Goal: Task Accomplishment & Management: Complete application form

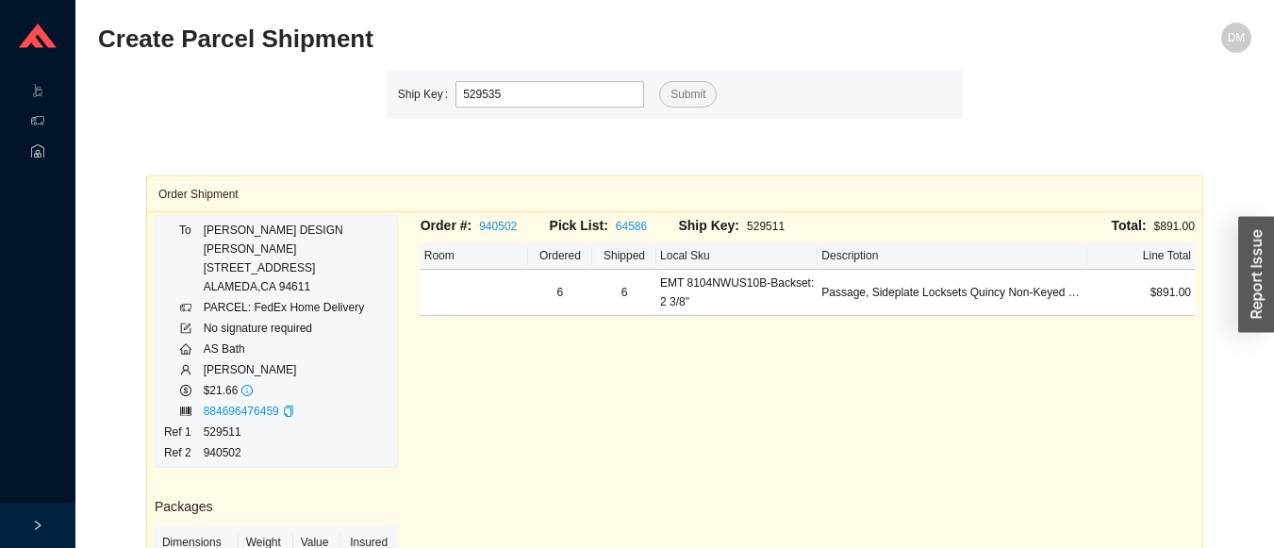
type input "529535"
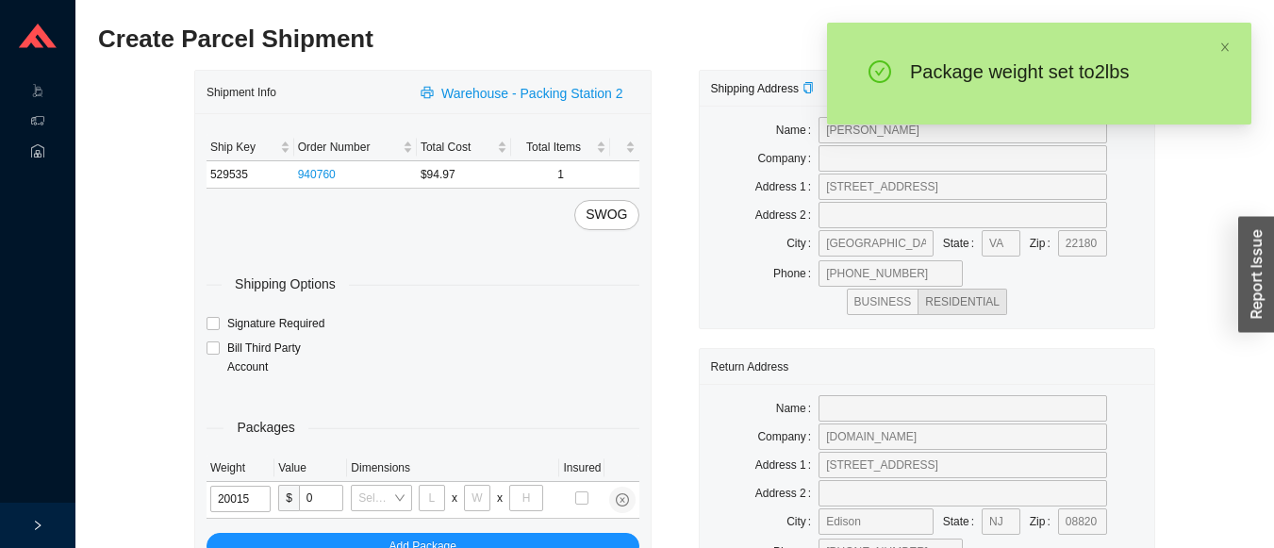
type input "2"
type input "8"
type input "2"
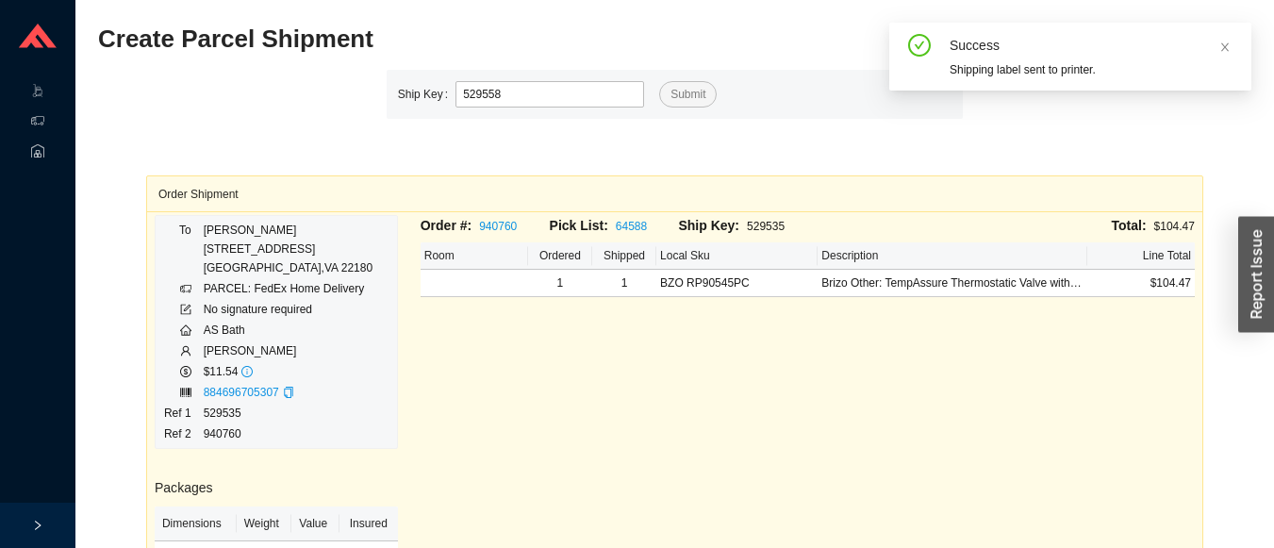
type input "529558"
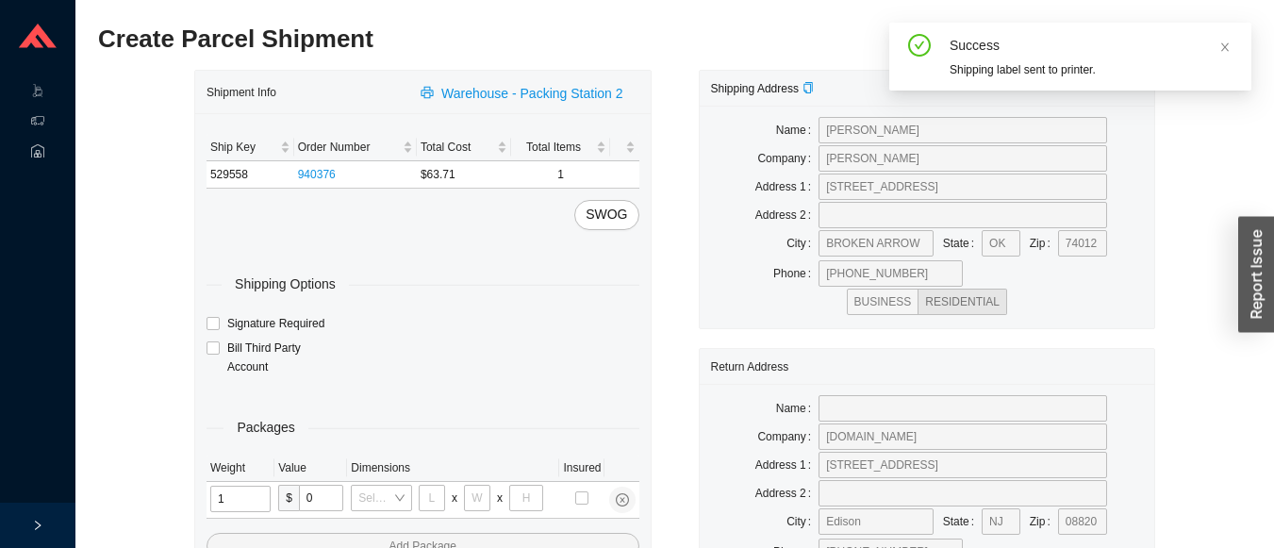
type input "15"
type input "8"
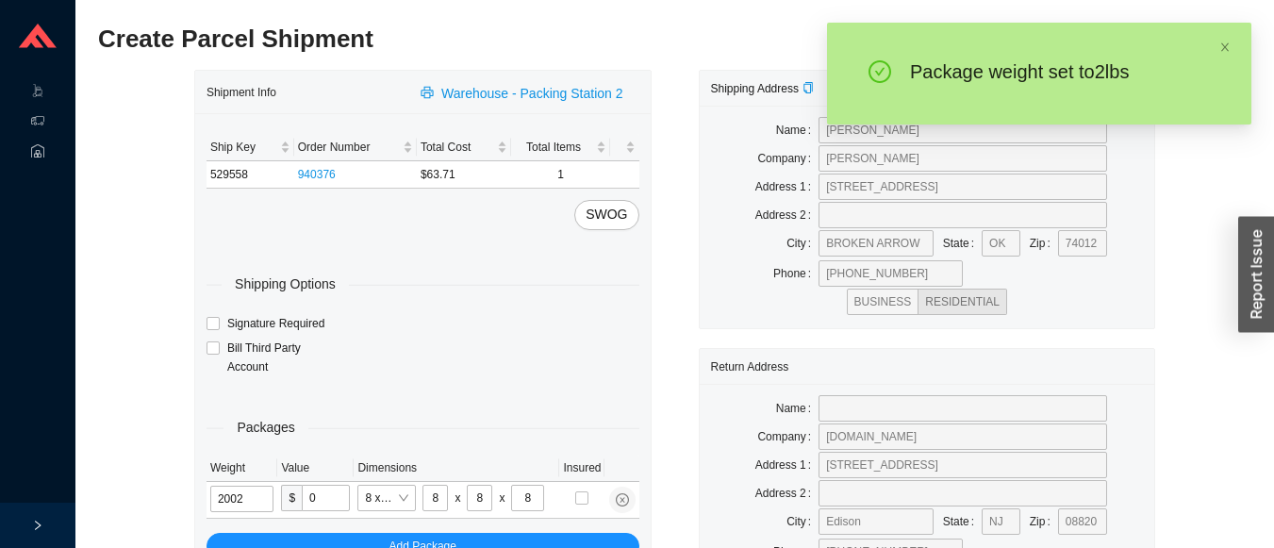
type input "2"
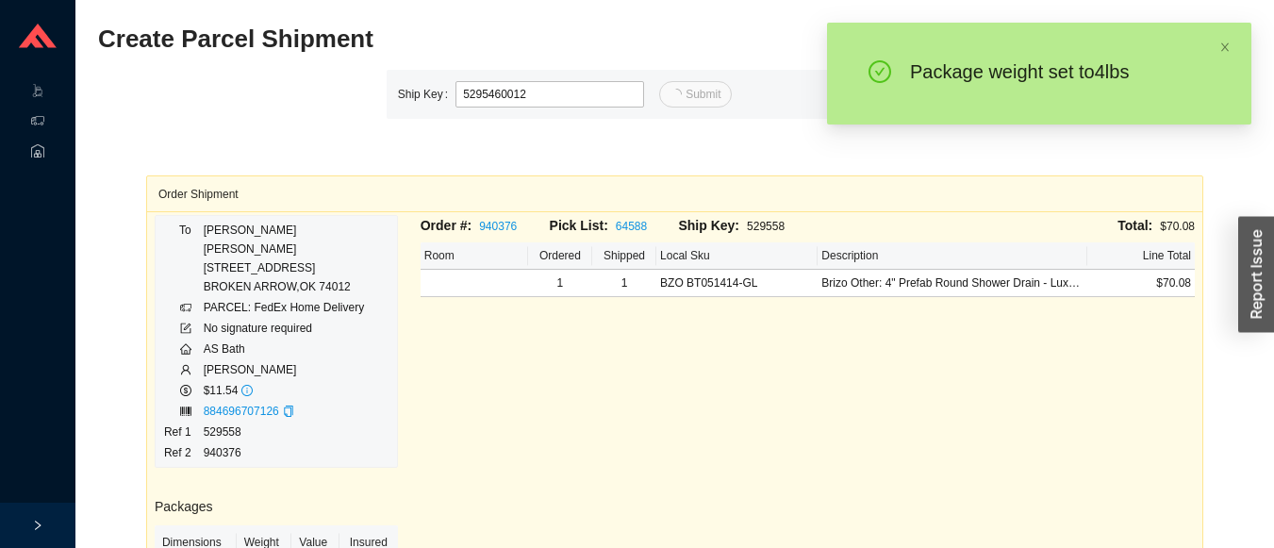
type input "12"
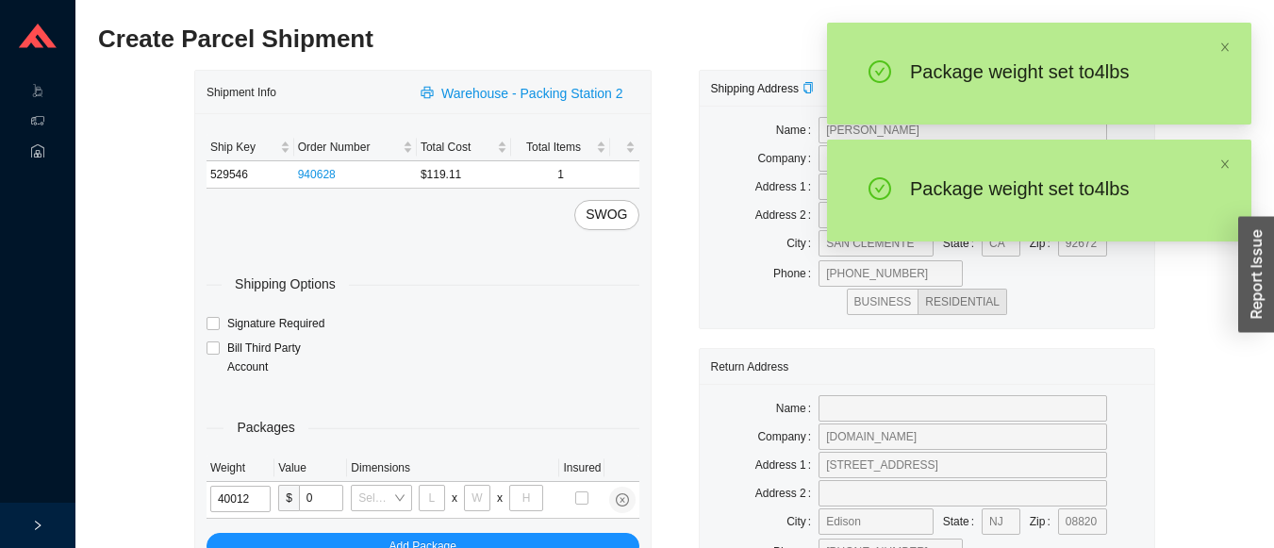
type input "4"
type input "18"
type input "12"
type input "6"
type input "4"
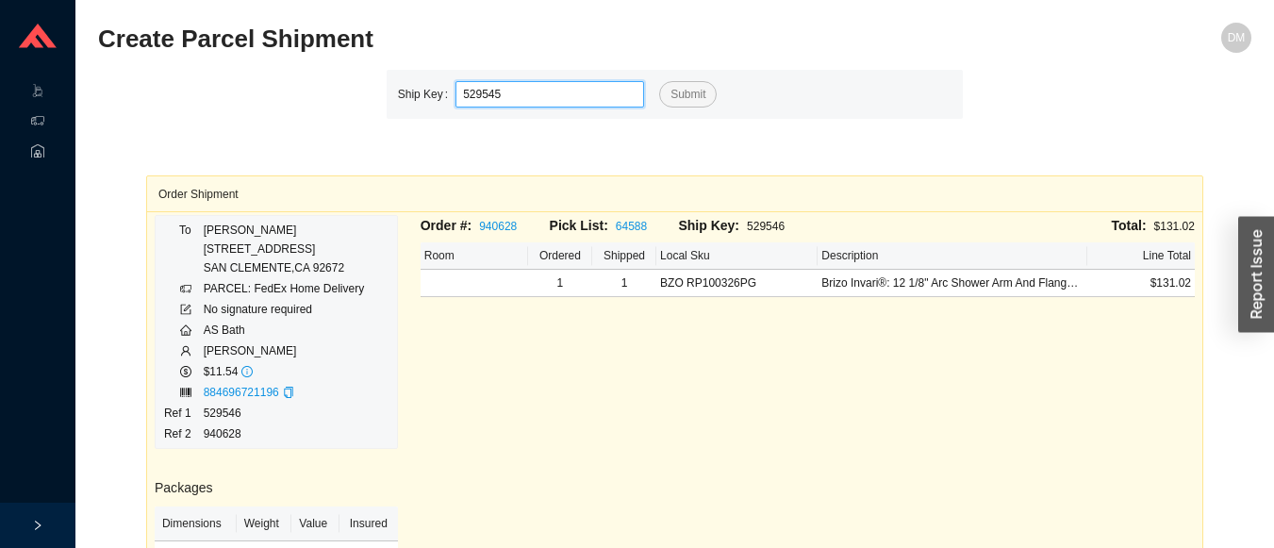
type input "529545"
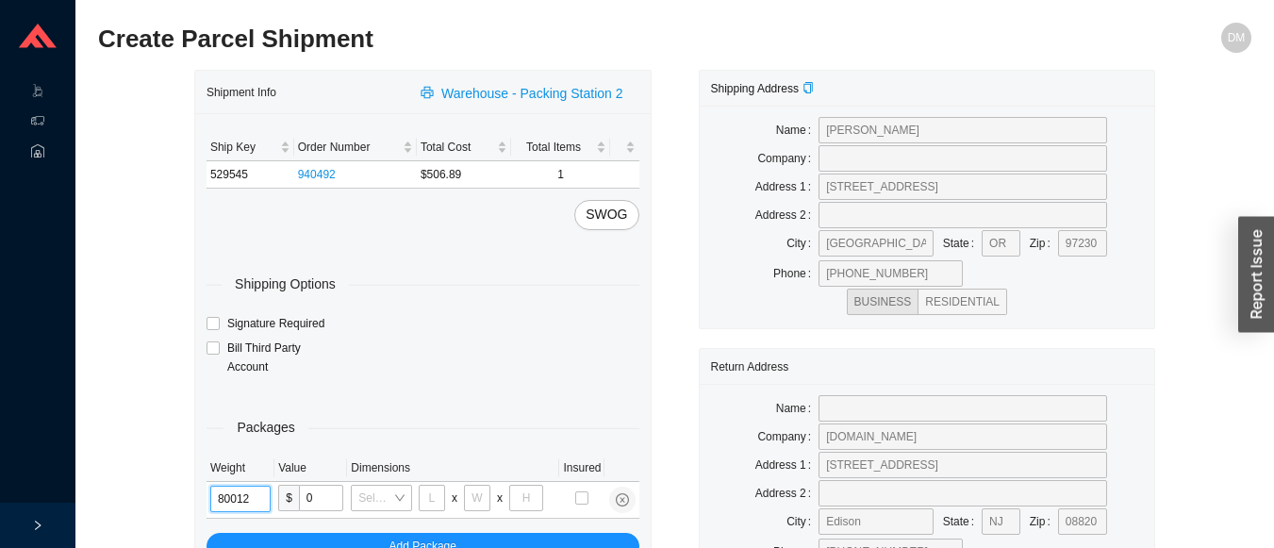
type input "8"
type input "18"
type input "12"
type input "6"
type input "8"
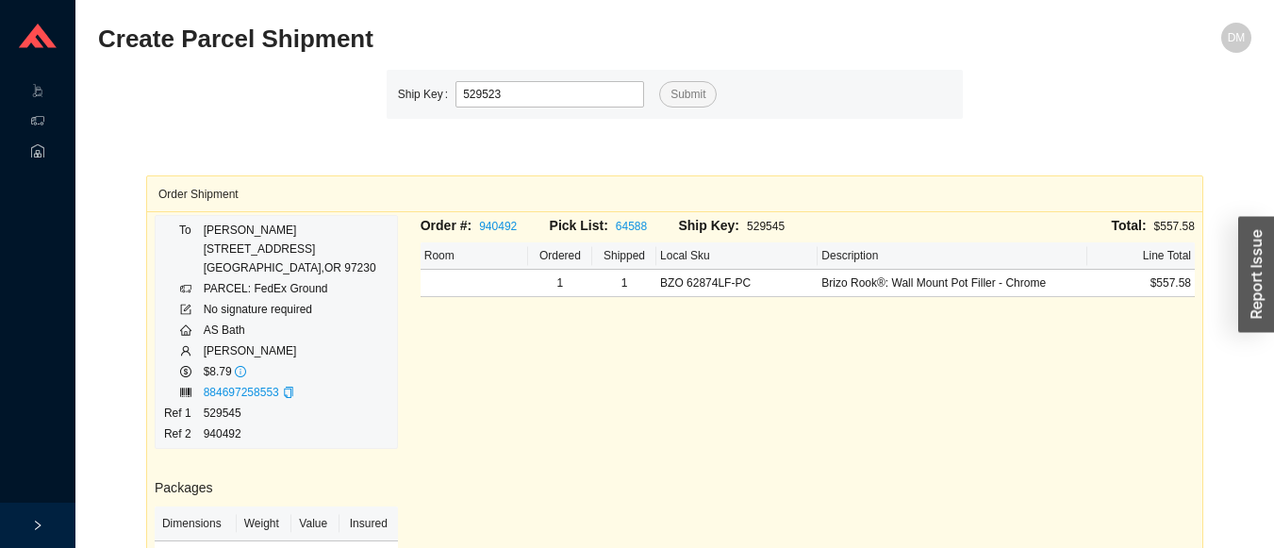
type input "529523"
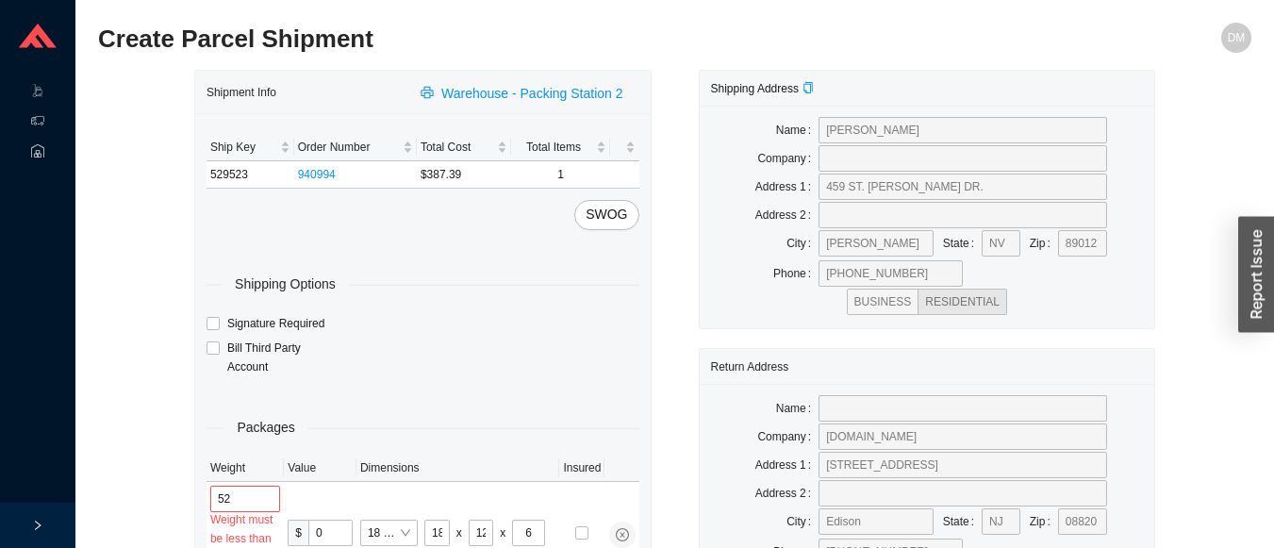
type input "5"
type input "6"
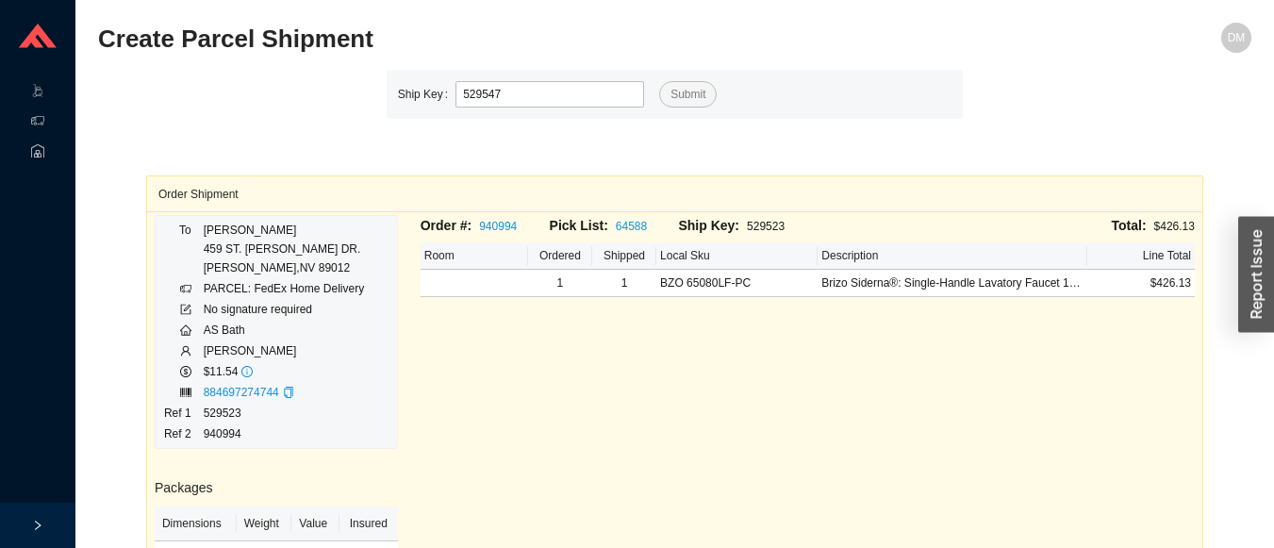
type input "529547"
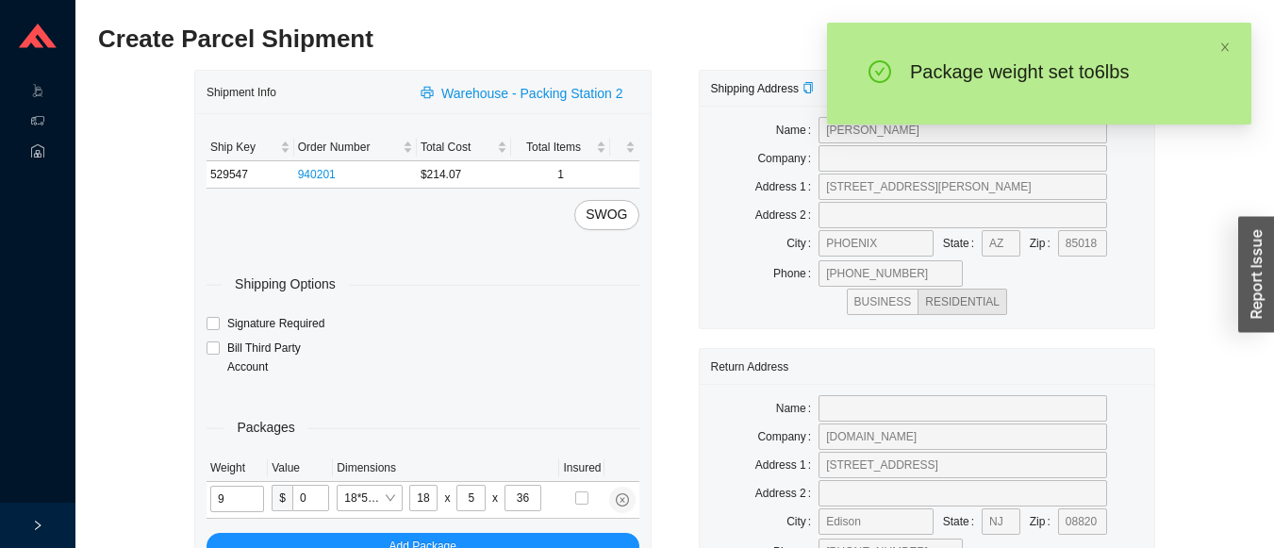
type input "9"
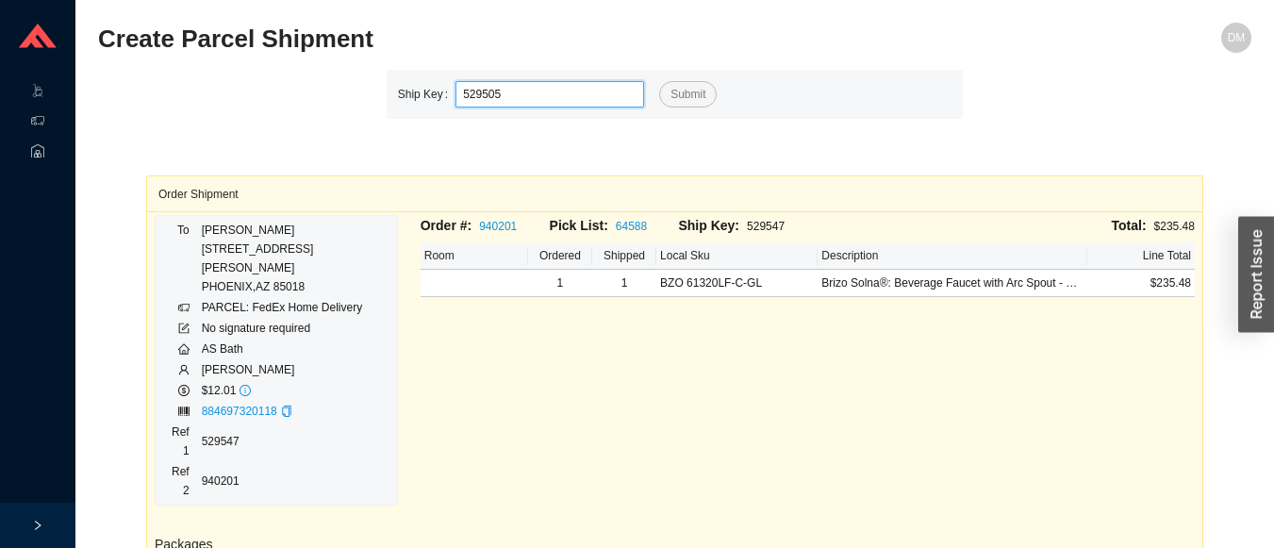
type input "529505"
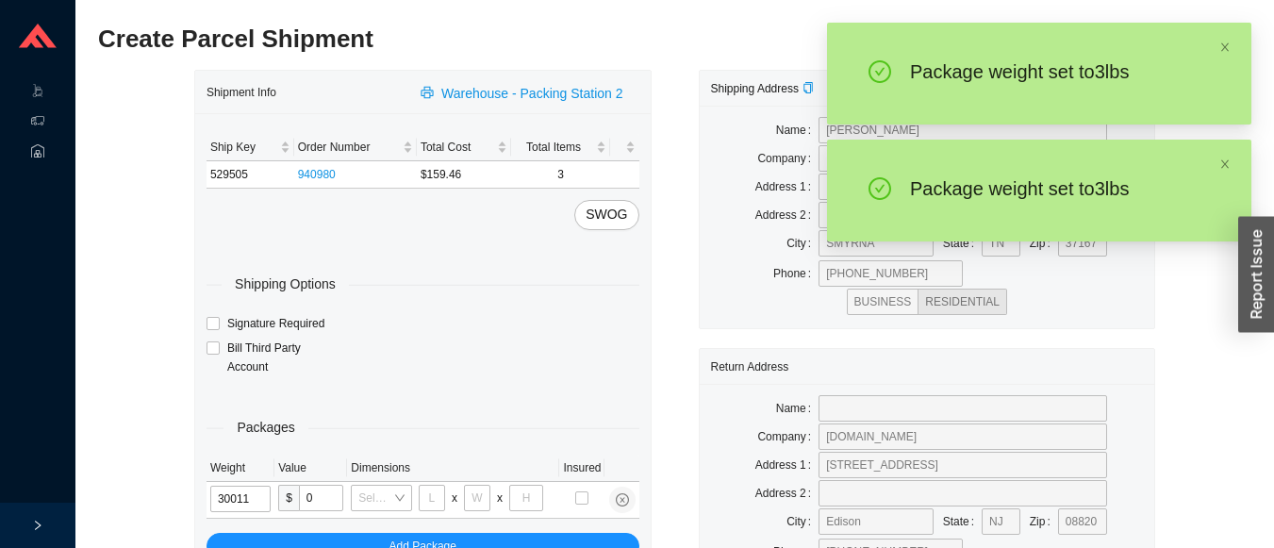
type input "3"
type input "14"
type input "7"
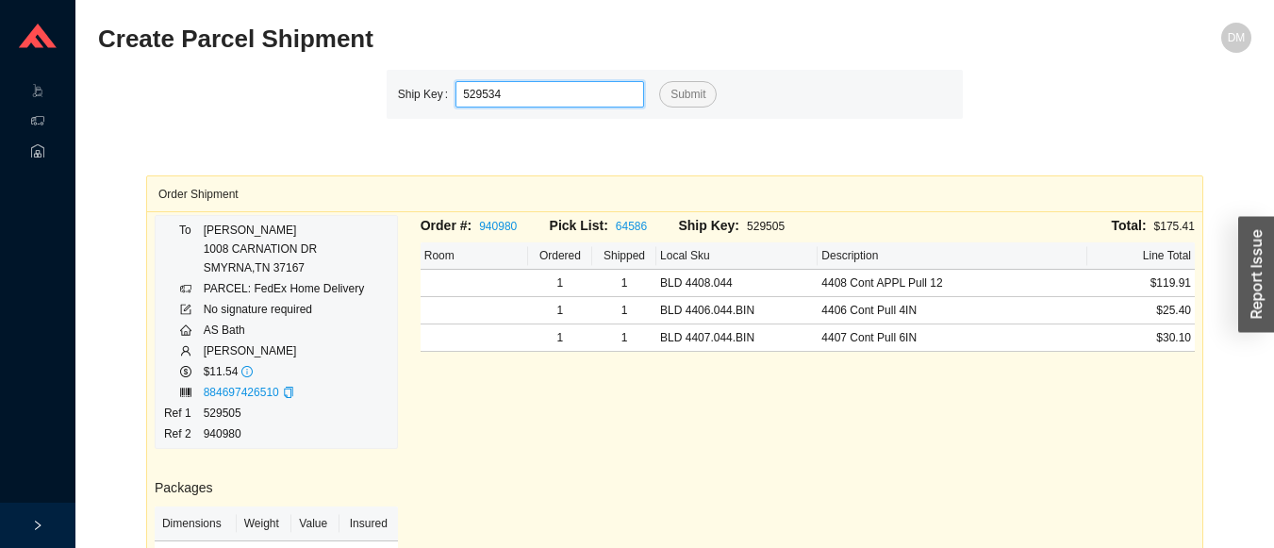
type input "529534"
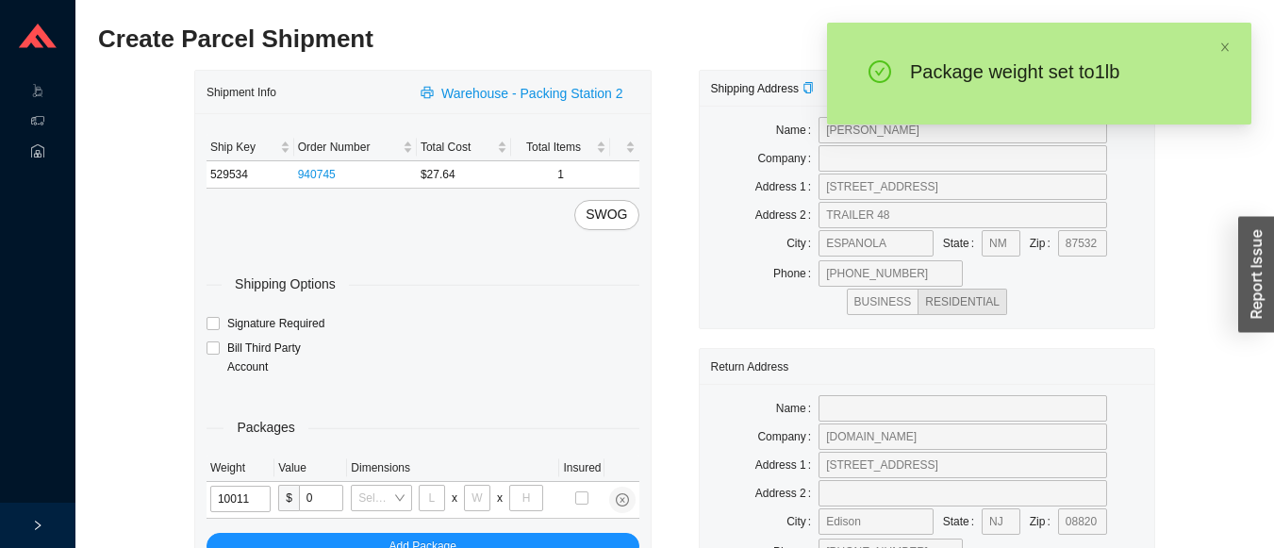
type input "1"
type input "14"
type input "7"
type input "1"
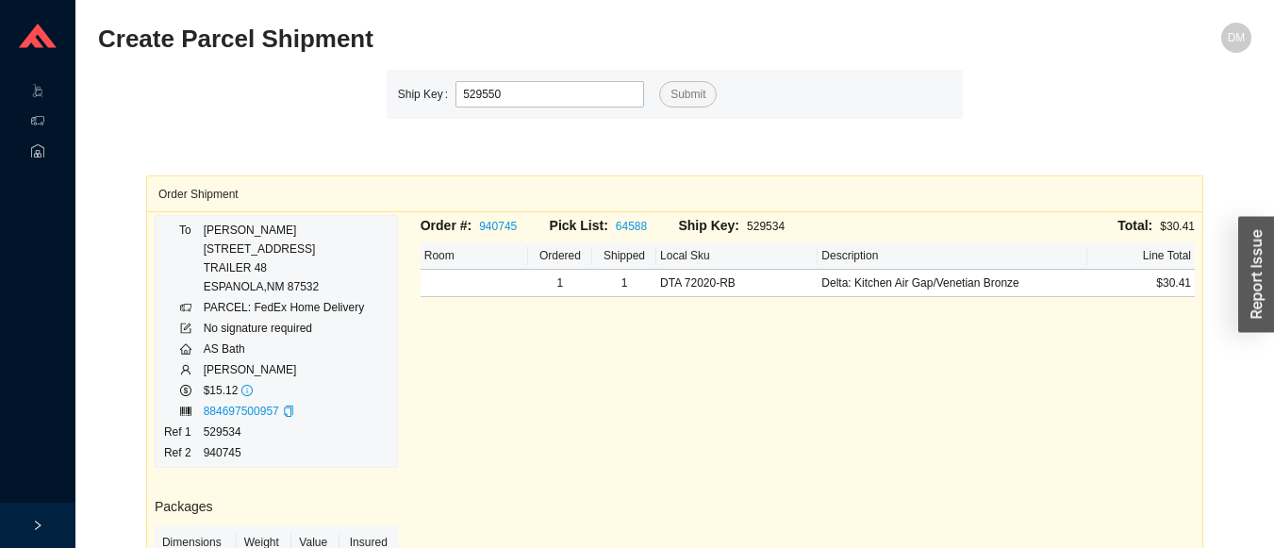
type input "529550"
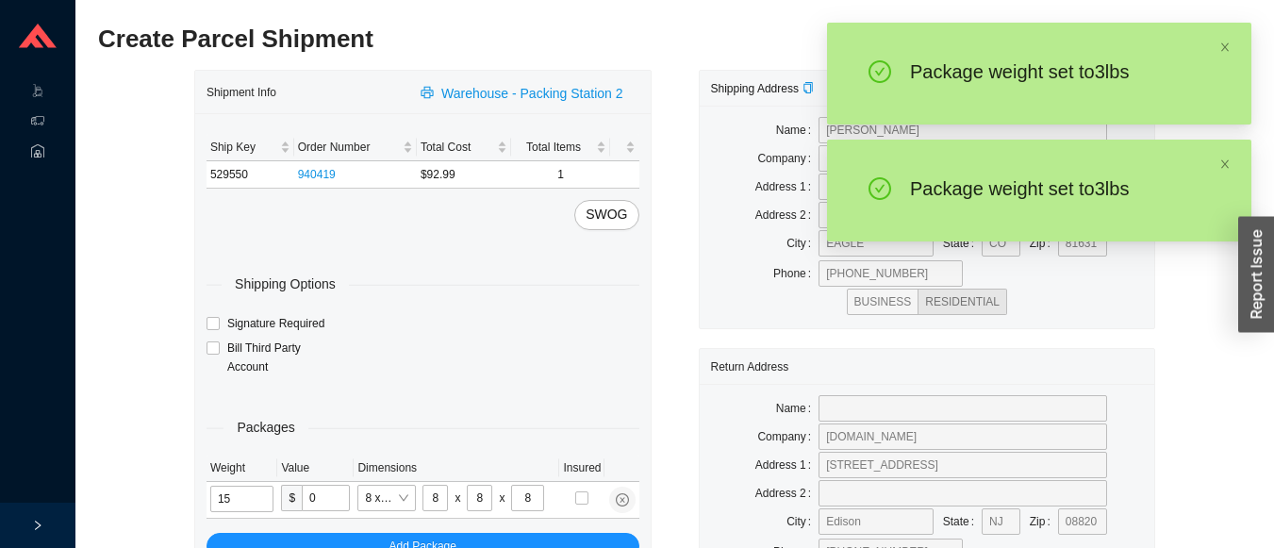
type input "3"
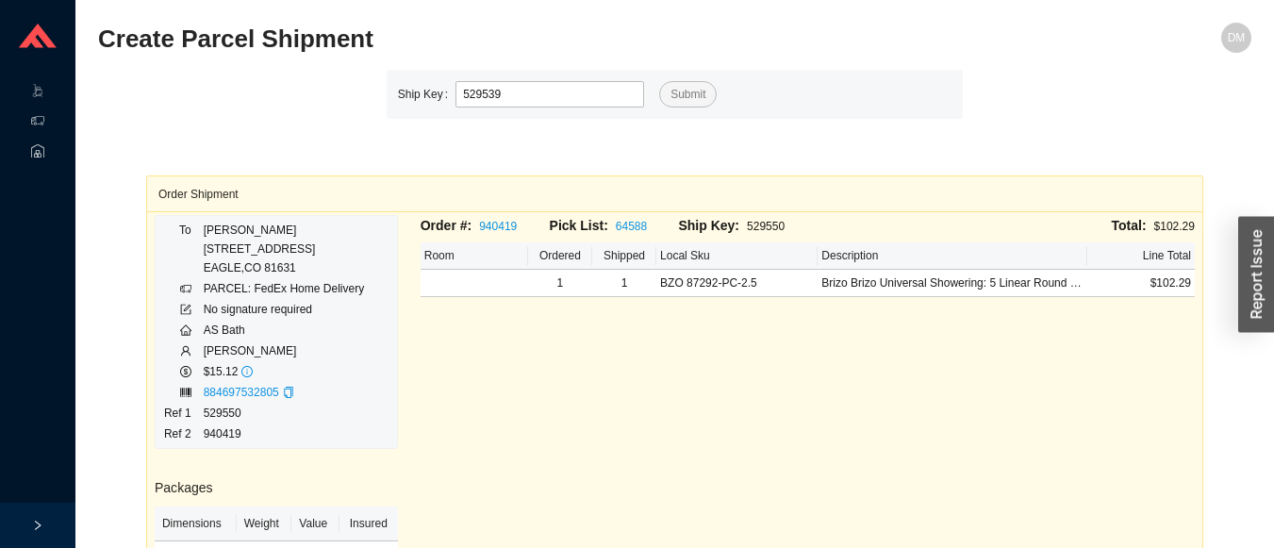
type input "529539"
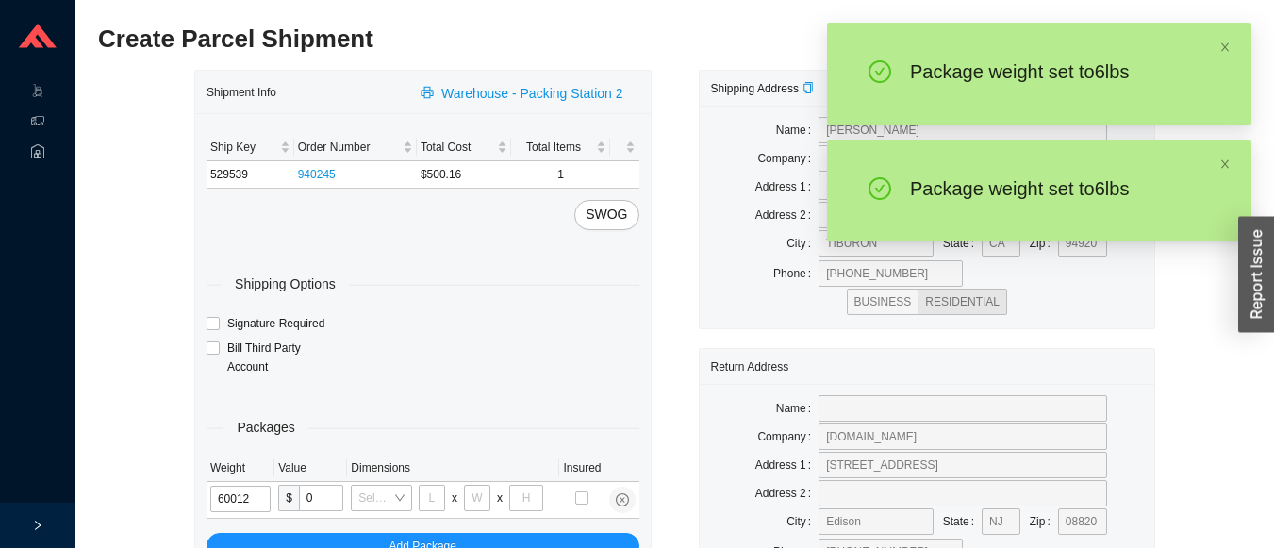
type input "6"
type input "18"
type input "12"
type input "6"
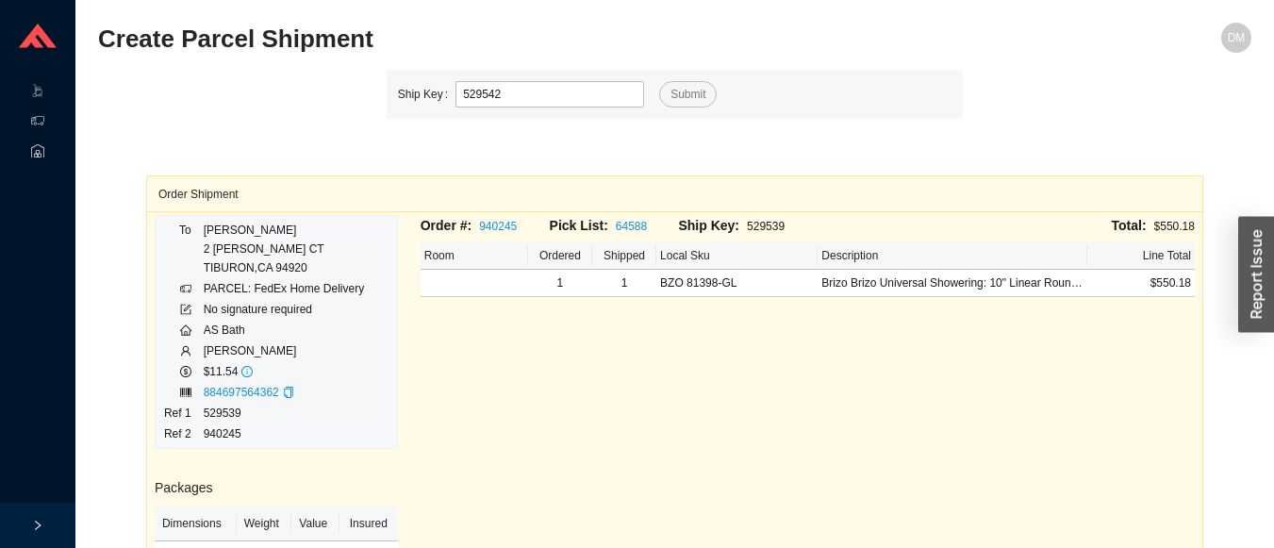
type input "529542"
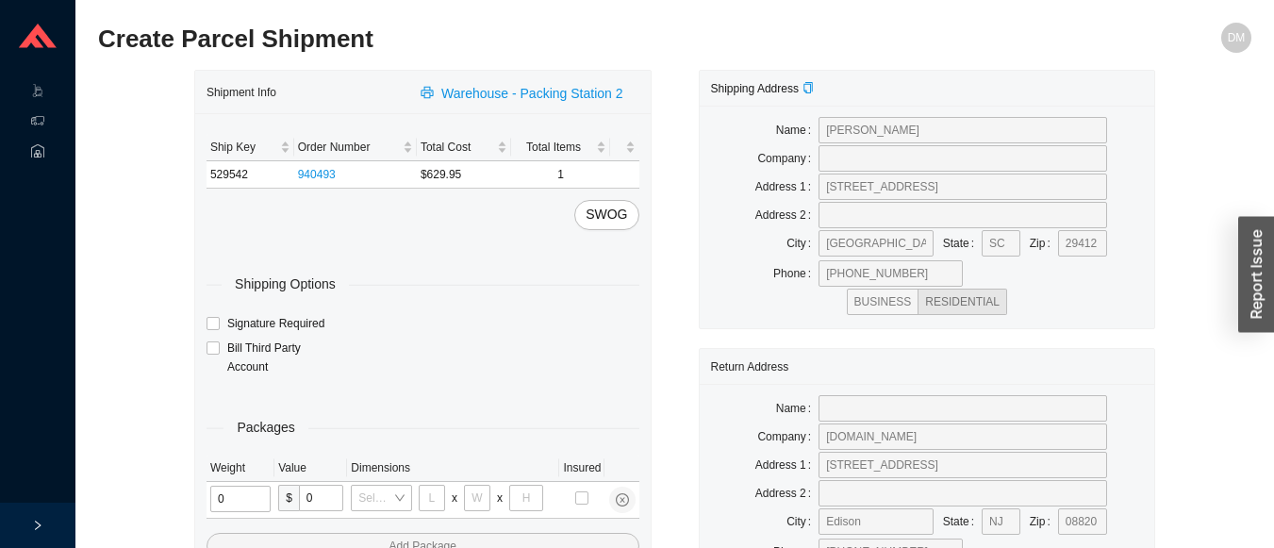
type input "1"
type input "18"
type input "5"
type input "36"
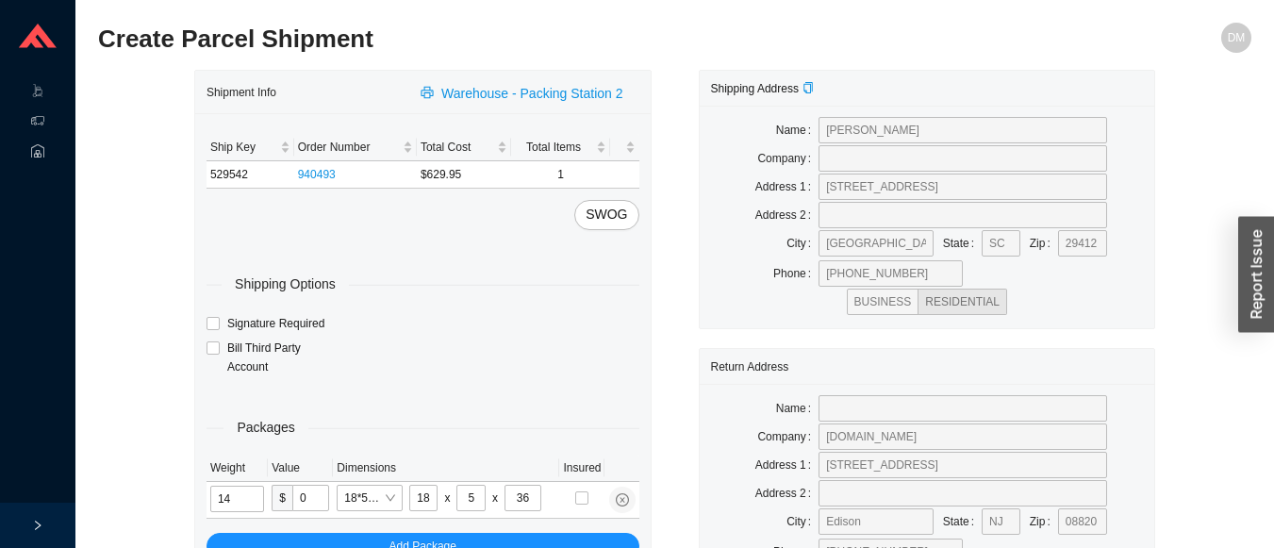
type input "14"
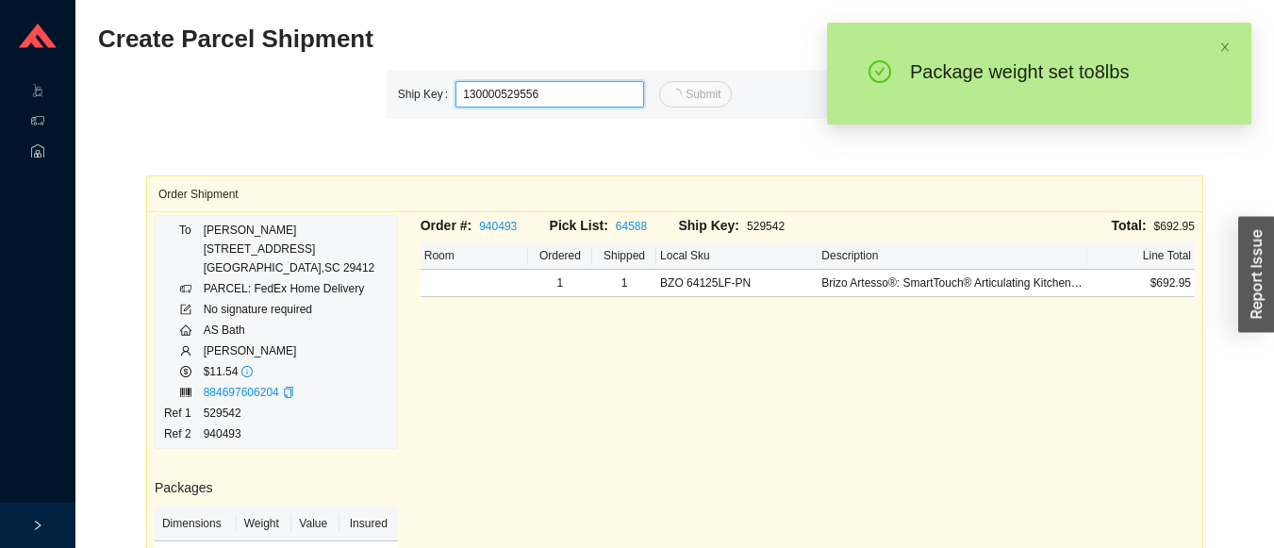
type input "529556"
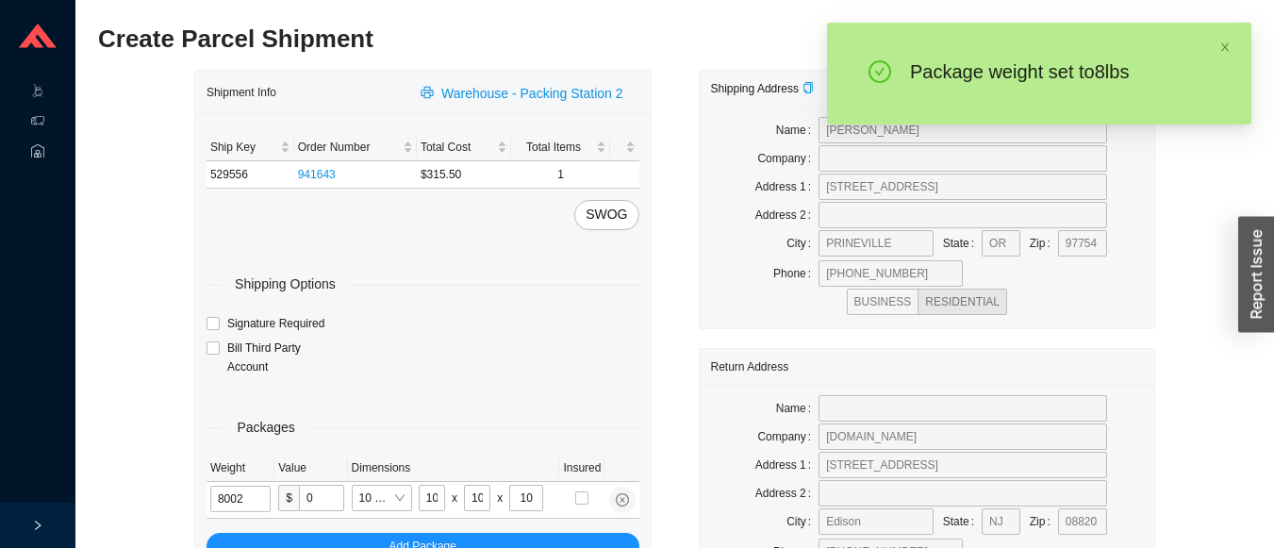
type input "8"
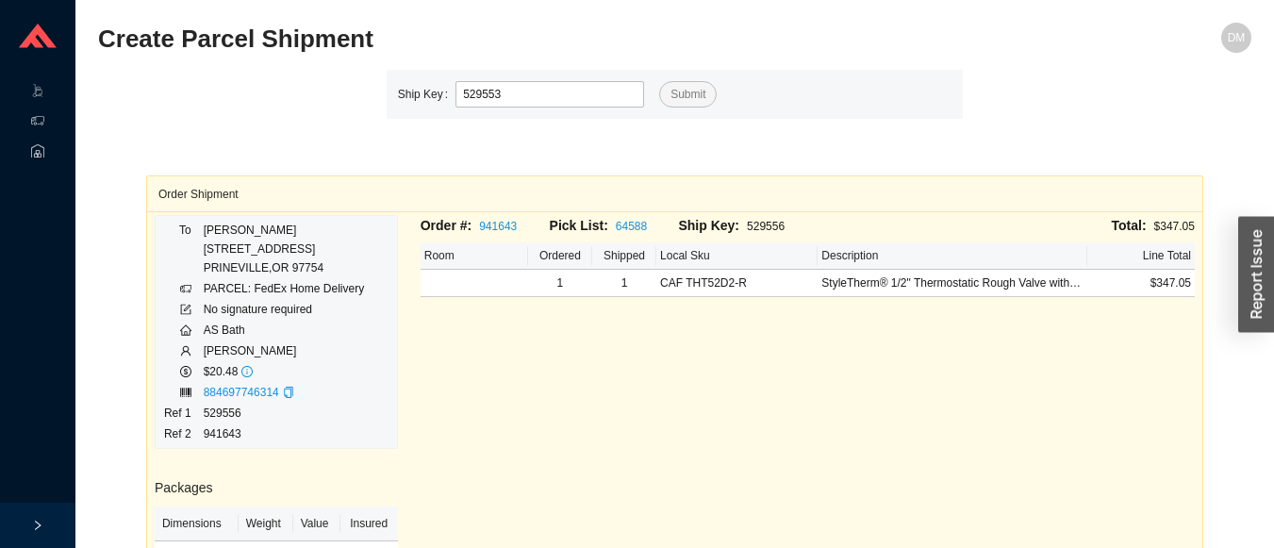
type input "529553"
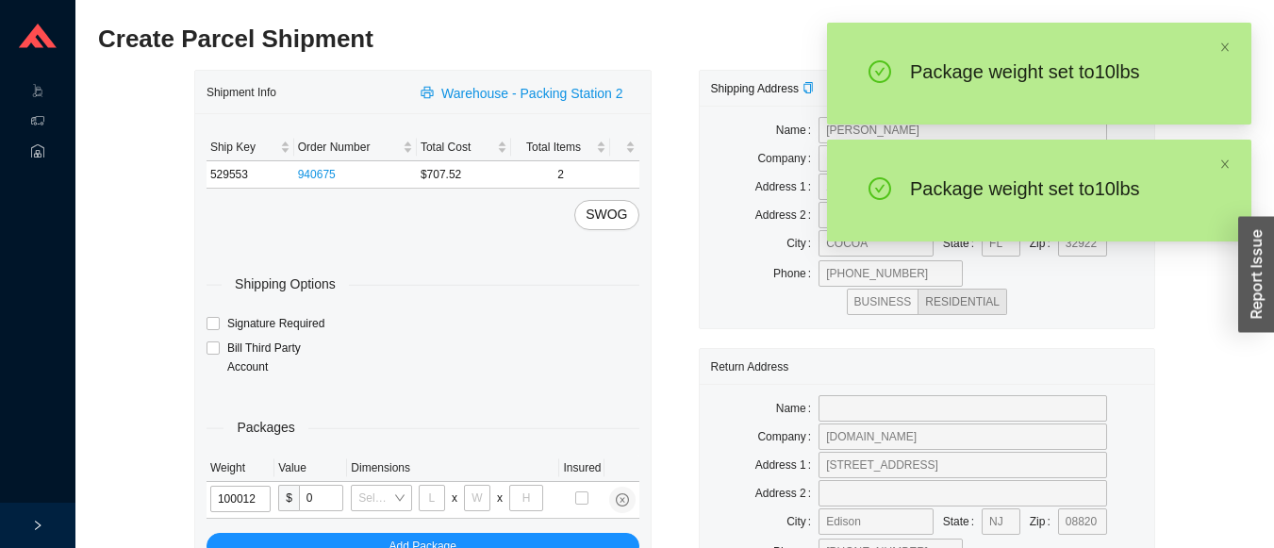
type input "10"
type input "18"
type input "12"
type input "6"
type input "10"
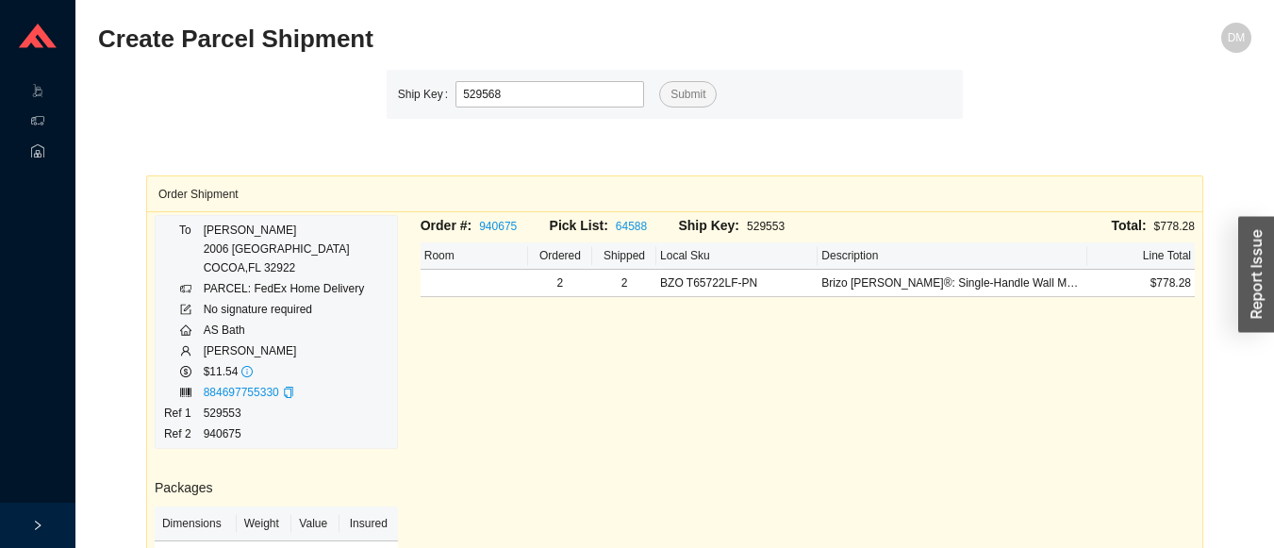
type input "529568"
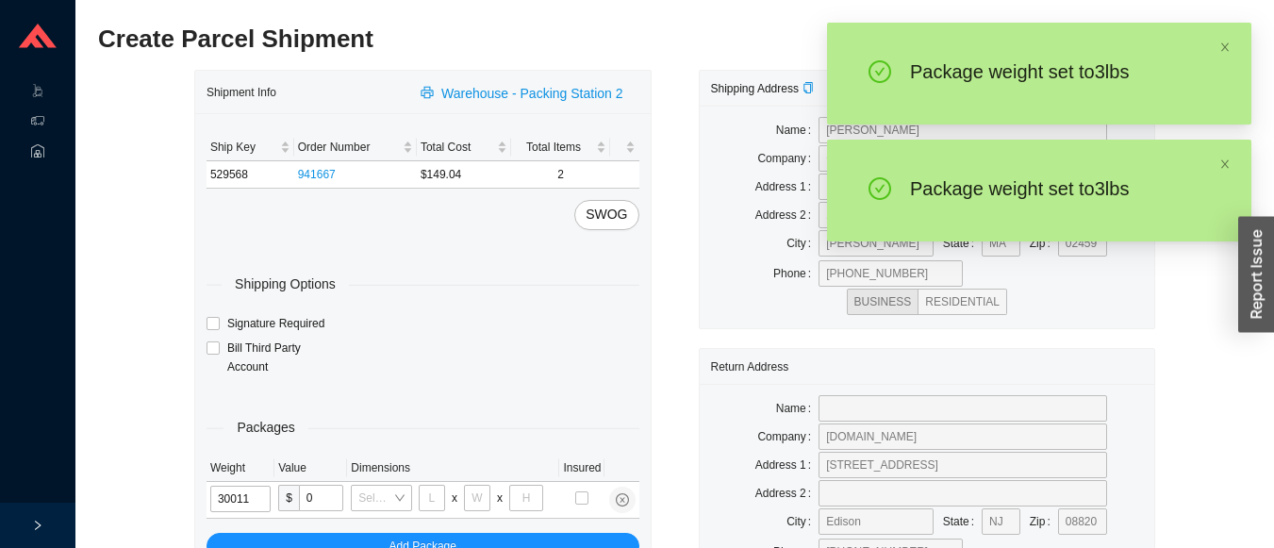
type input "3"
type input "14"
type input "7"
type input "3"
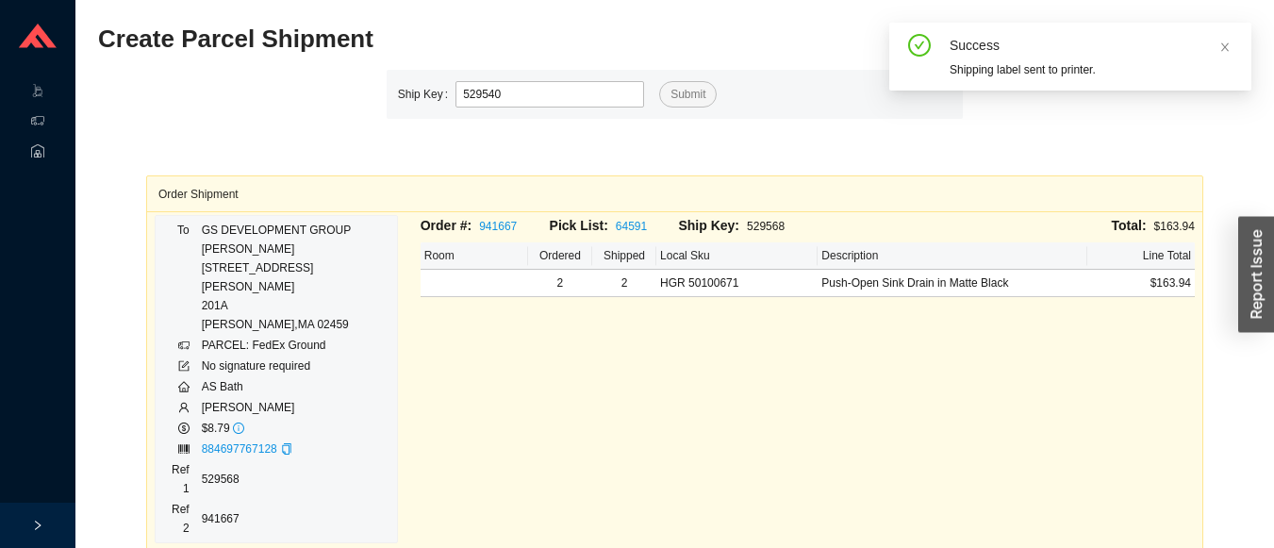
type input "529540"
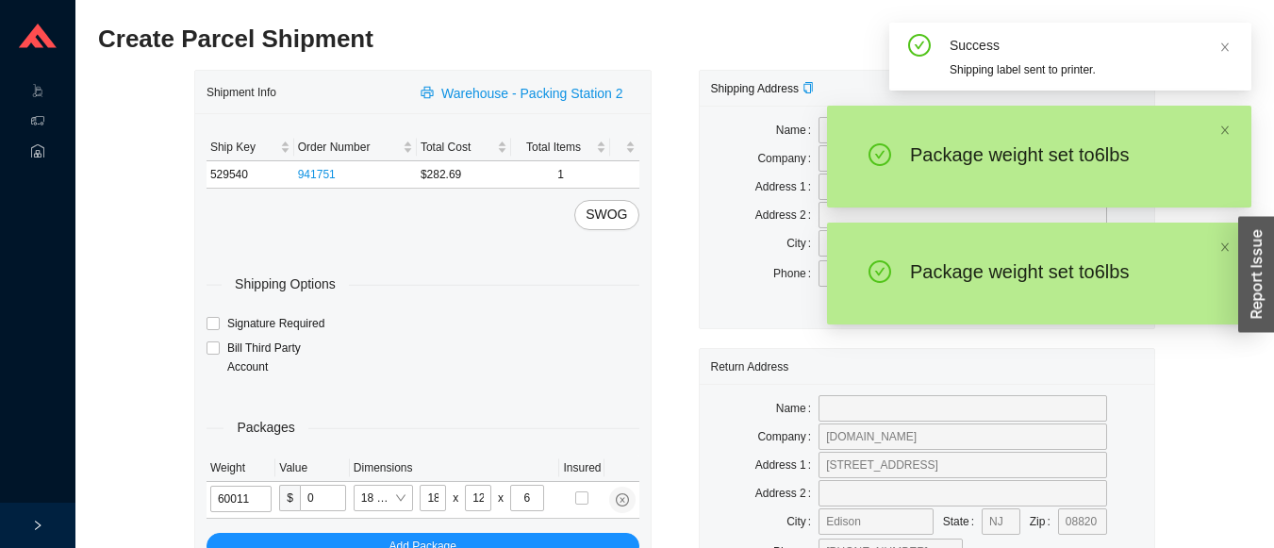
type input "6"
type input "14"
type input "7"
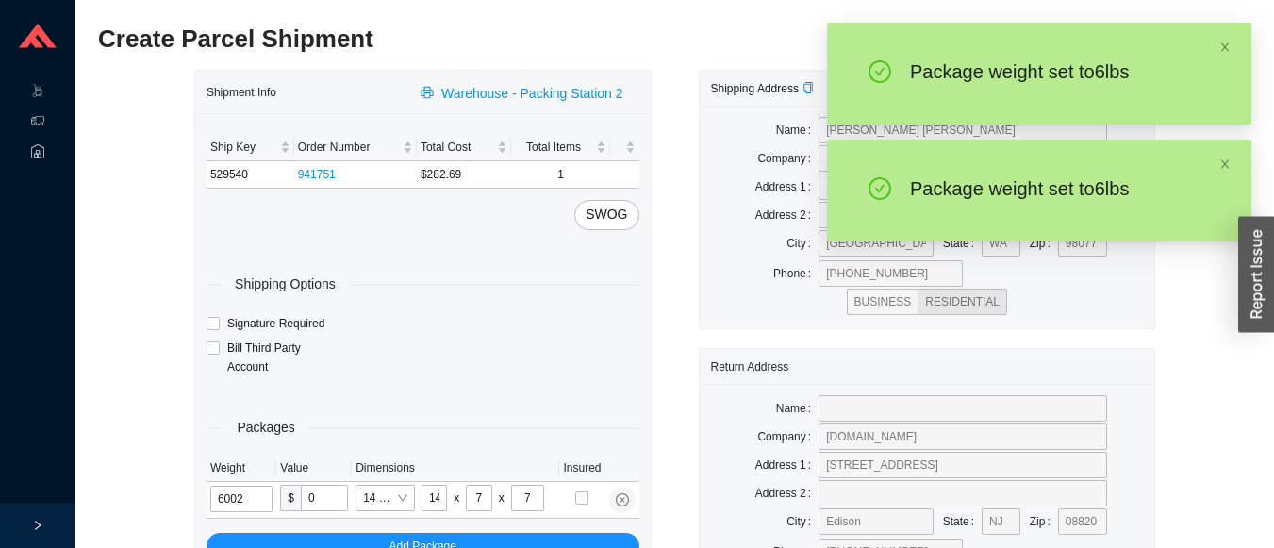
type input "6"
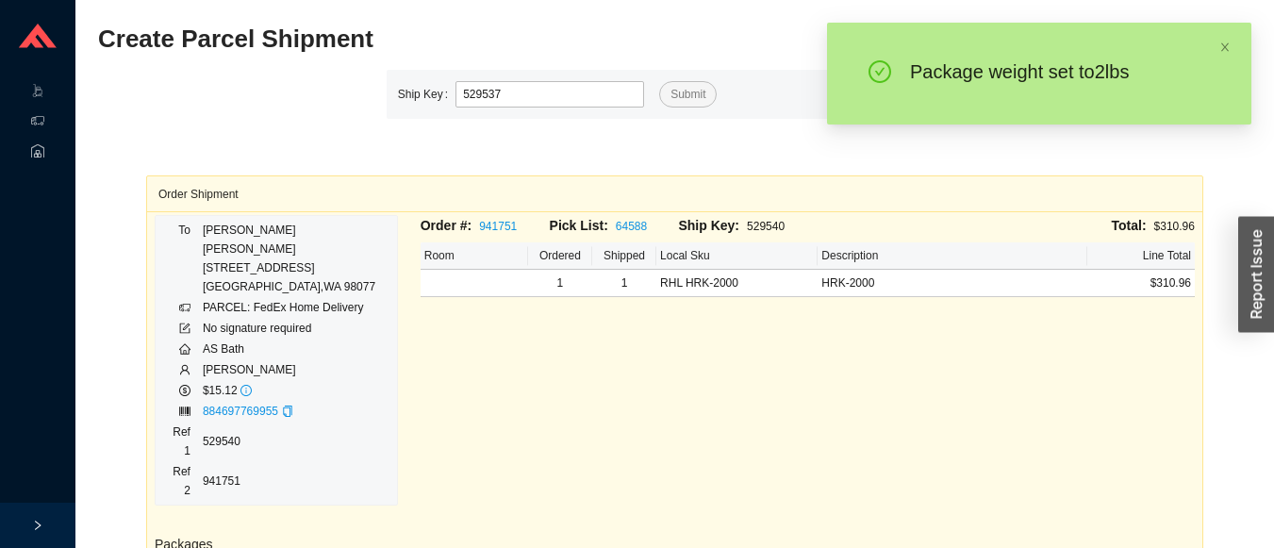
type input "529537"
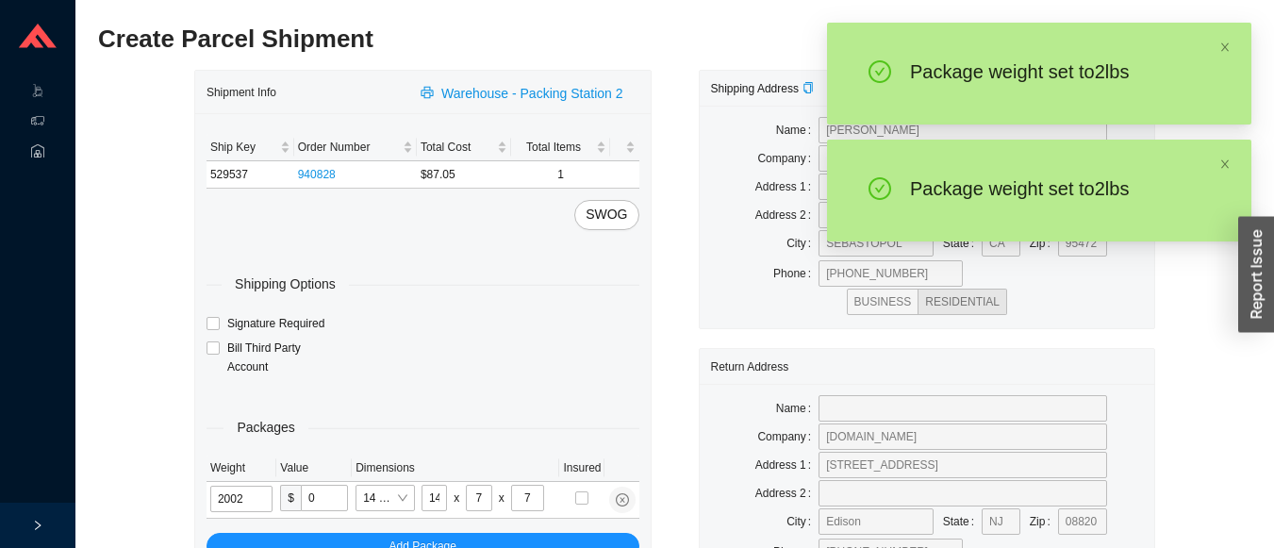
type input "2"
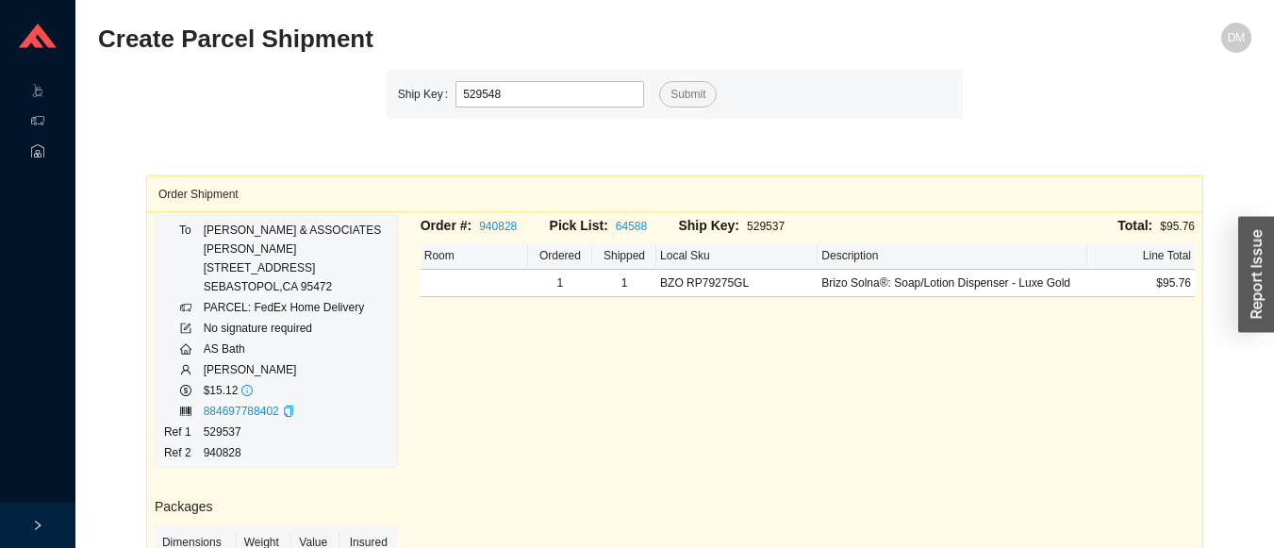
type input "529548"
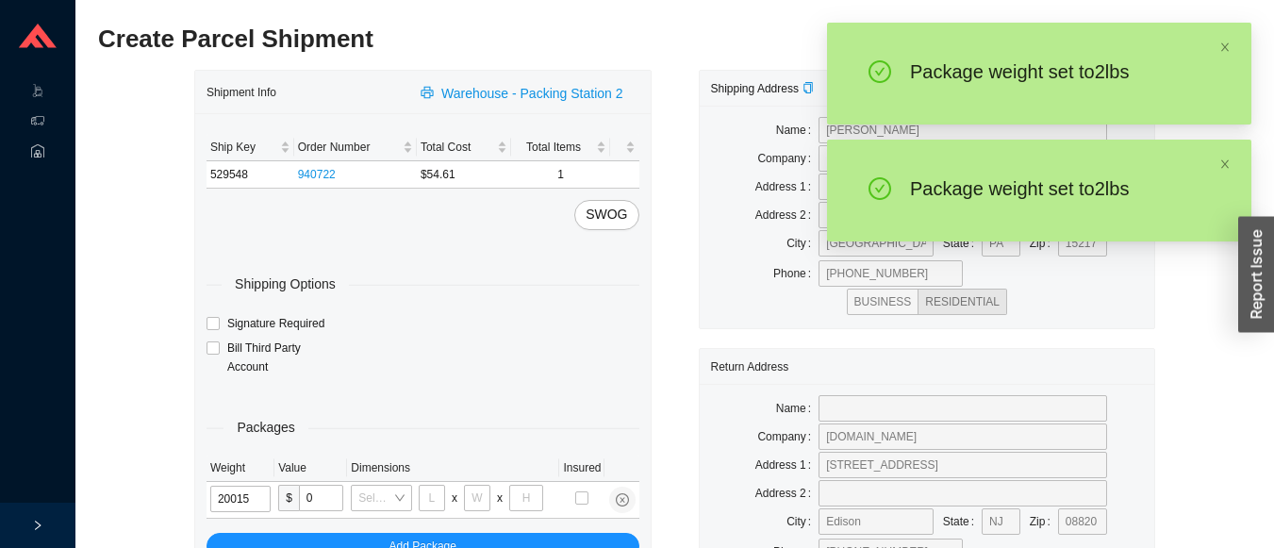
type input "2"
type input "8"
type input "2"
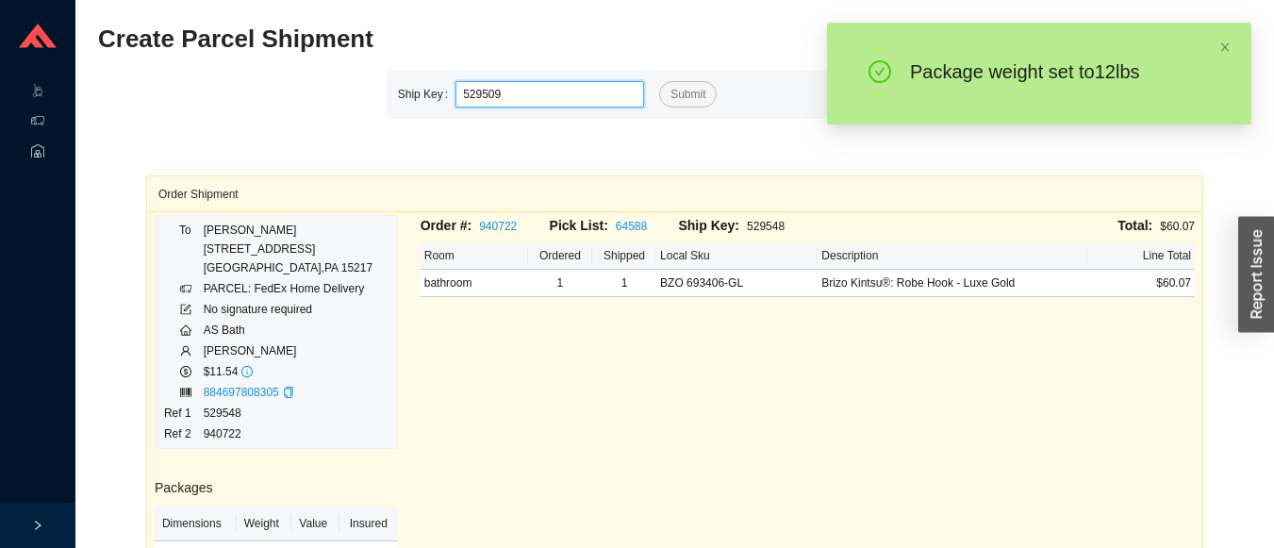
type input "529509"
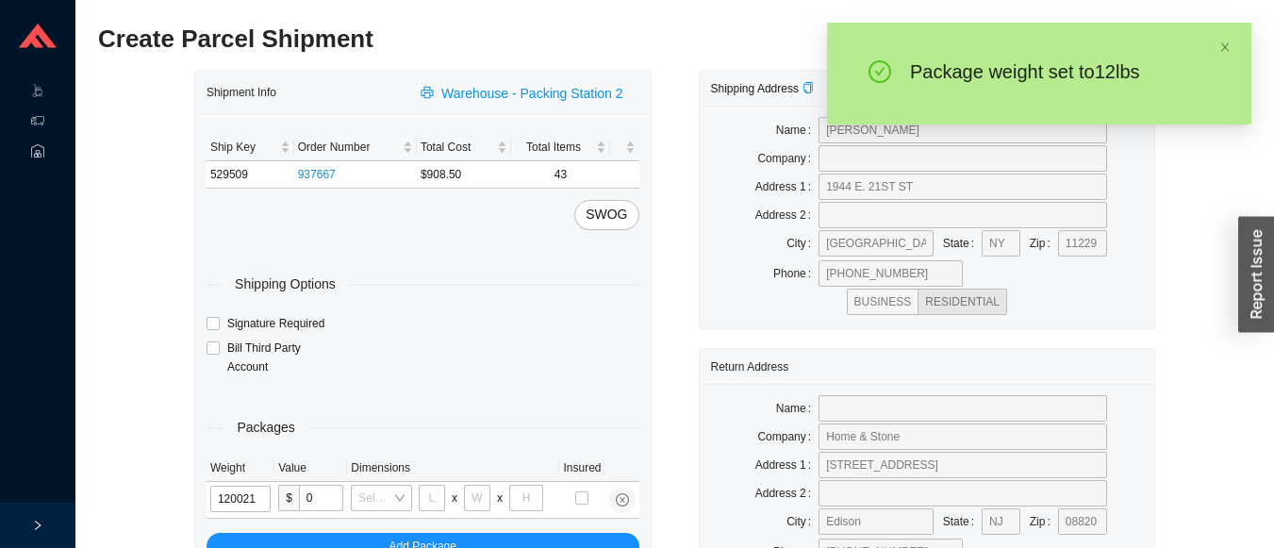
type input "12"
type input "18"
type input "12"
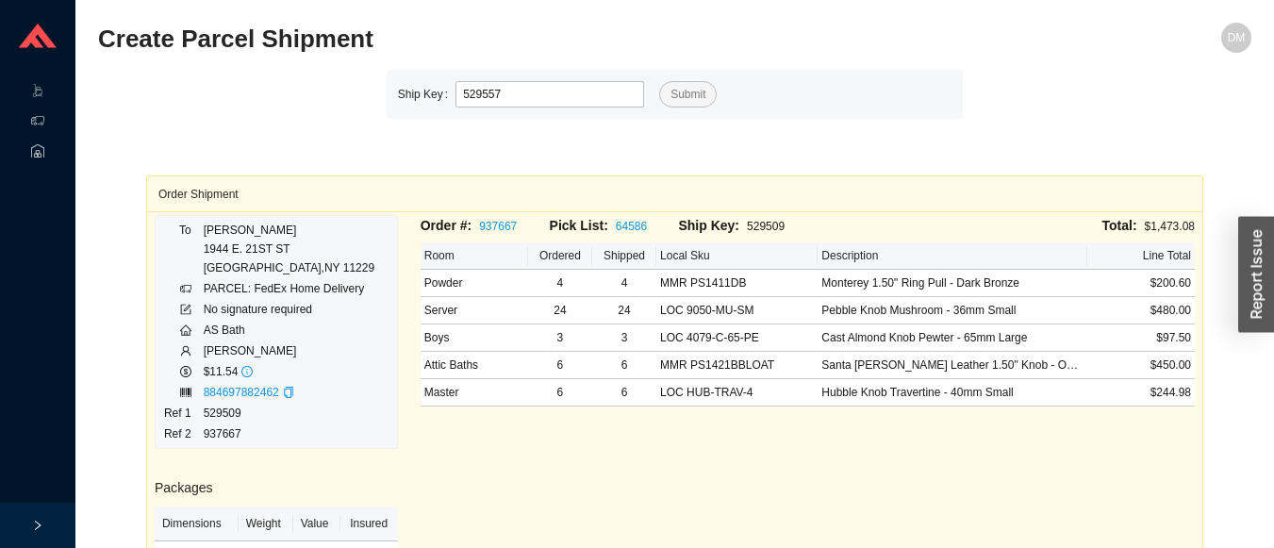
type input "529557"
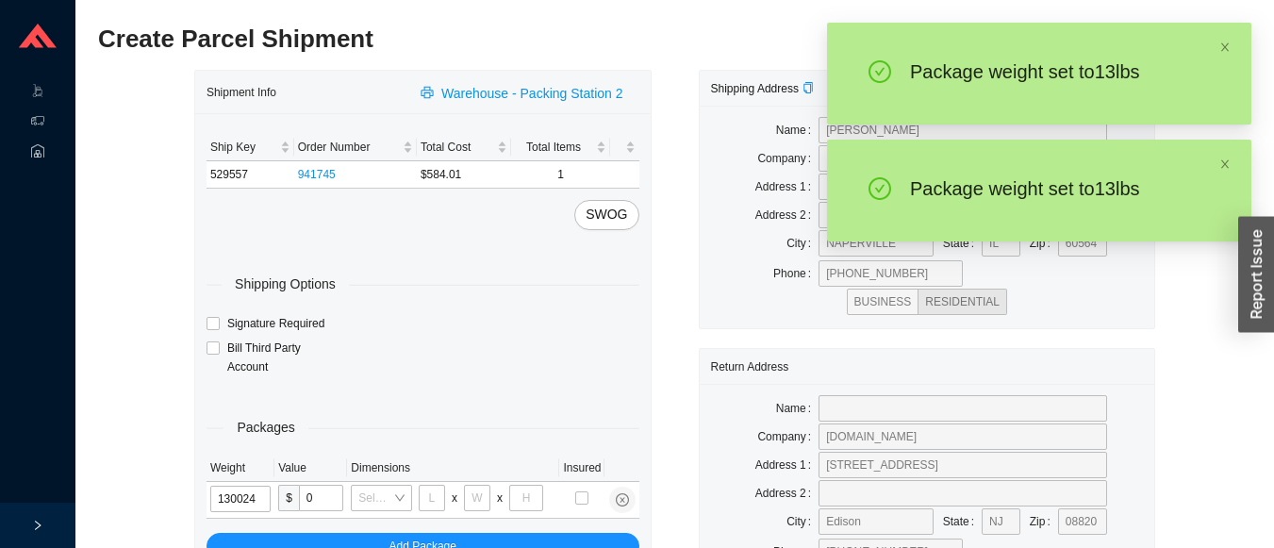
type input "13"
type input "28"
type input "19"
type input "6"
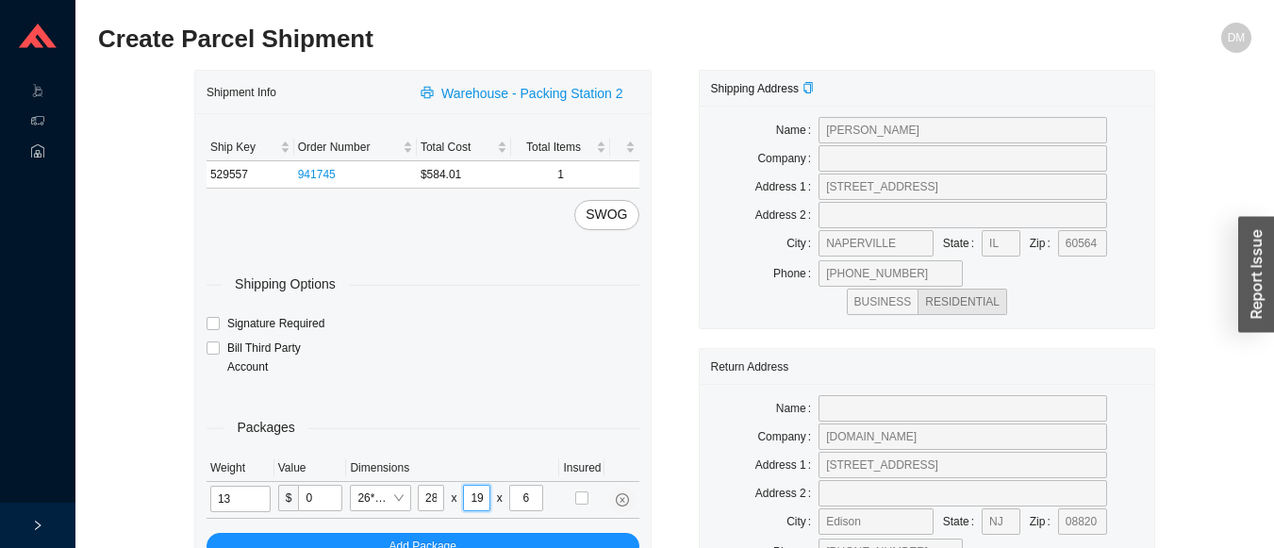
click at [479, 497] on input "19" at bounding box center [476, 498] width 26 height 26
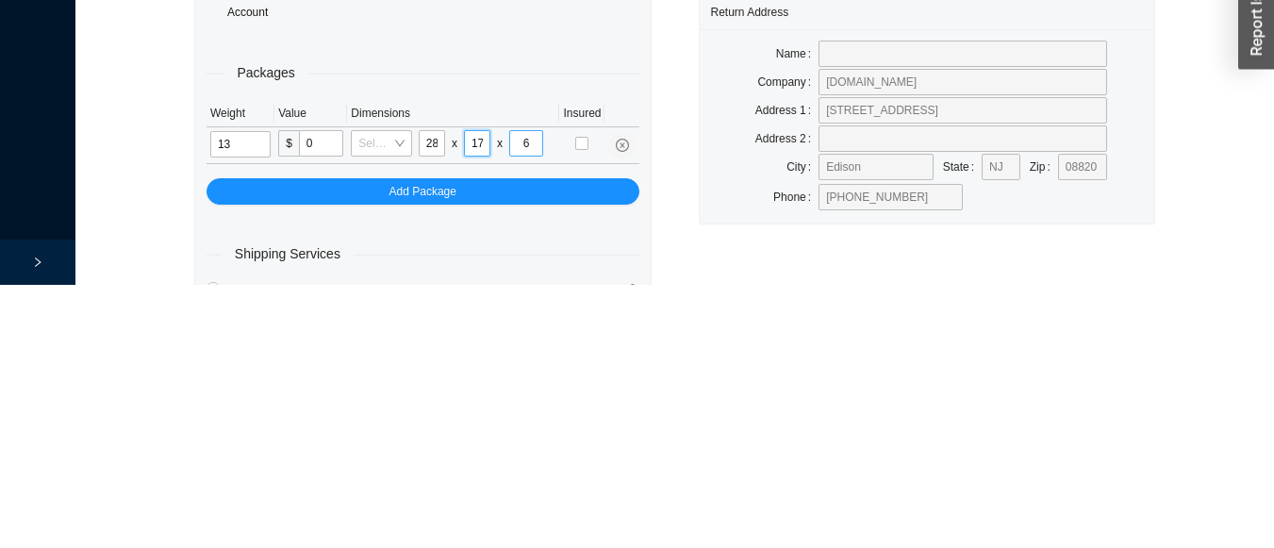
type input "17"
click at [528, 405] on input "6" at bounding box center [526, 406] width 34 height 26
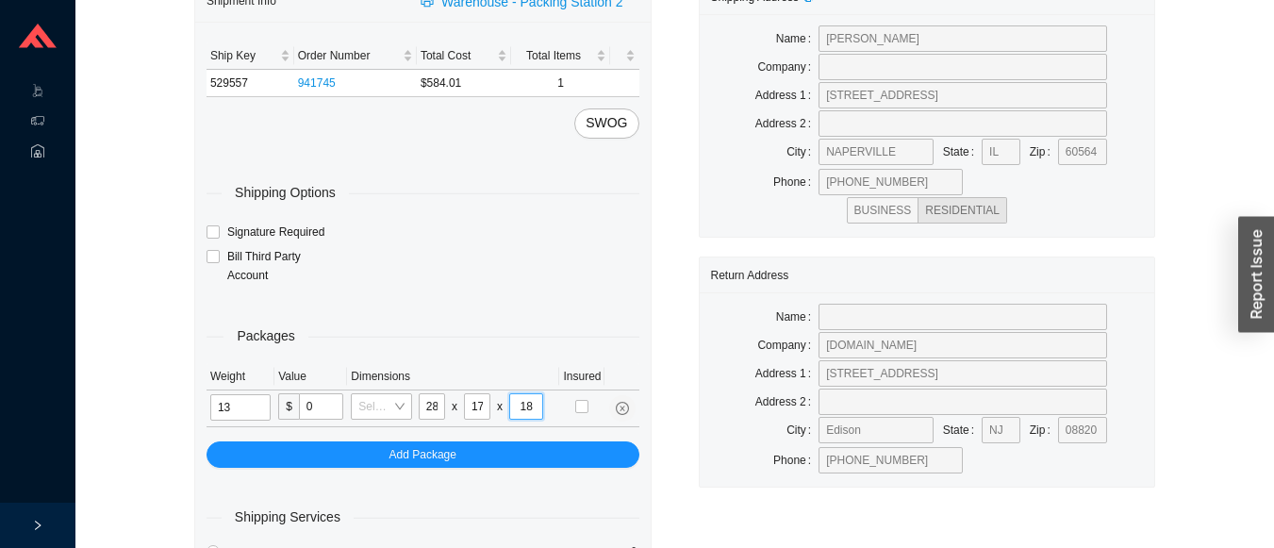
type input "18"
click at [263, 406] on input "13" at bounding box center [240, 407] width 60 height 26
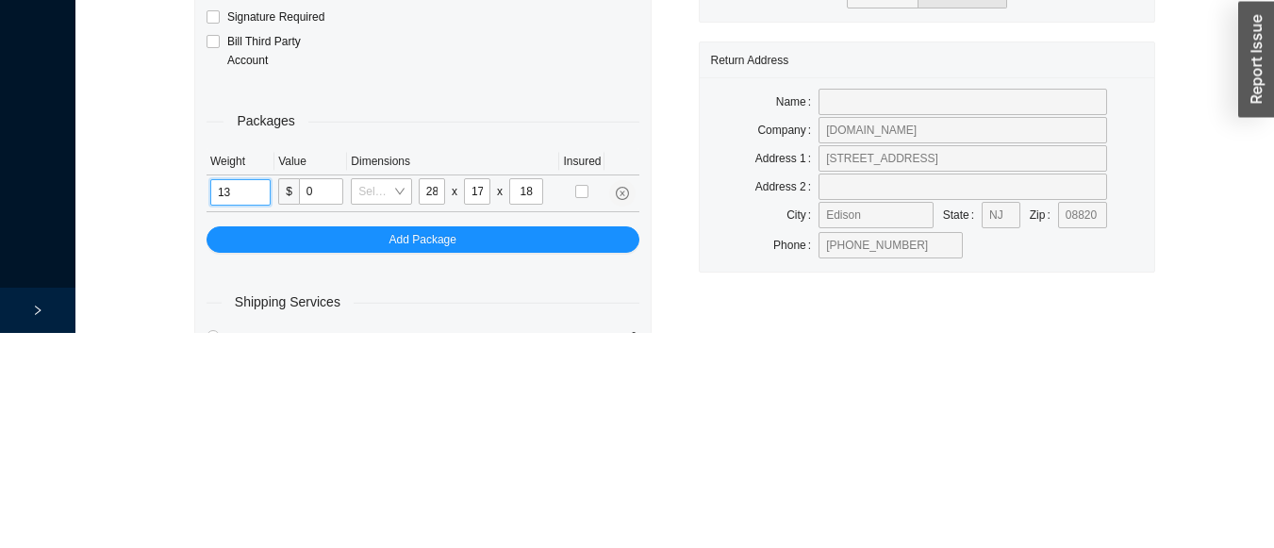
scroll to position [92, 0]
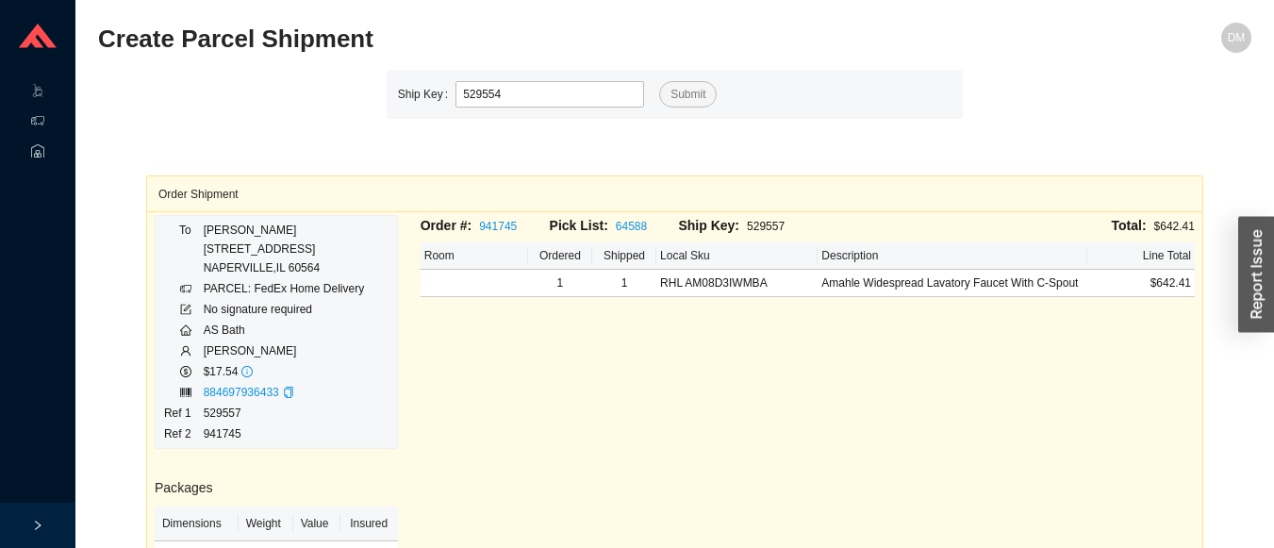
type input "529554"
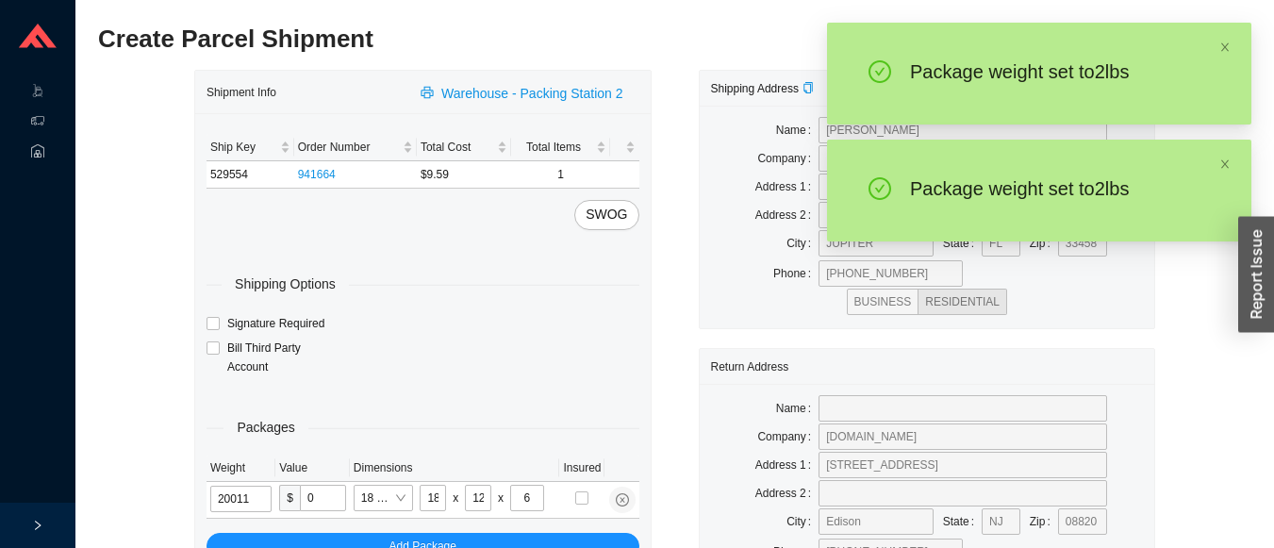
type input "2"
type input "14"
type input "7"
type input "2"
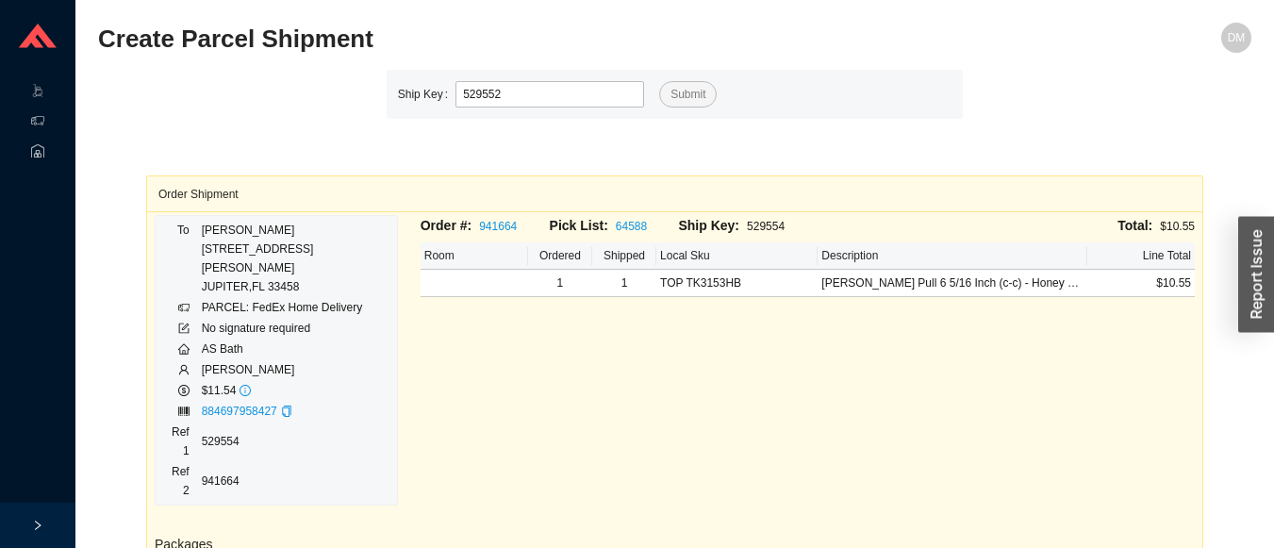
type input "529552"
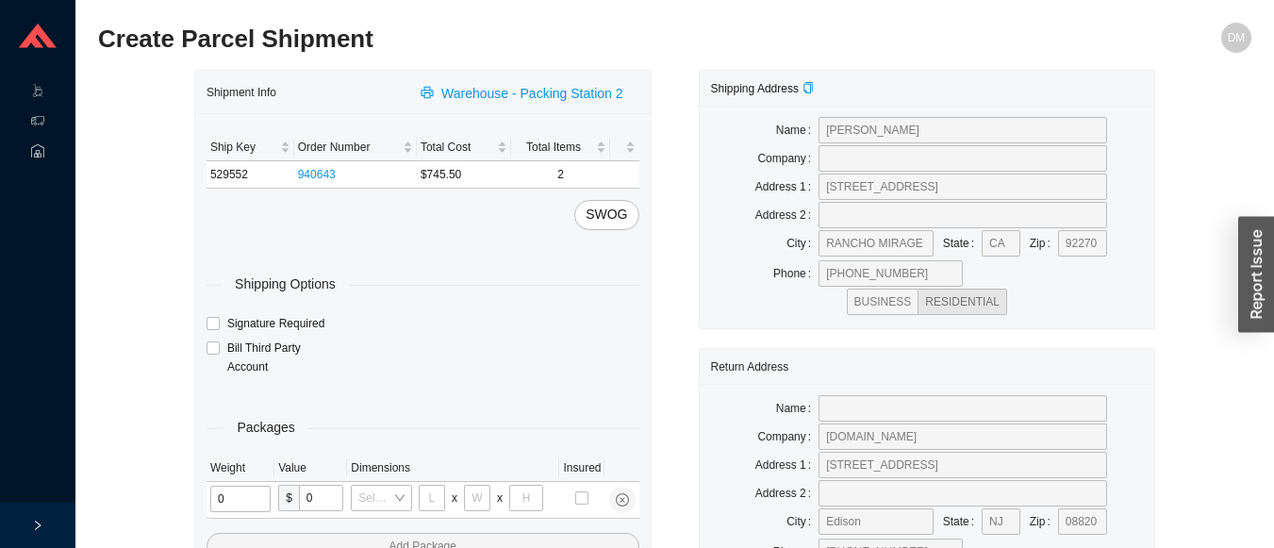
type input "1"
type input "18"
type input "5"
type input "36"
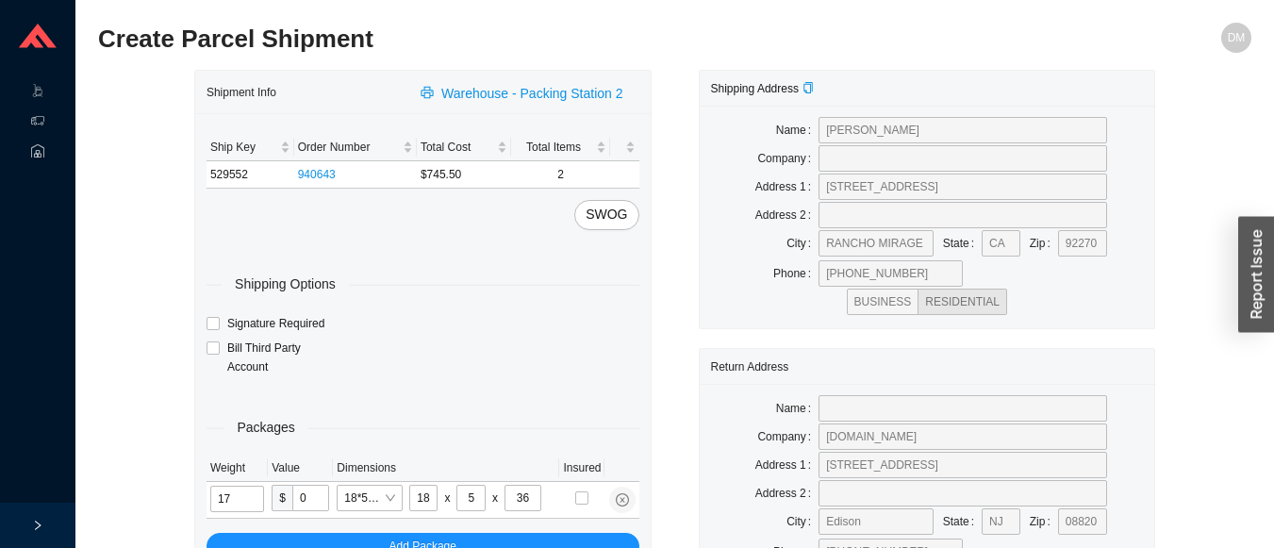
type input "17"
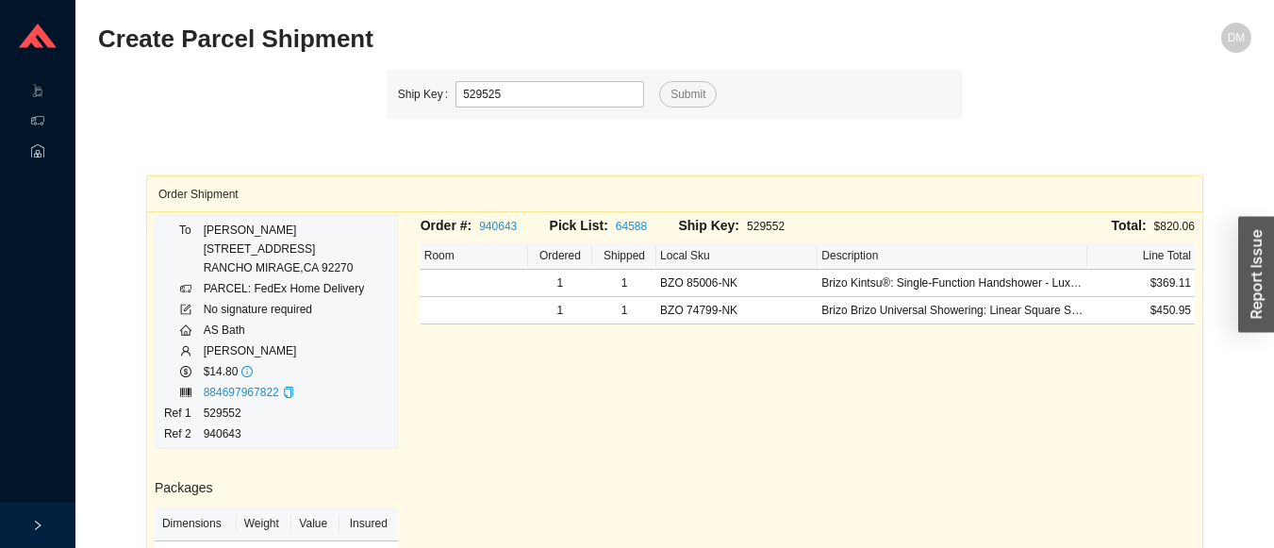
type input "529525"
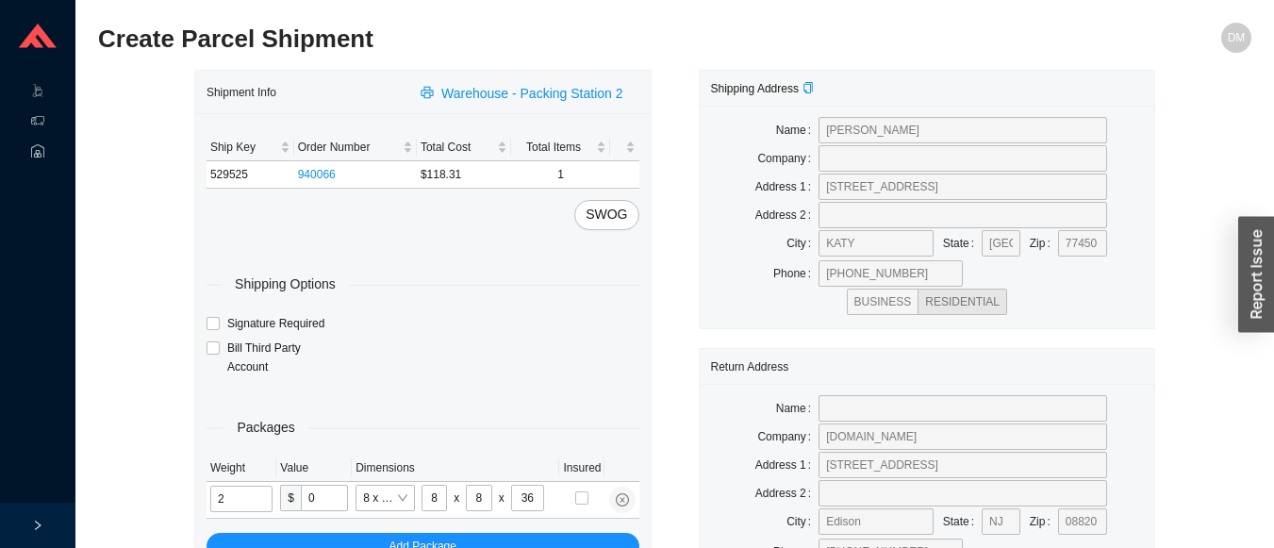
type input "10"
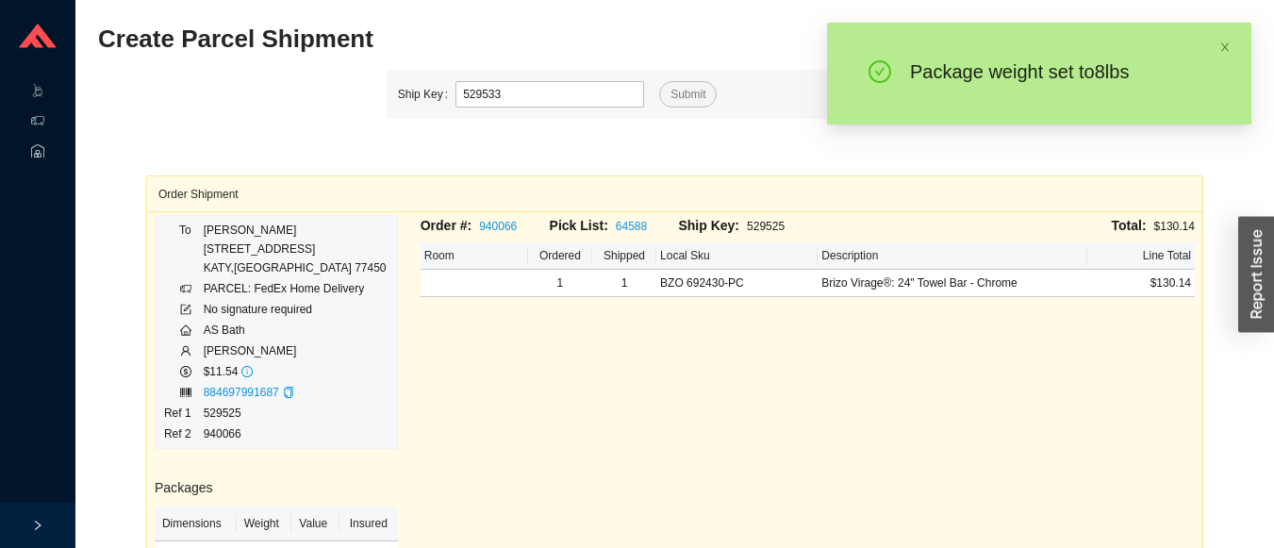
type input "529533"
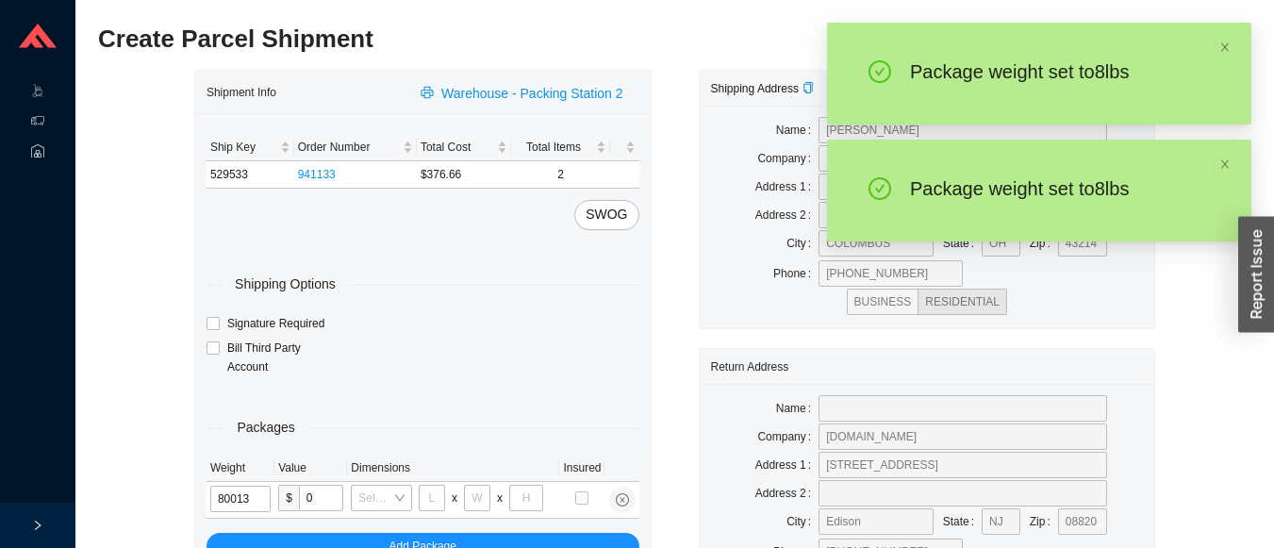
type input "8"
type input "10"
type input "8"
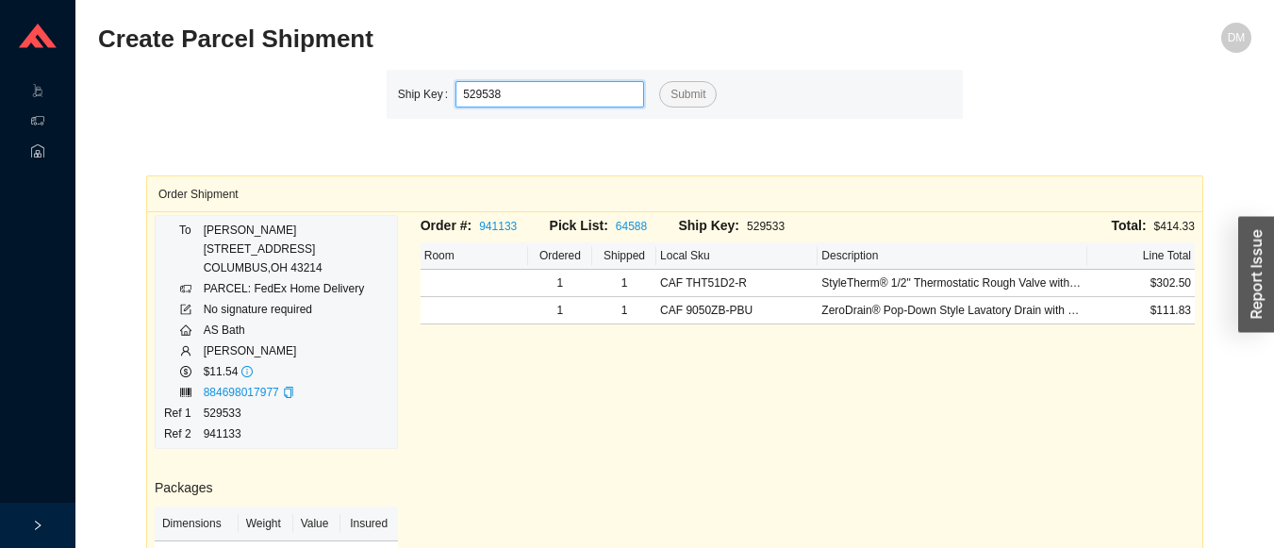
type input "529538"
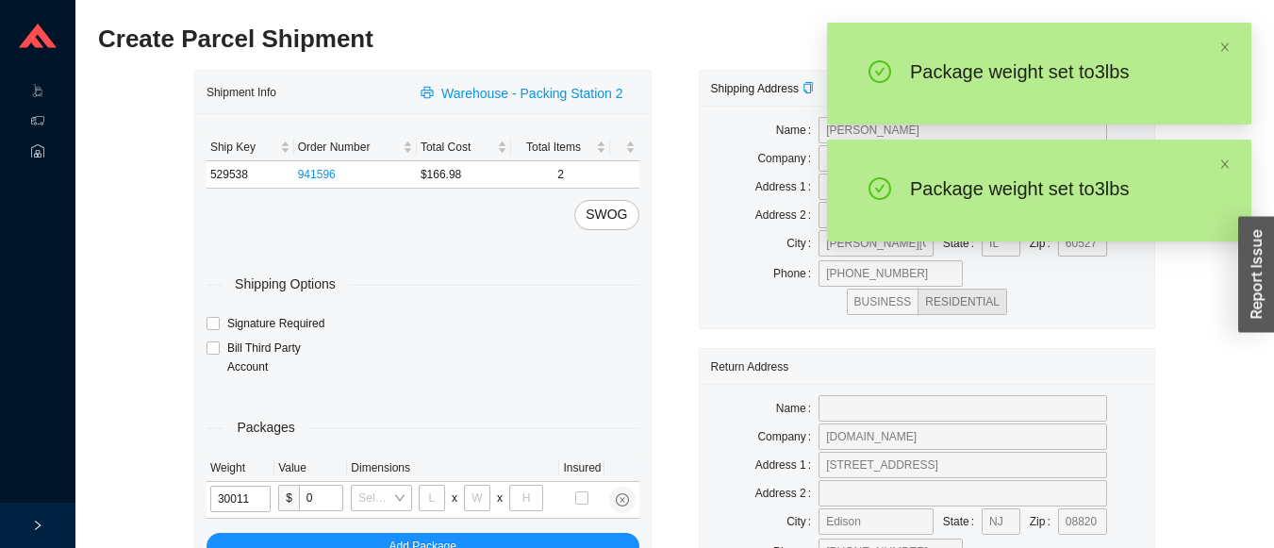
type input "3"
type input "14"
type input "7"
type input "3"
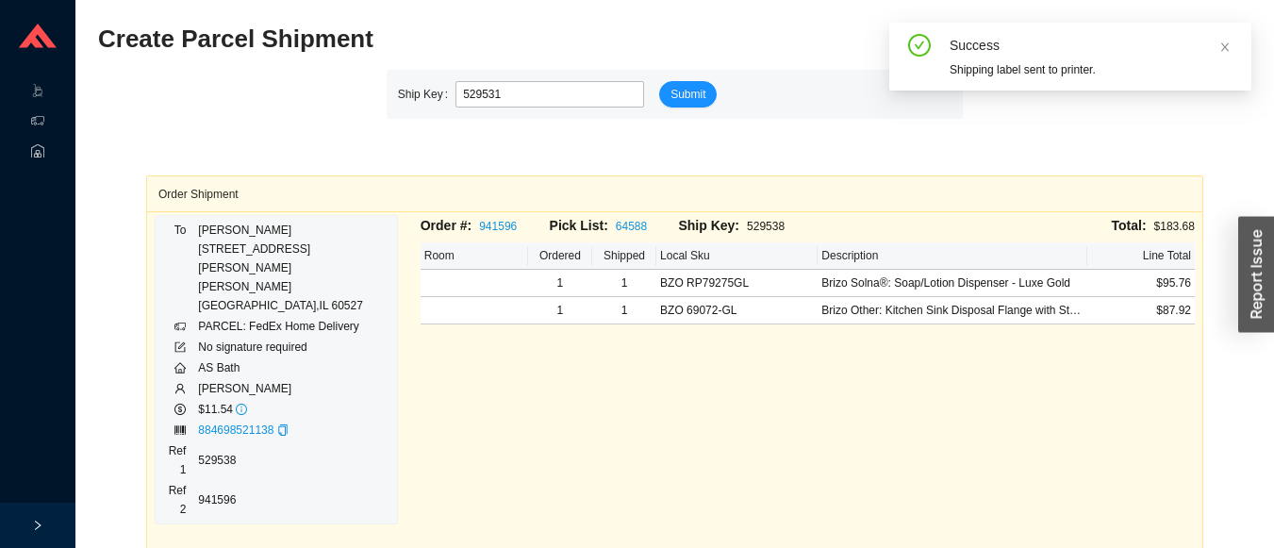
type input "529531"
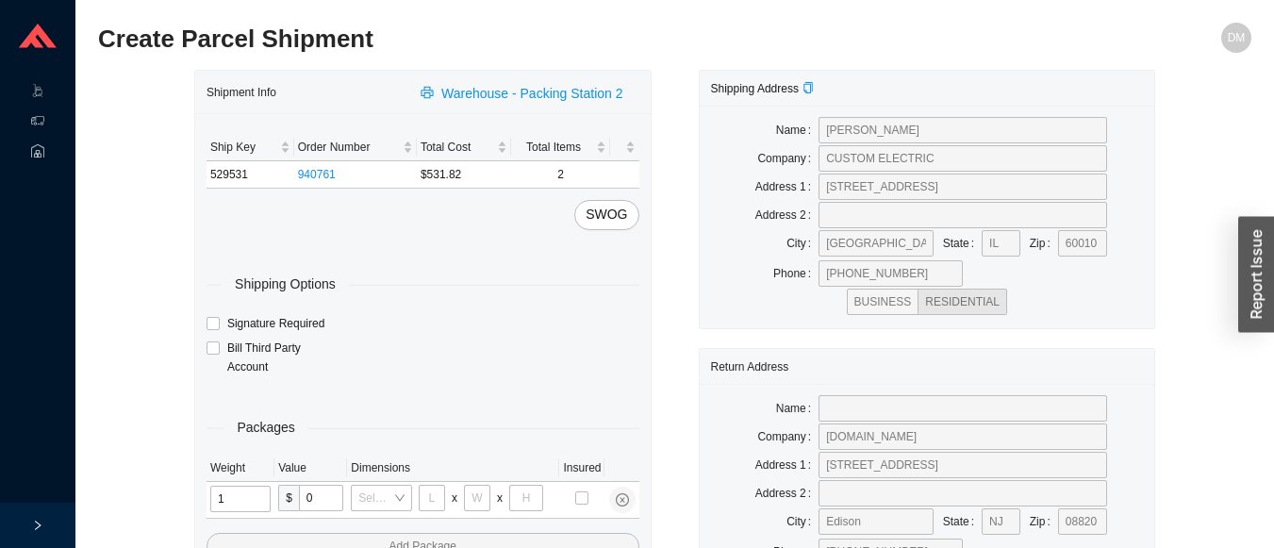
type input "12"
type input "18"
type input "12"
type input "6"
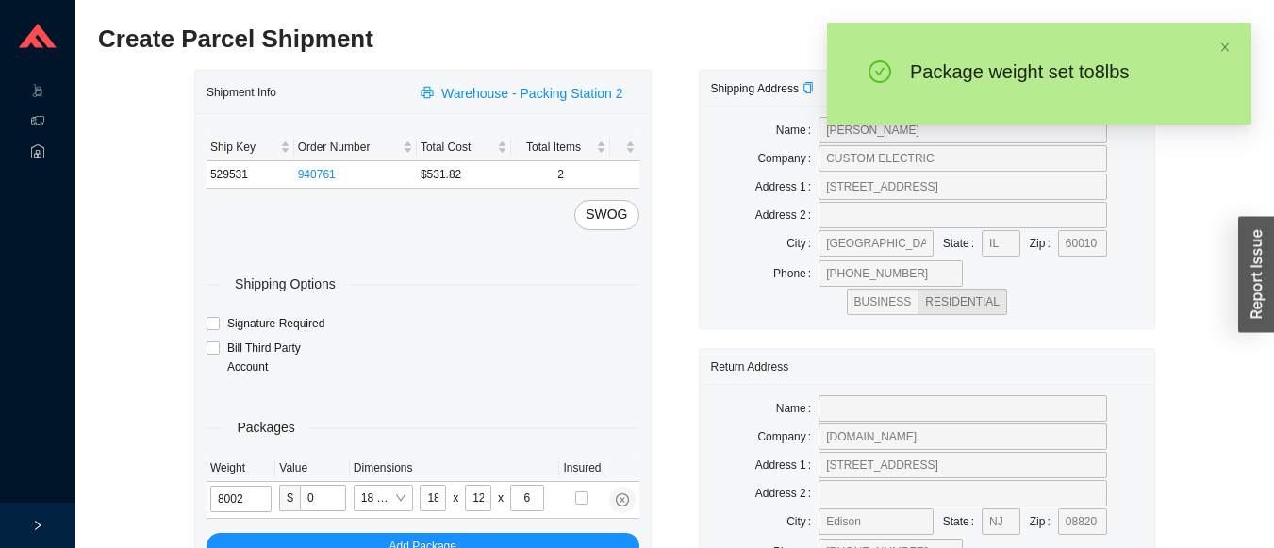
type input "8"
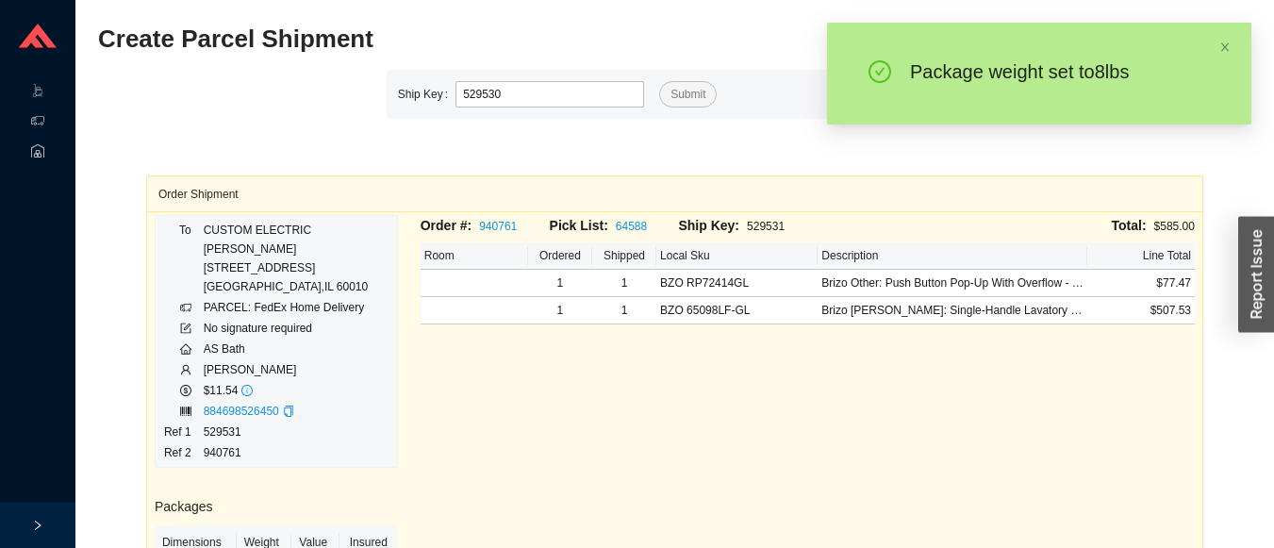
type input "529530"
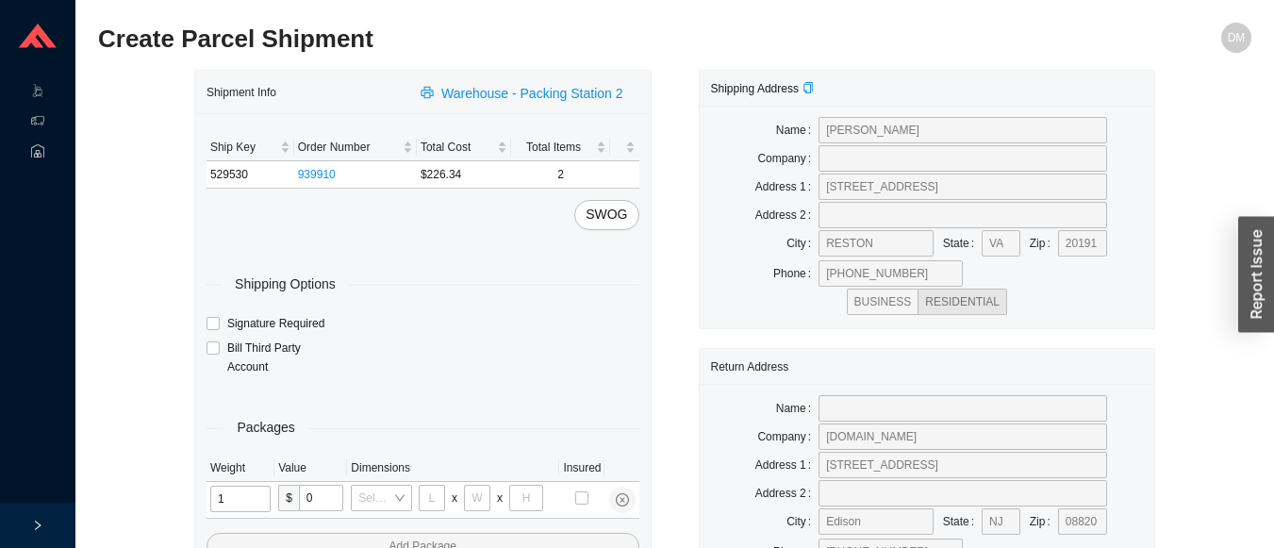
type input "11"
type input "14"
type input "7"
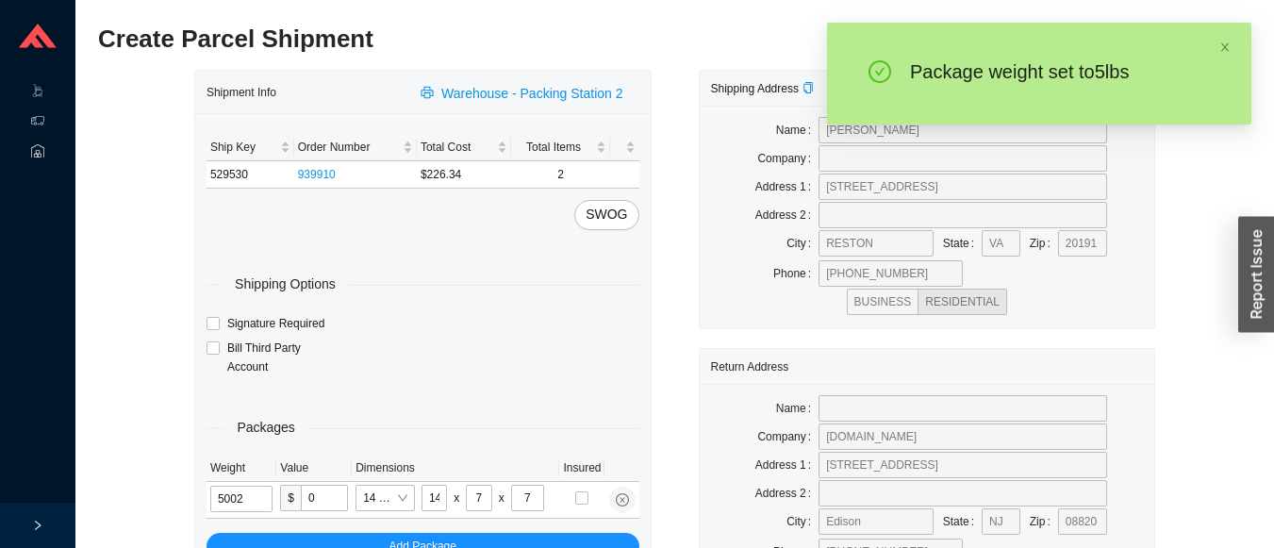
type input "5"
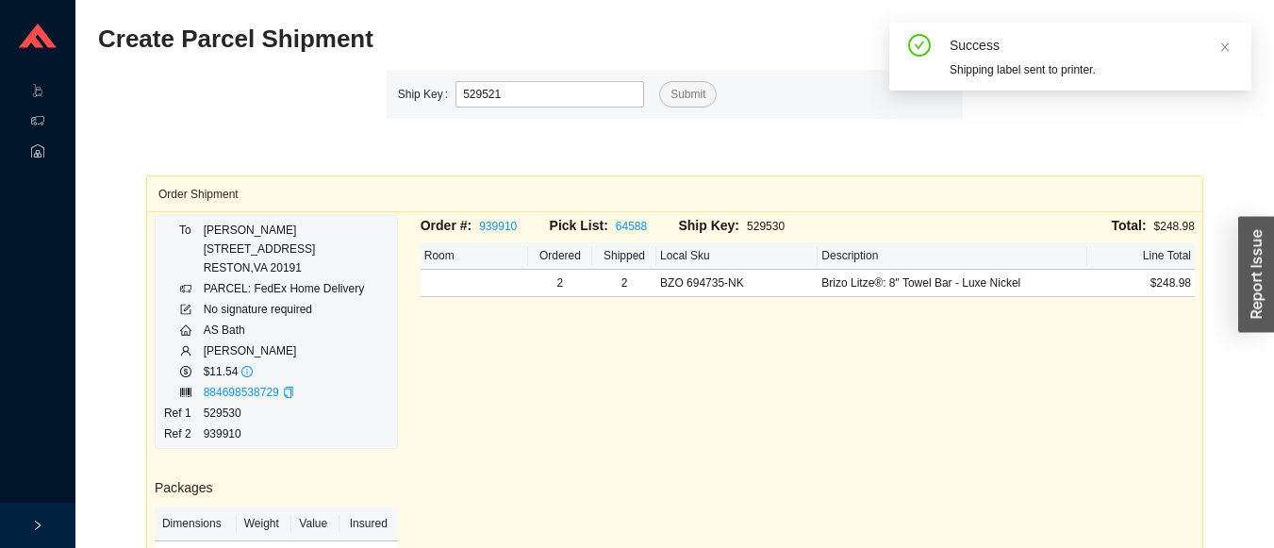
type input "529521"
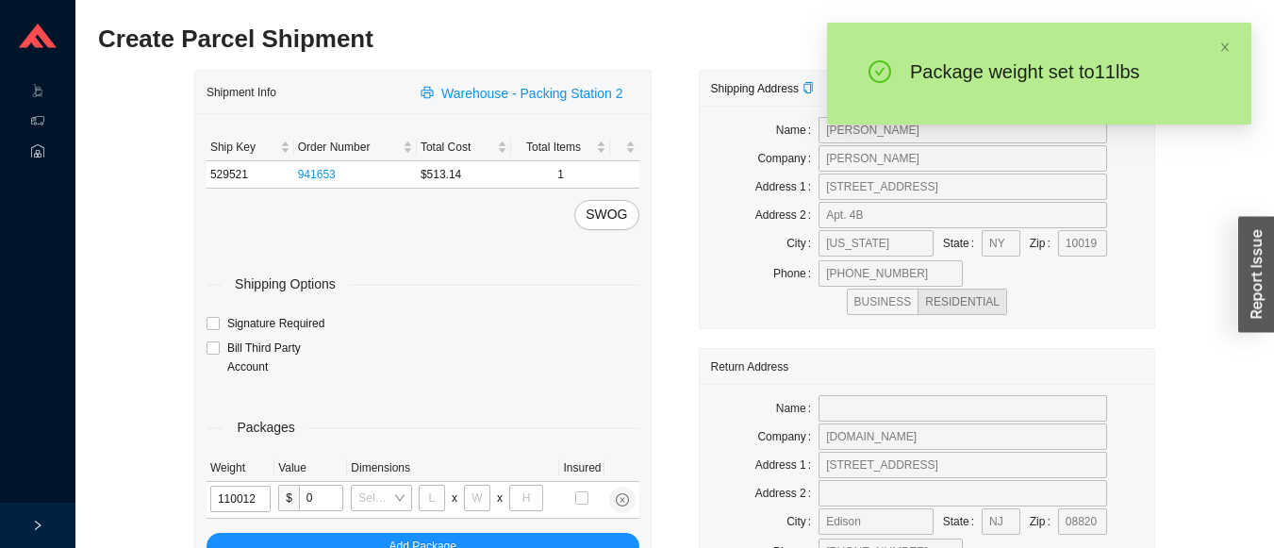
type input "11"
type input "18"
type input "12"
type input "6"
type input "11"
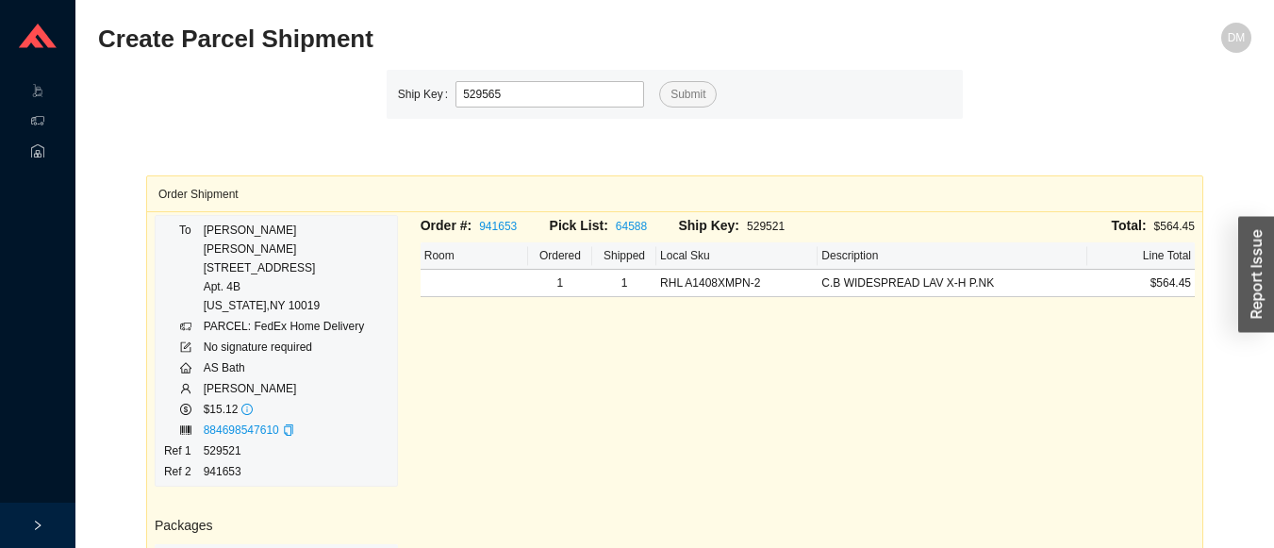
type input "529565"
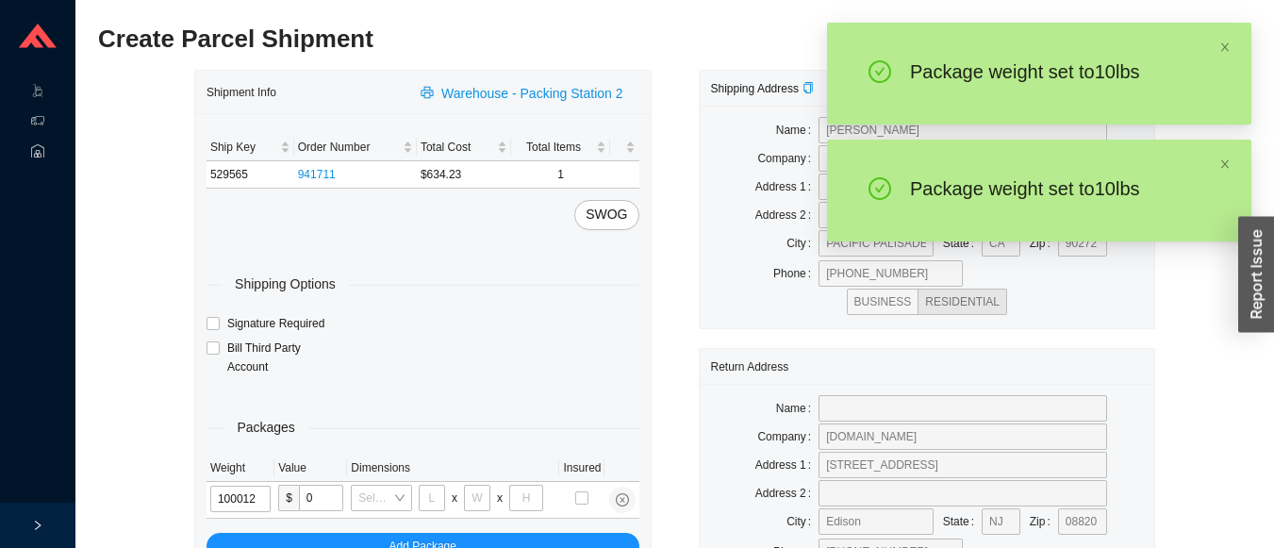
type input "10"
type input "18"
type input "12"
type input "6"
type input "10"
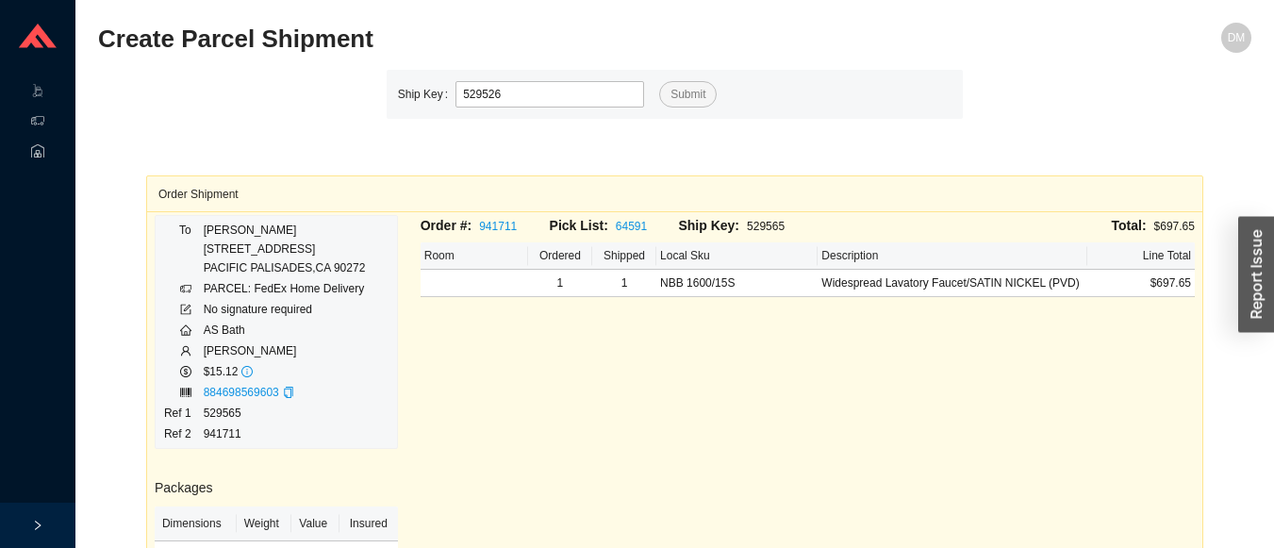
type input "529526"
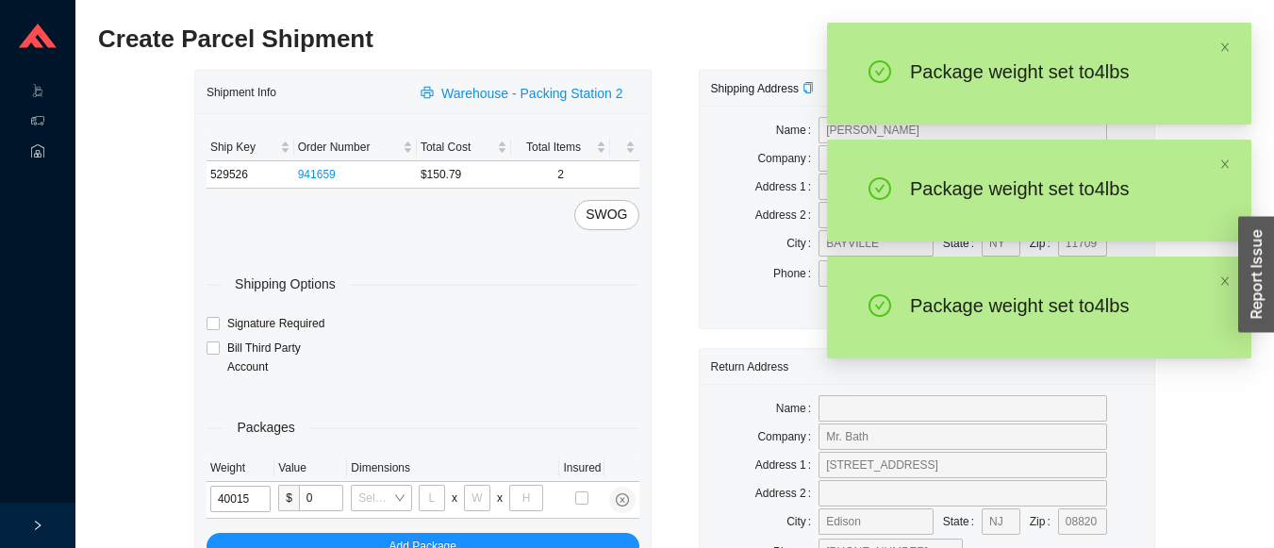
type input "4"
type input "8"
type input "4"
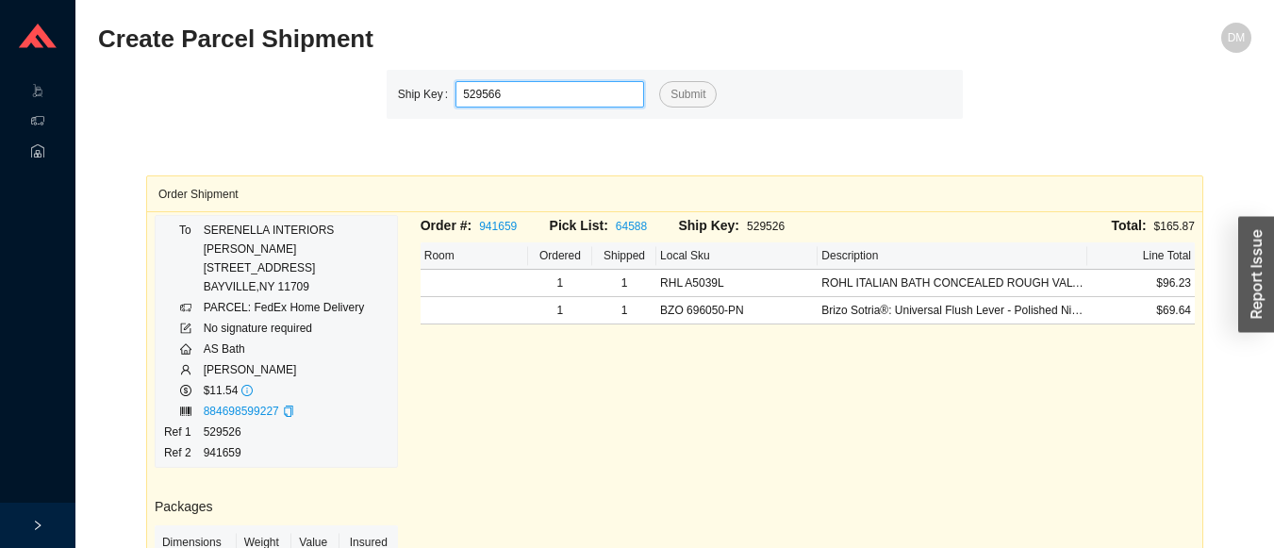
type input "529566"
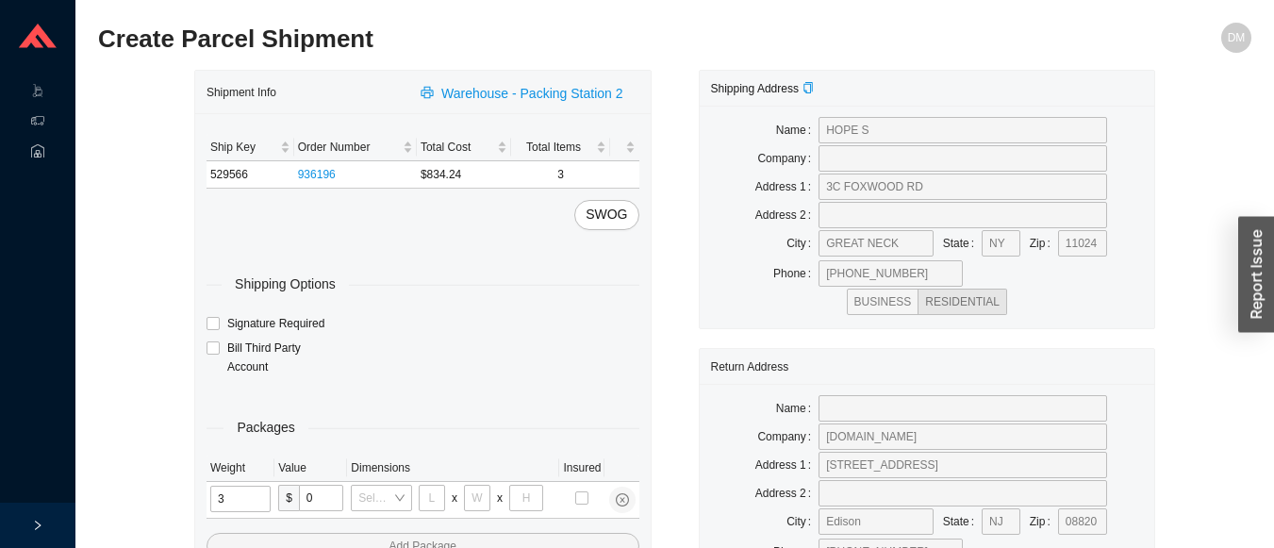
type input "30"
type input "26"
type input "20"
type input "12"
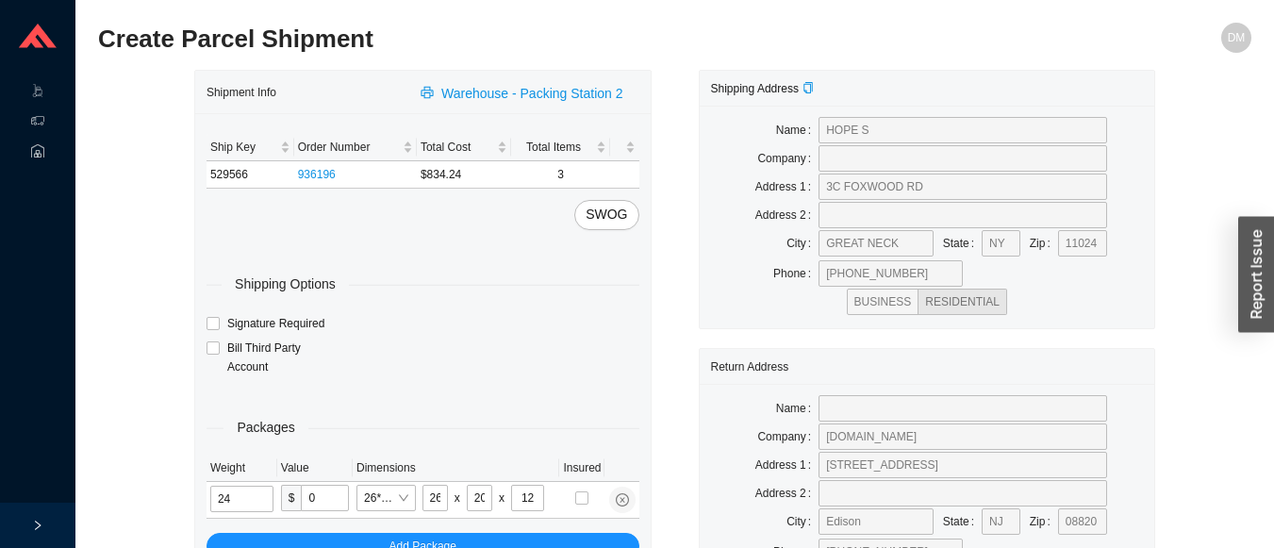
type input "24"
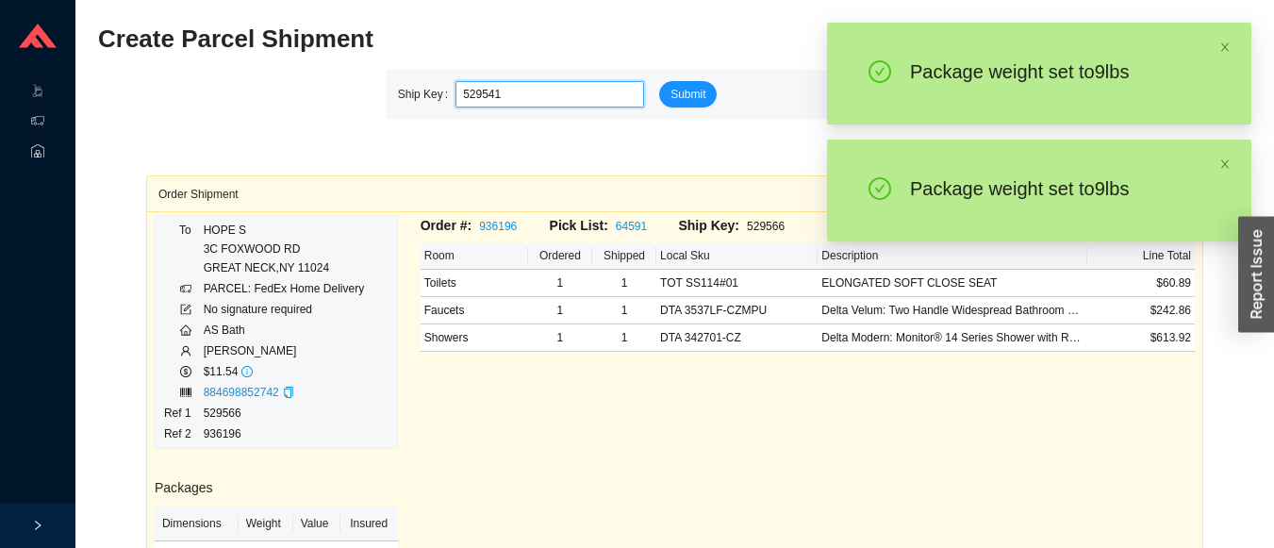
type input "529541"
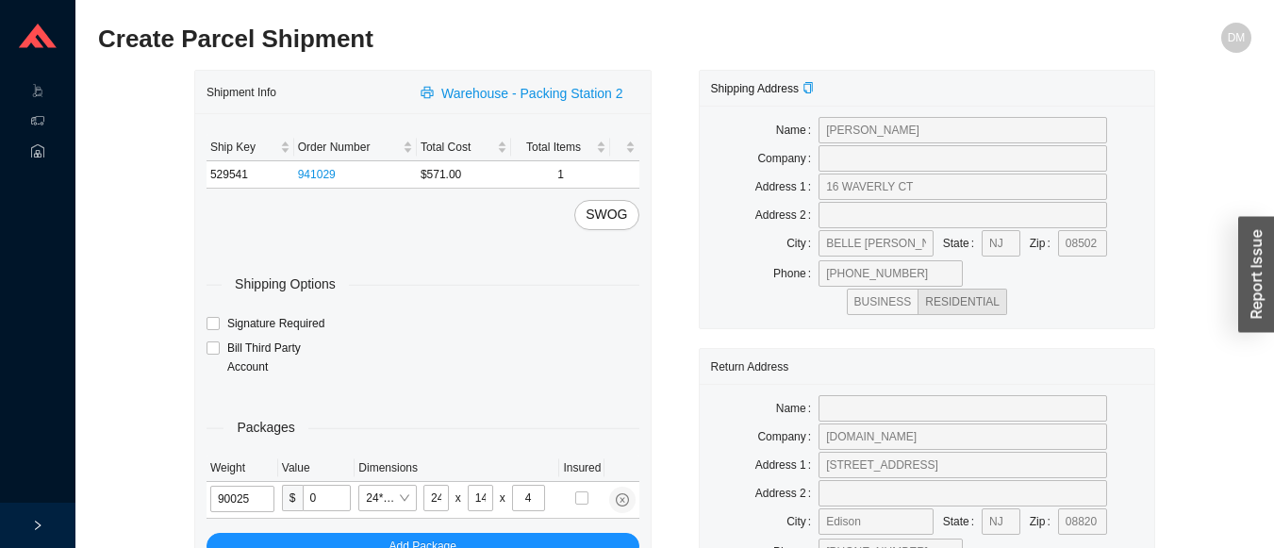
type input "9"
type input "28"
type input "16"
type input "7"
type input "9"
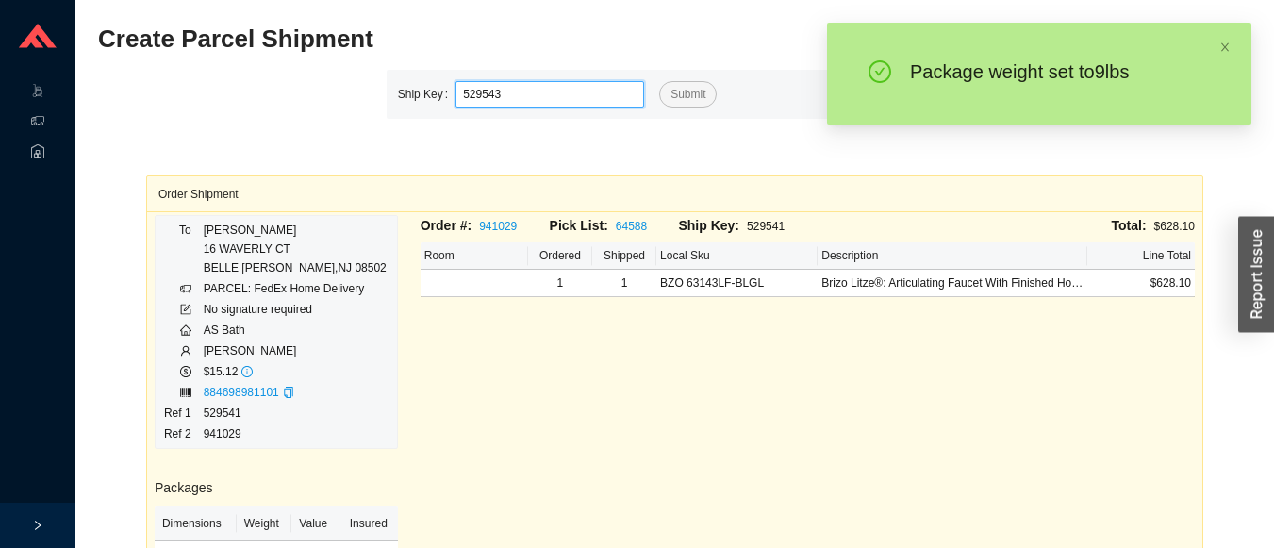
type input "529543"
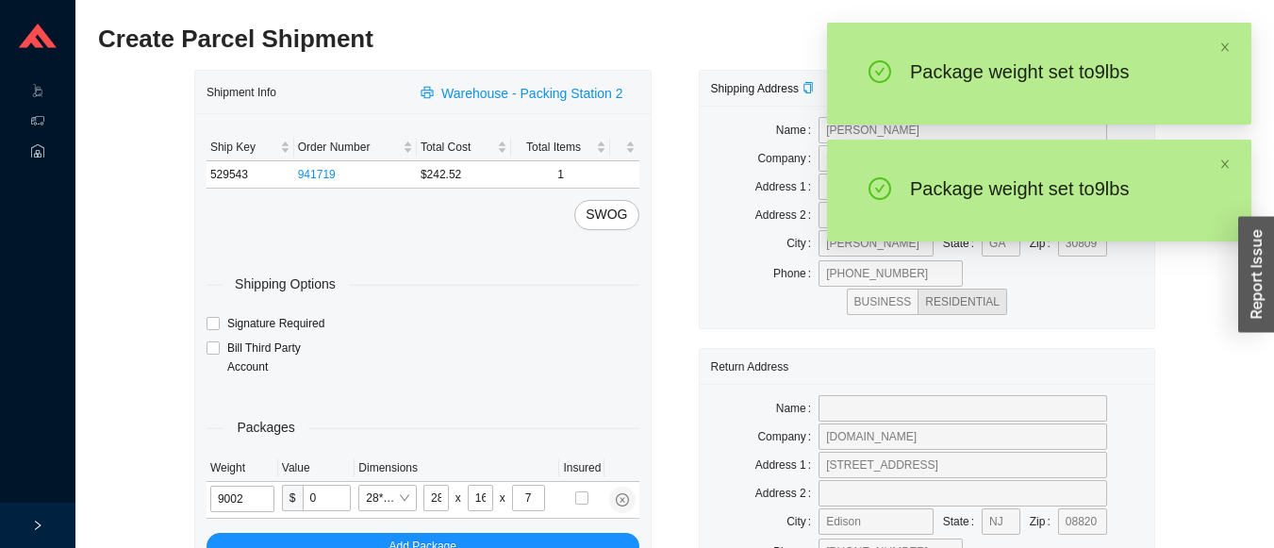
type input "9"
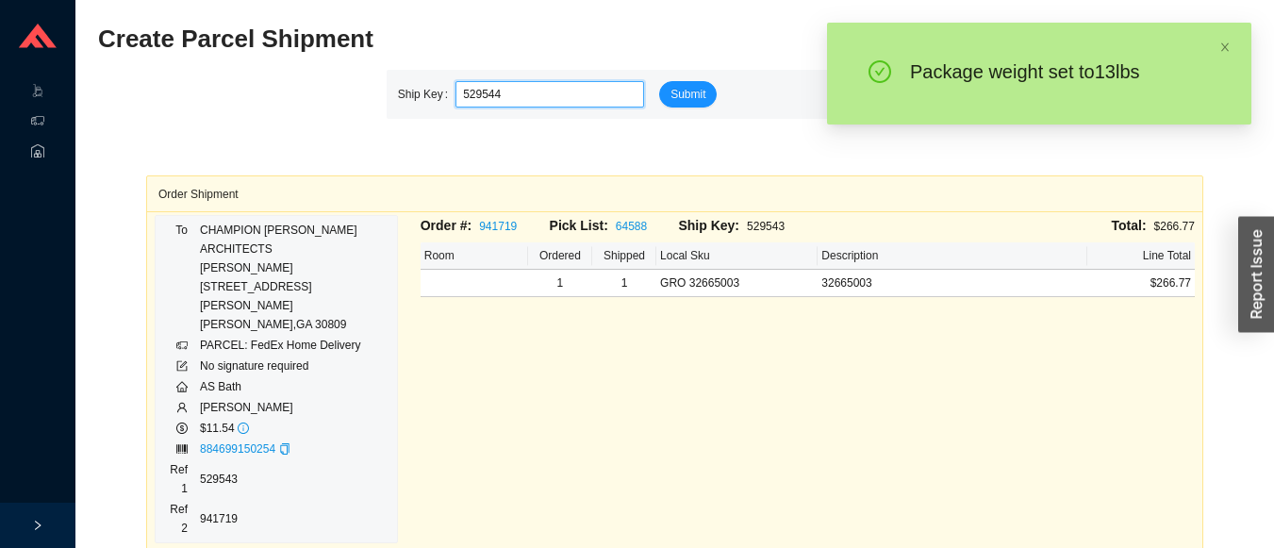
type input "529544"
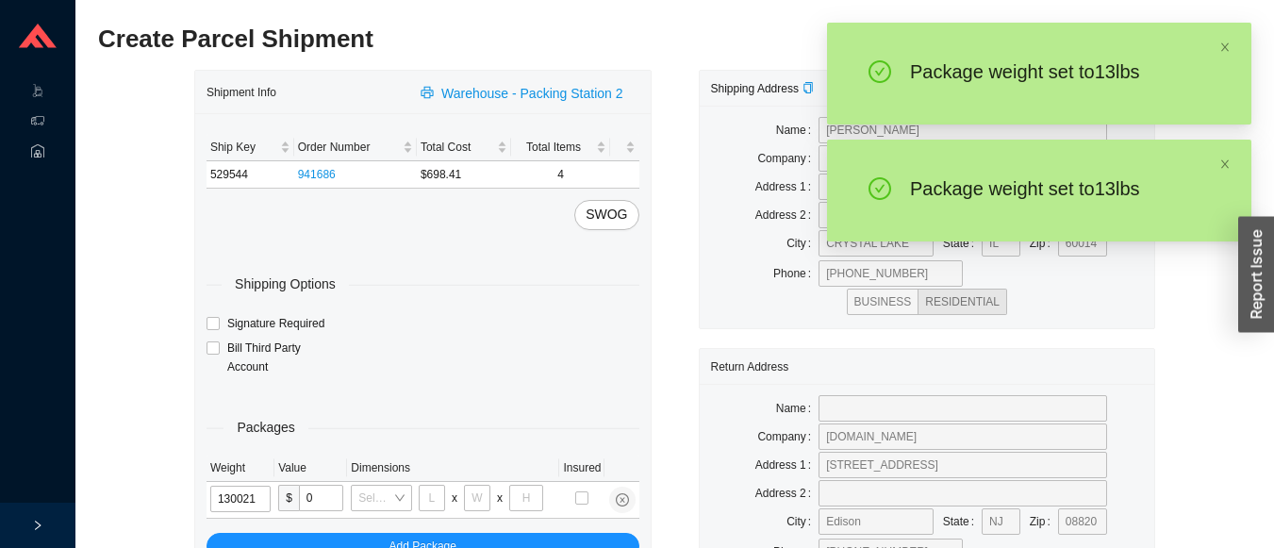
type input "13"
type input "18"
type input "12"
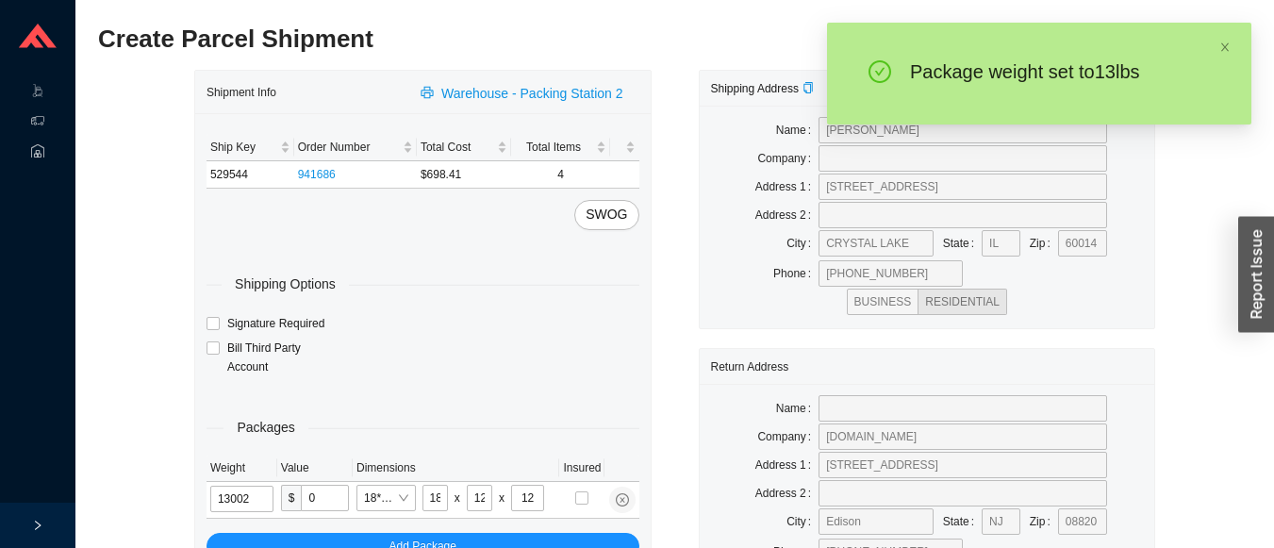
type input "13"
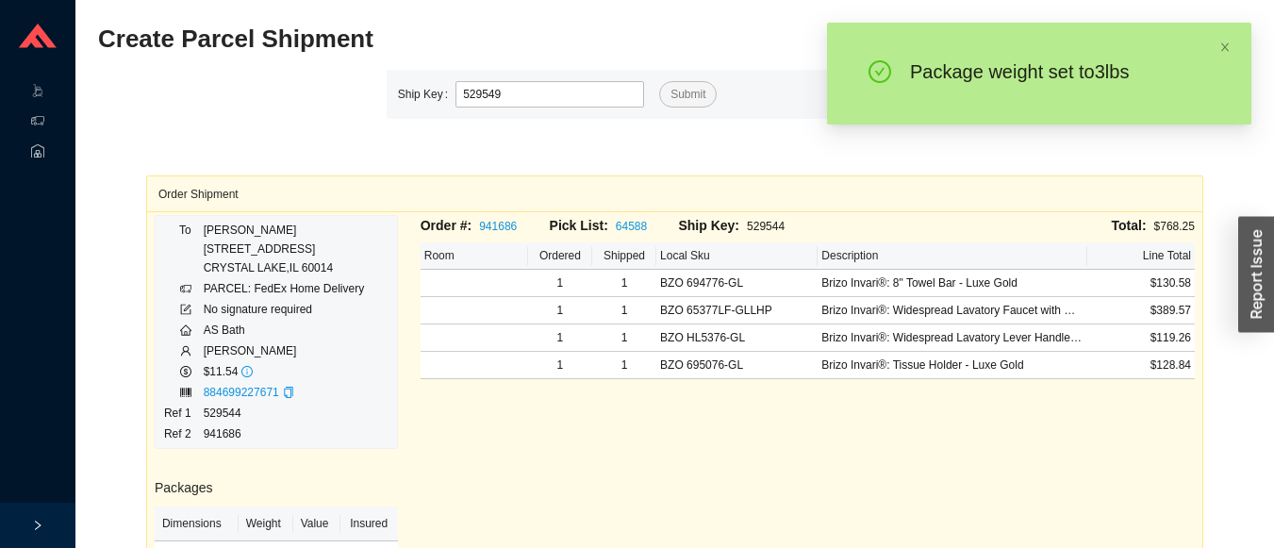
type input "529549"
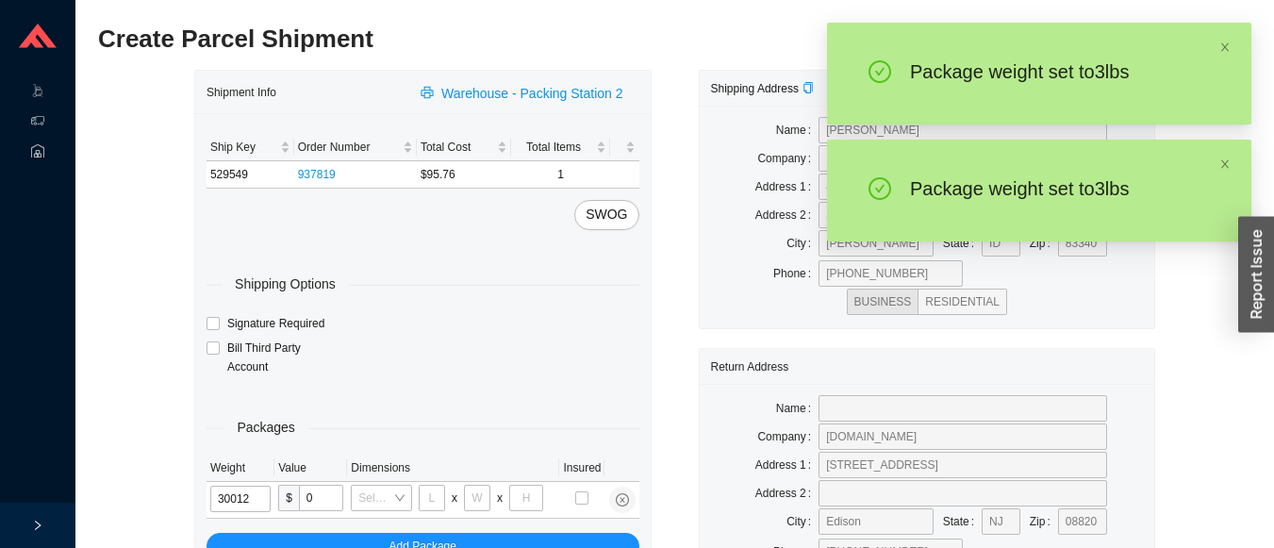
type input "3"
type input "18"
type input "12"
type input "6"
type input "3"
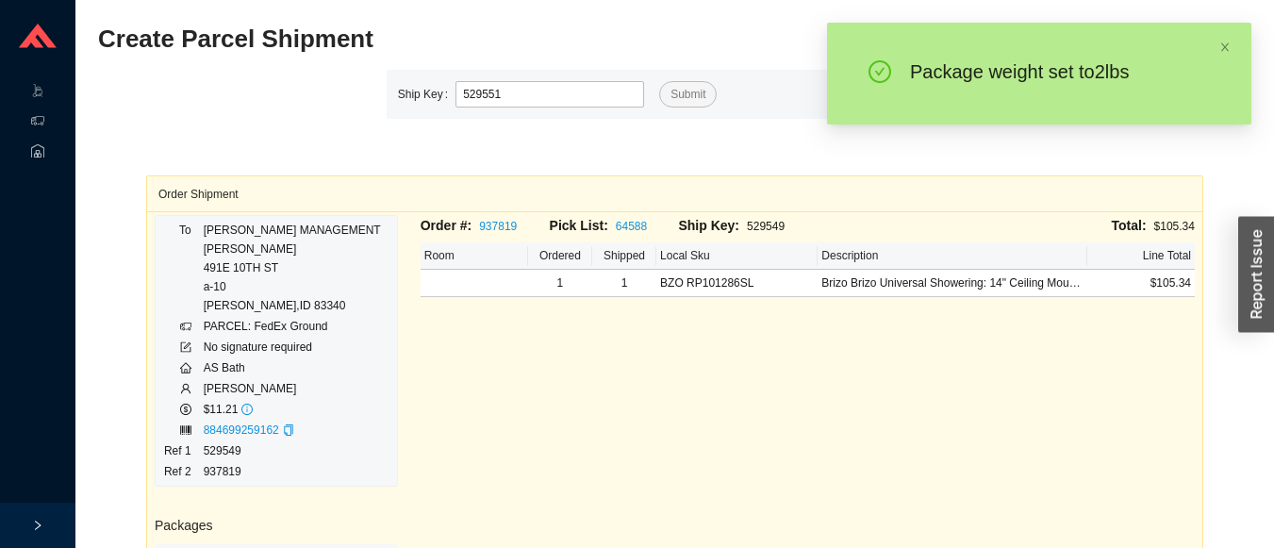
type input "529551"
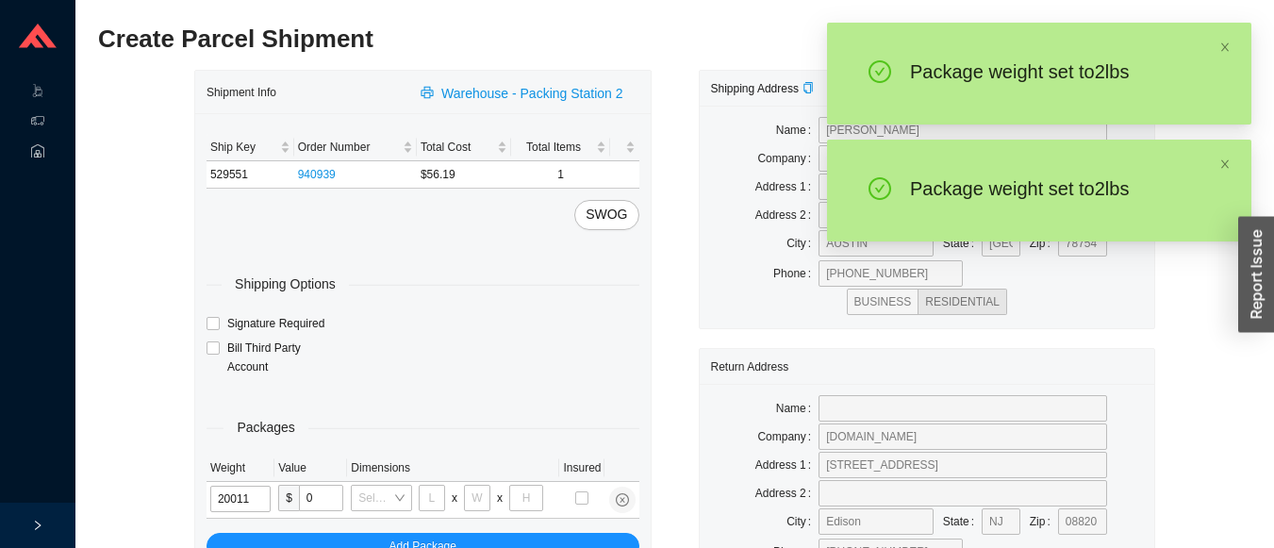
type input "2"
type input "14"
type input "7"
type input "2"
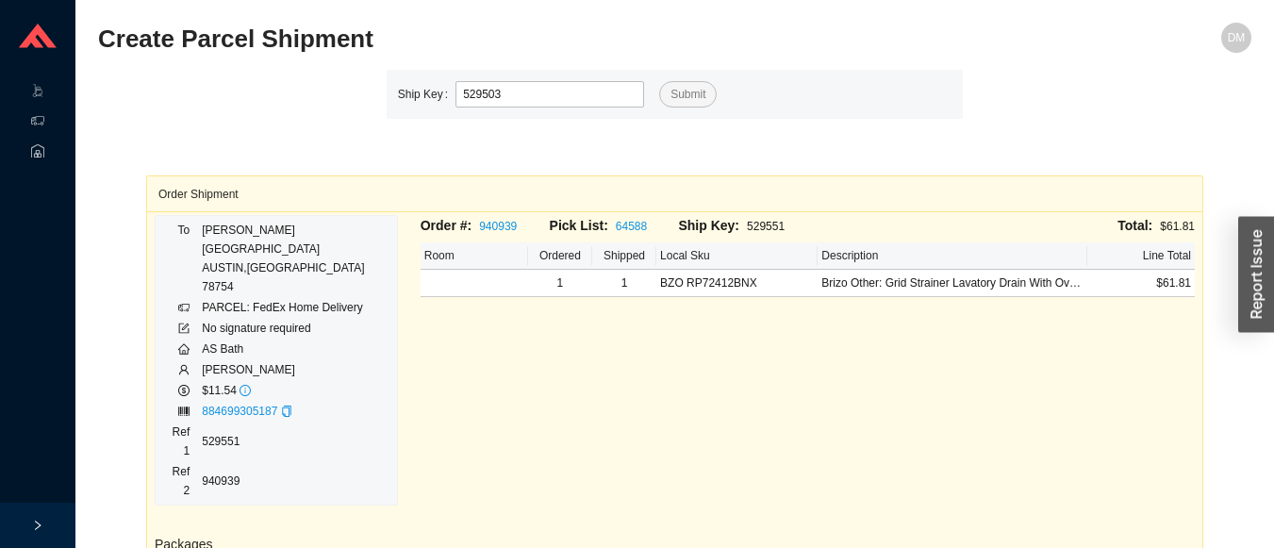
type input "529503"
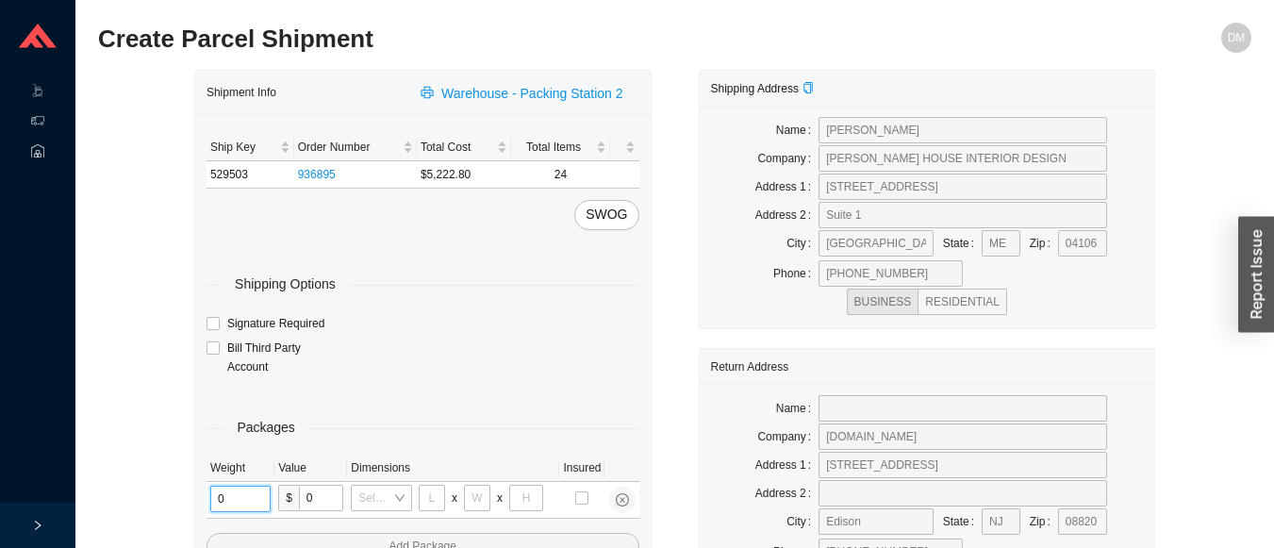
type input "2"
type input "18"
type input "8"
type input "42"
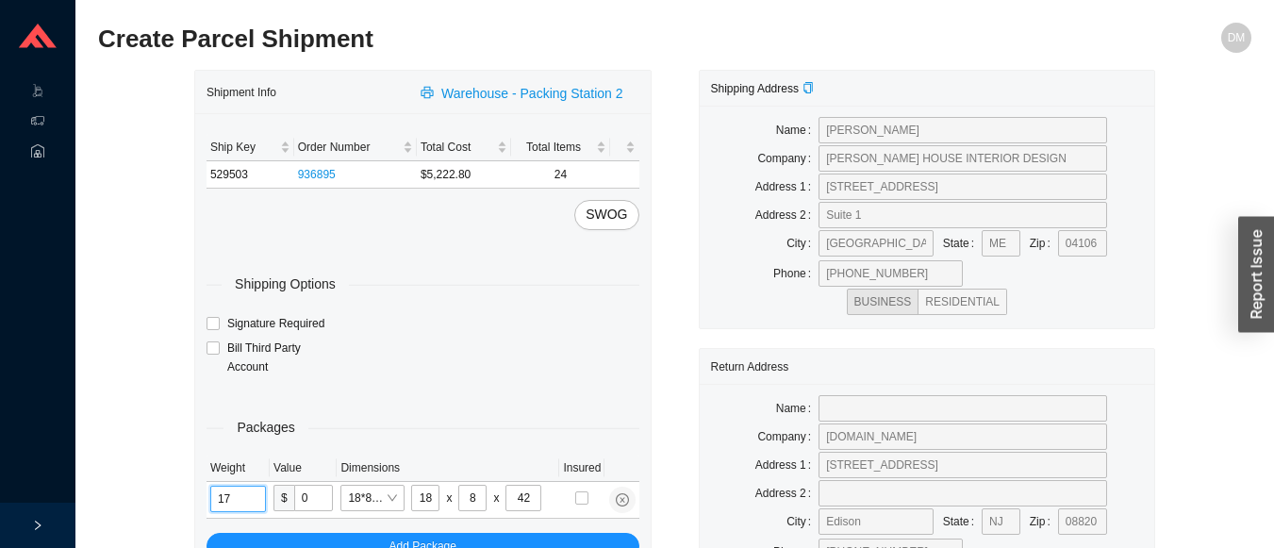
type input "17"
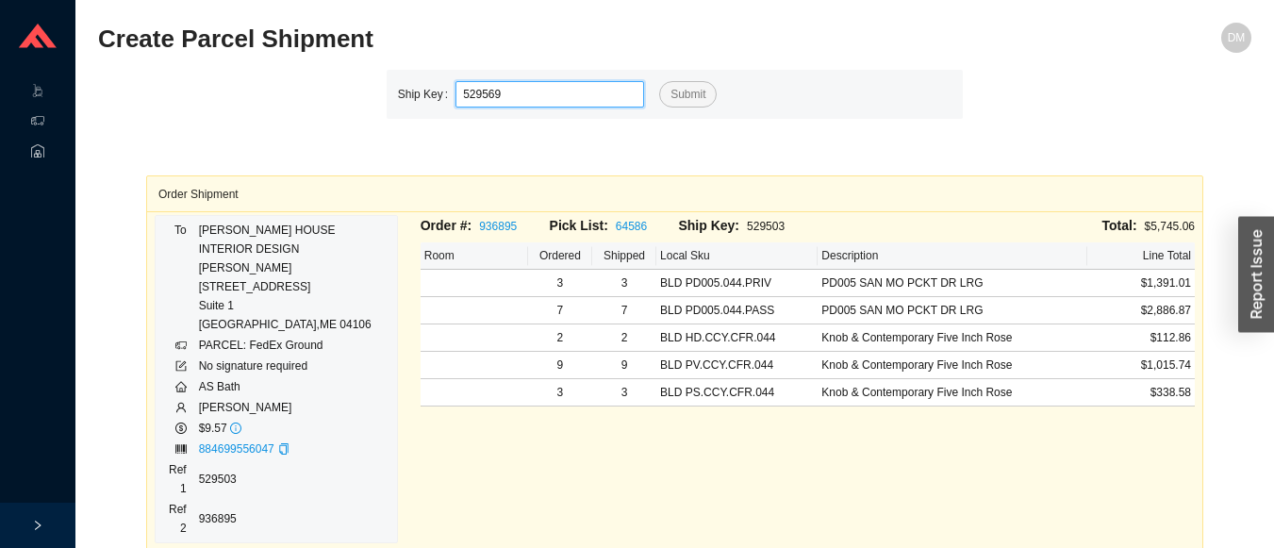
type input "529569"
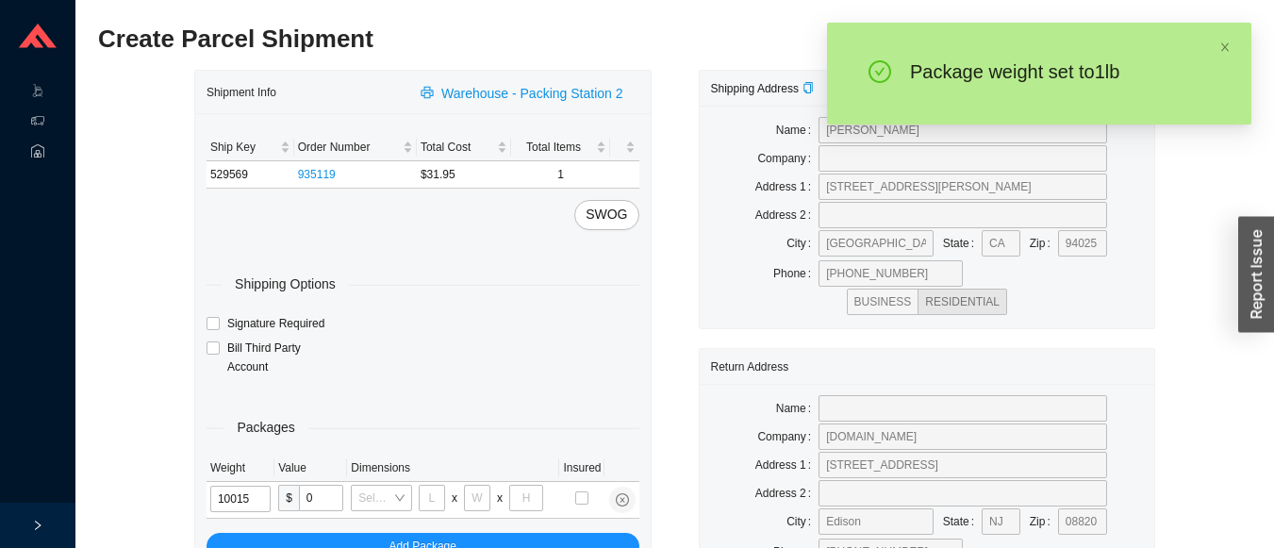
type input "1"
type input "8"
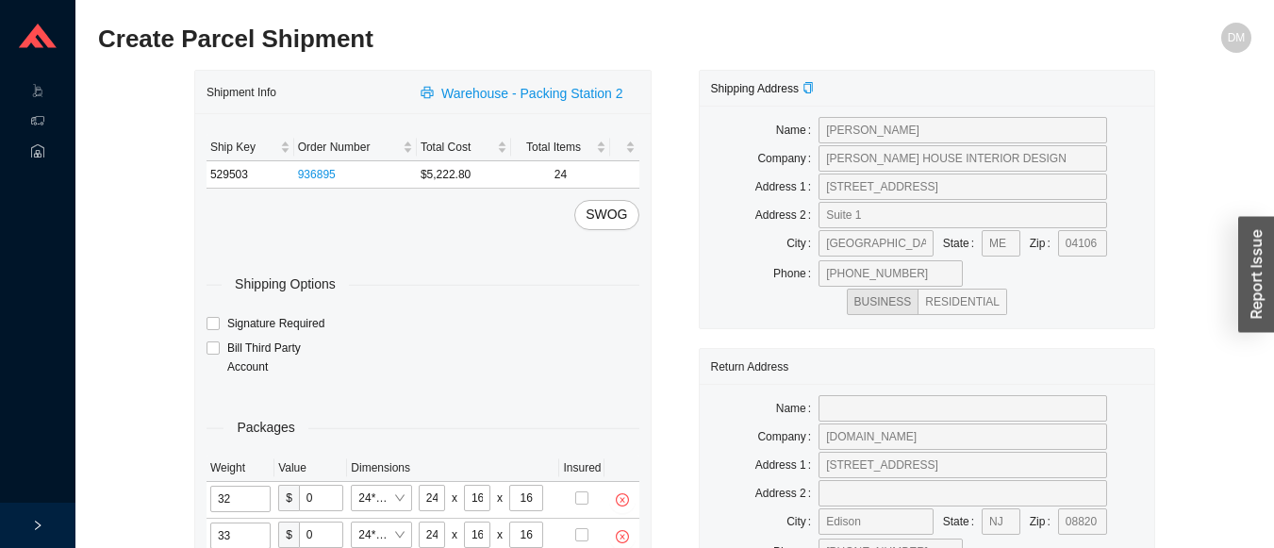
scroll to position [65, 0]
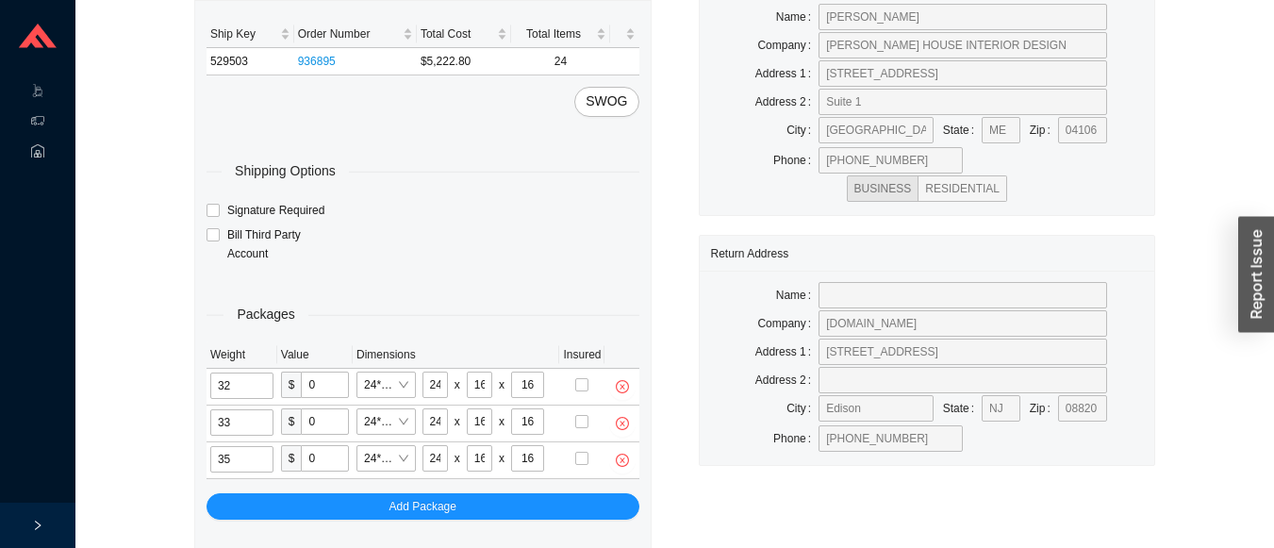
scroll to position [163, 0]
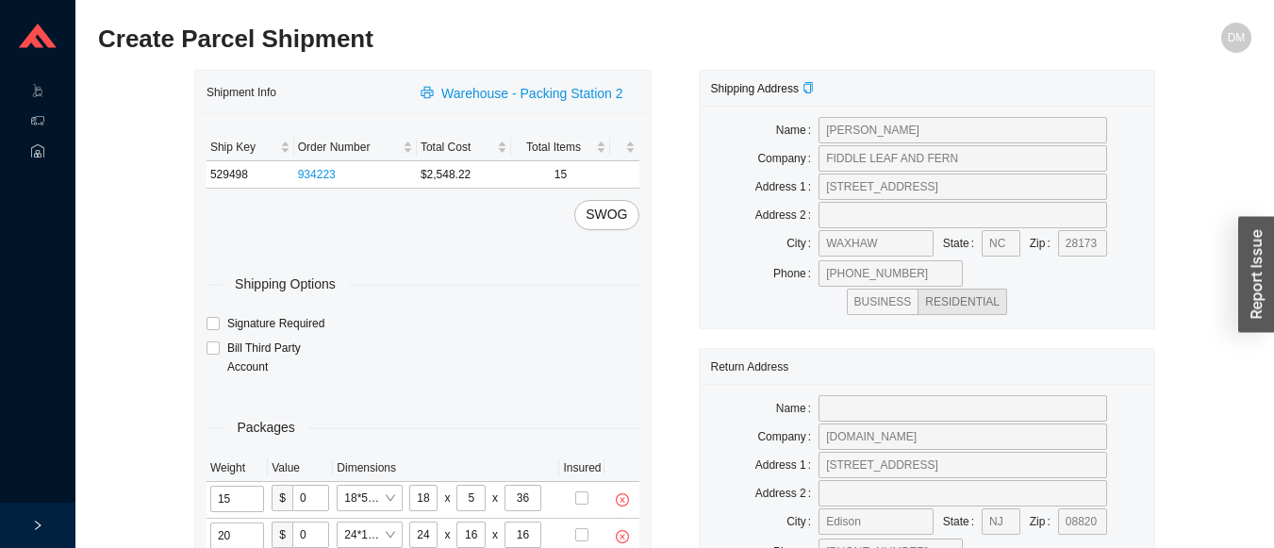
scroll to position [32, 0]
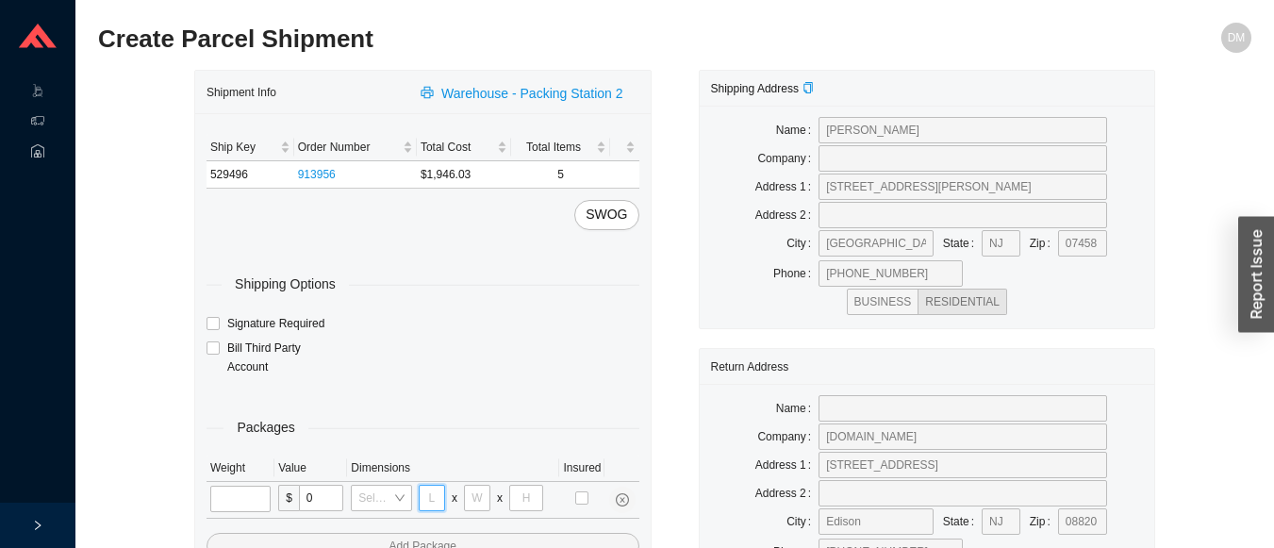
click at [432, 501] on input "tel" at bounding box center [432, 498] width 26 height 26
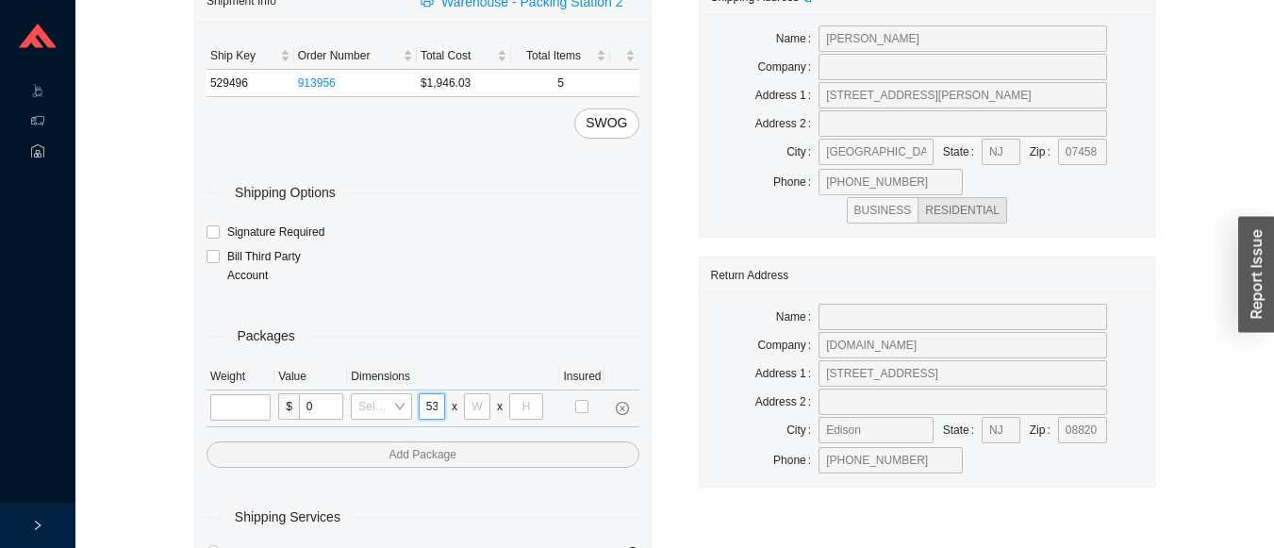
scroll to position [0, 1]
click at [476, 405] on input "tel" at bounding box center [477, 406] width 26 height 26
click at [528, 405] on input "tel" at bounding box center [526, 406] width 34 height 26
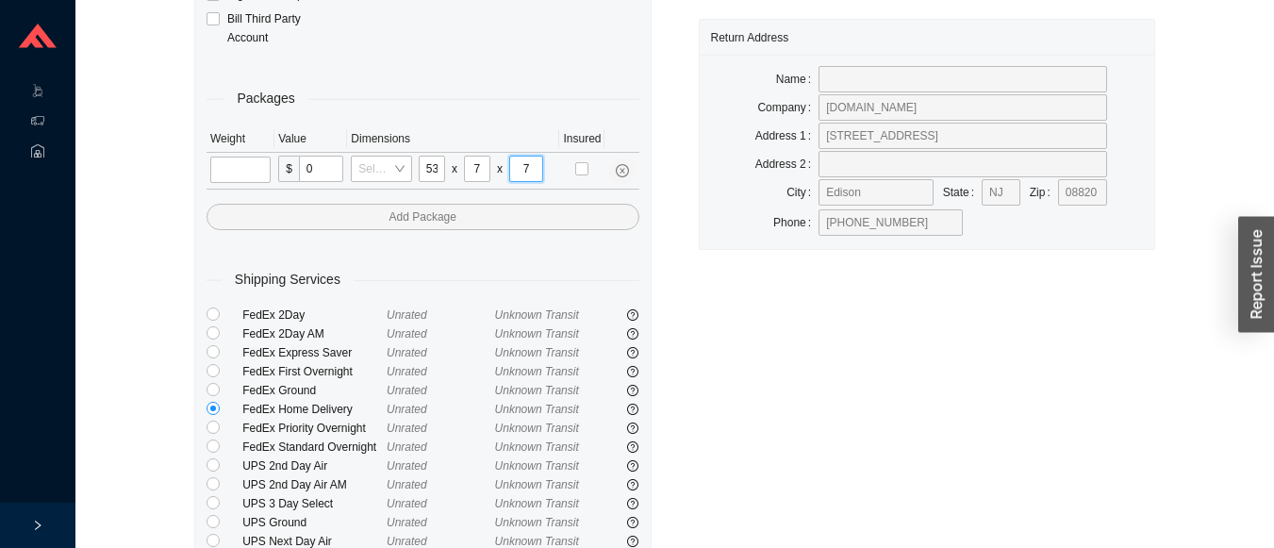
scroll to position [354, 0]
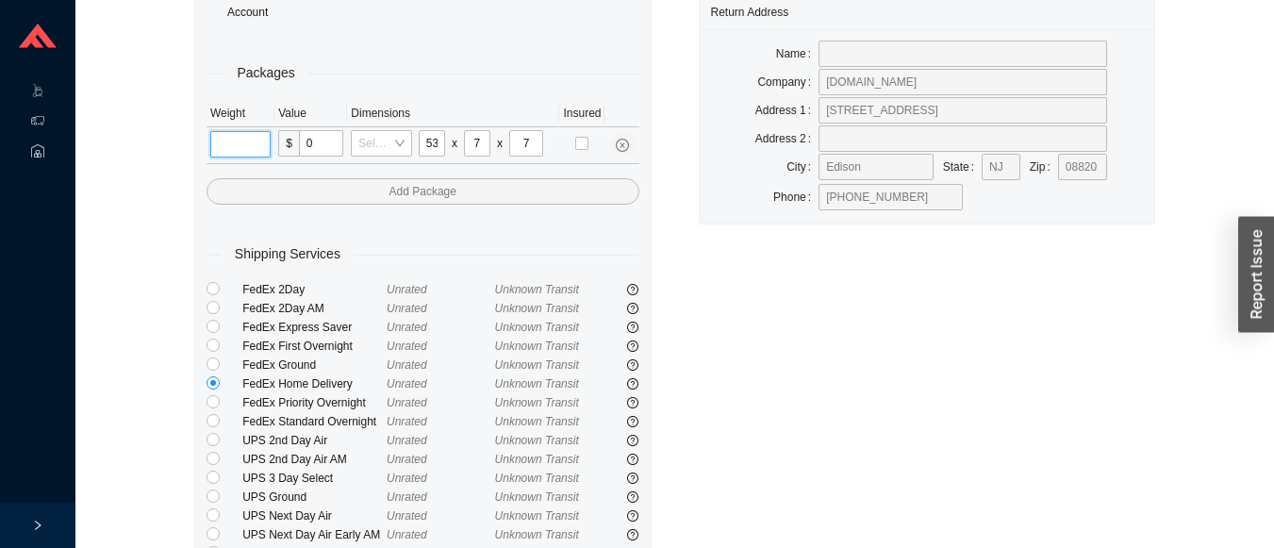
click at [238, 151] on input "tel" at bounding box center [240, 144] width 60 height 26
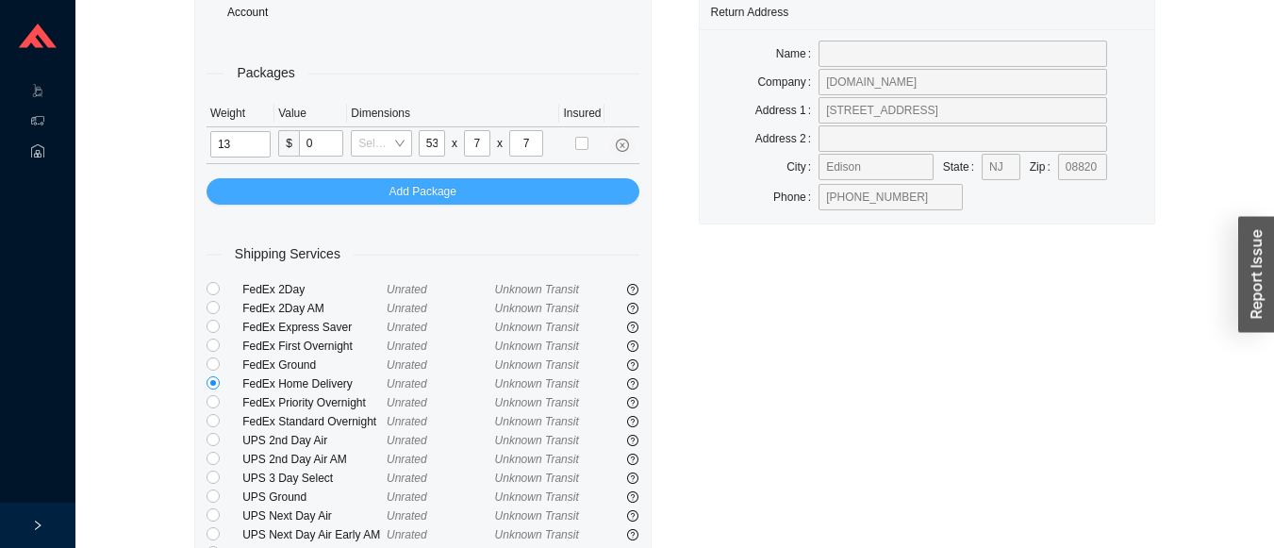
click at [493, 190] on button "Add Package" at bounding box center [422, 191] width 433 height 26
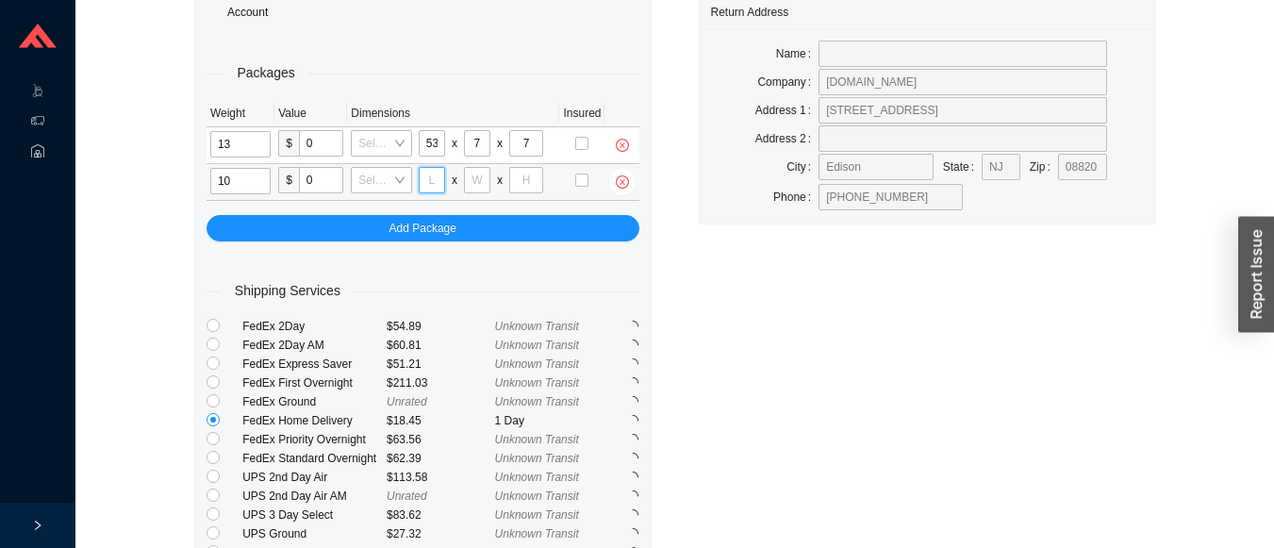
click at [432, 182] on input "tel" at bounding box center [432, 180] width 26 height 26
click at [486, 179] on input "tel" at bounding box center [477, 180] width 26 height 26
click at [526, 182] on input "tel" at bounding box center [526, 180] width 34 height 26
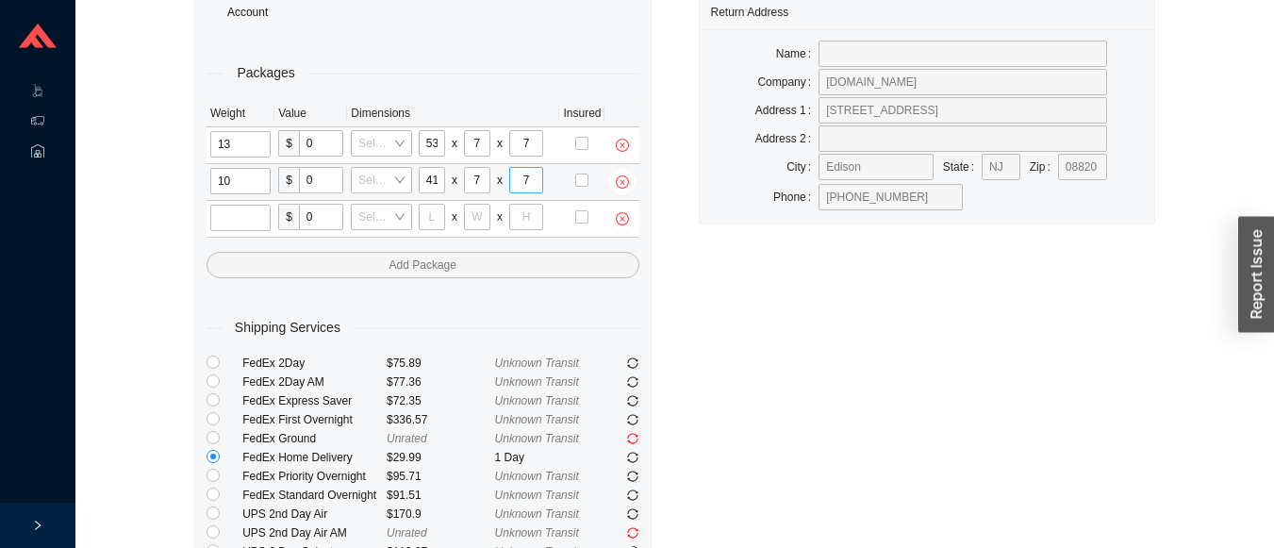
click at [244, 223] on input "tel" at bounding box center [240, 218] width 60 height 26
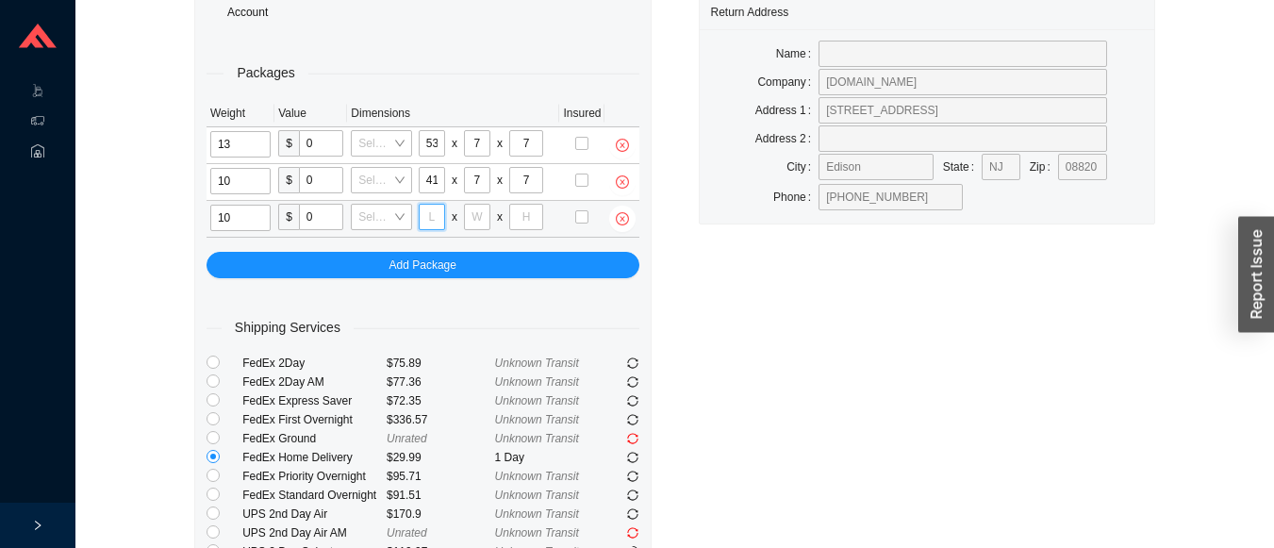
click at [432, 216] on input "tel" at bounding box center [432, 217] width 26 height 26
click at [476, 220] on input "tel" at bounding box center [477, 217] width 26 height 26
click at [521, 224] on input "tel" at bounding box center [526, 217] width 34 height 26
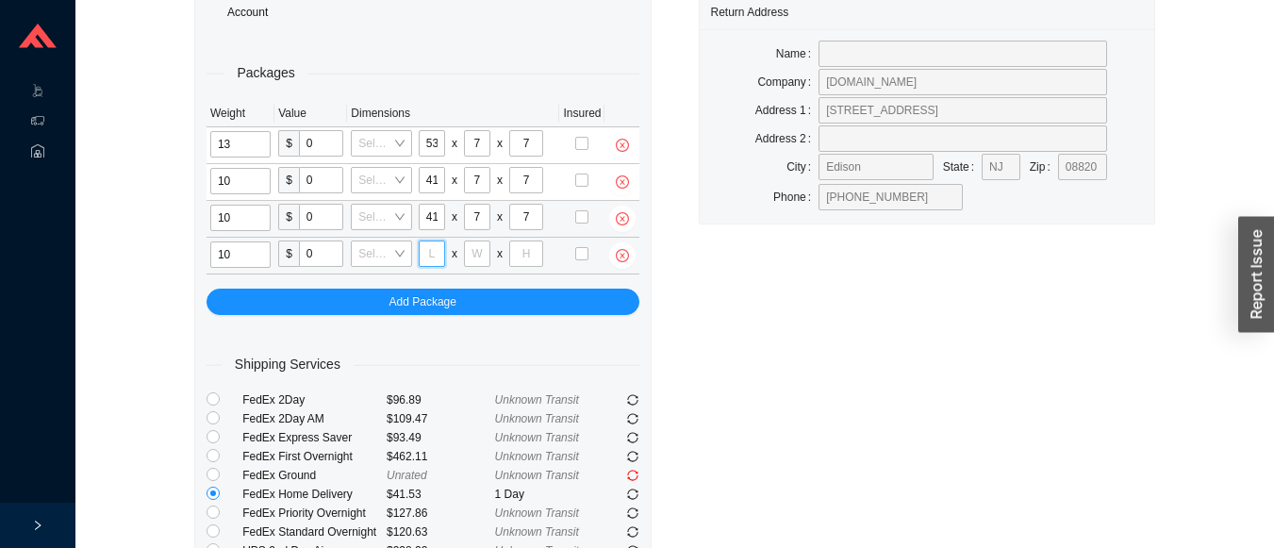
click at [432, 253] on input "tel" at bounding box center [432, 253] width 26 height 26
click at [476, 253] on input "tel" at bounding box center [477, 253] width 26 height 26
click at [524, 262] on input "tel" at bounding box center [526, 253] width 34 height 26
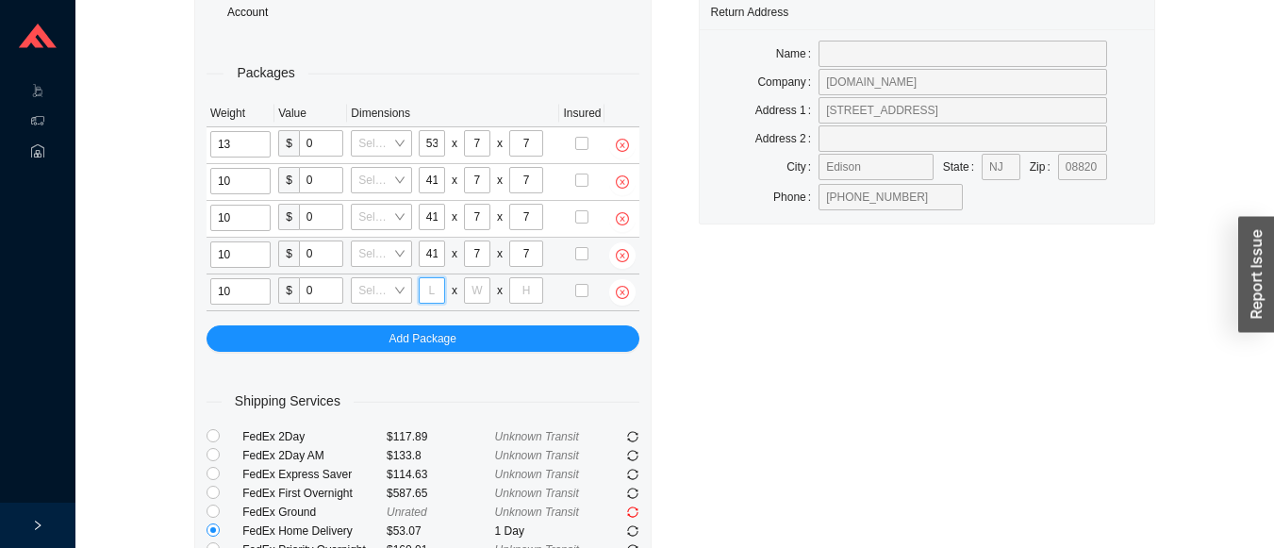
click at [432, 289] on input "tel" at bounding box center [432, 290] width 26 height 26
click at [477, 289] on input "tel" at bounding box center [477, 290] width 26 height 26
click at [519, 286] on input "tel" at bounding box center [526, 290] width 34 height 26
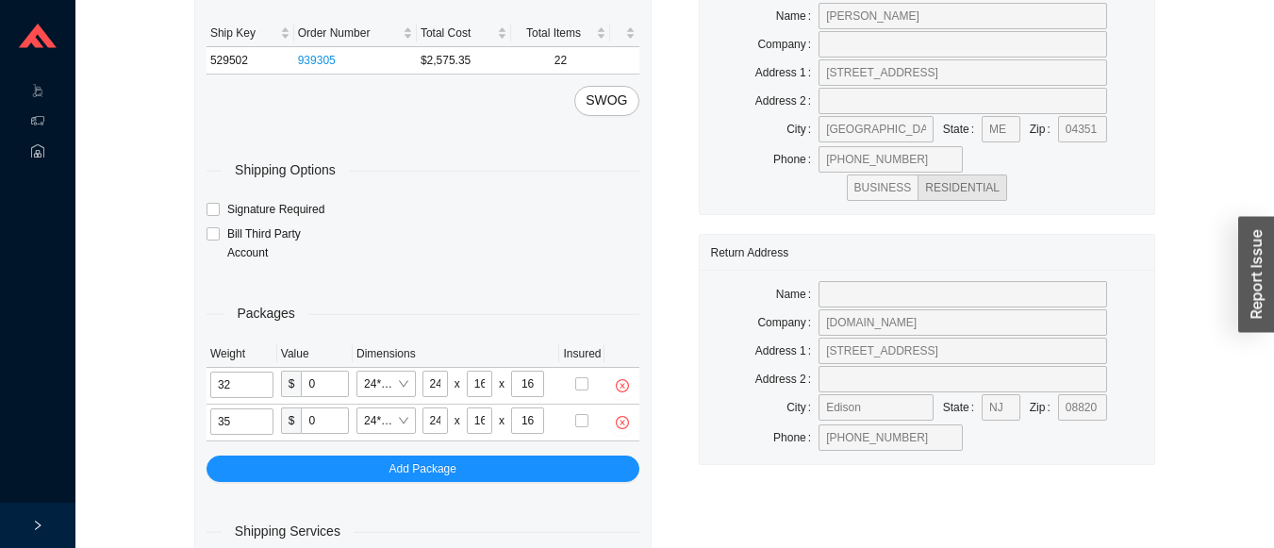
scroll to position [117, 0]
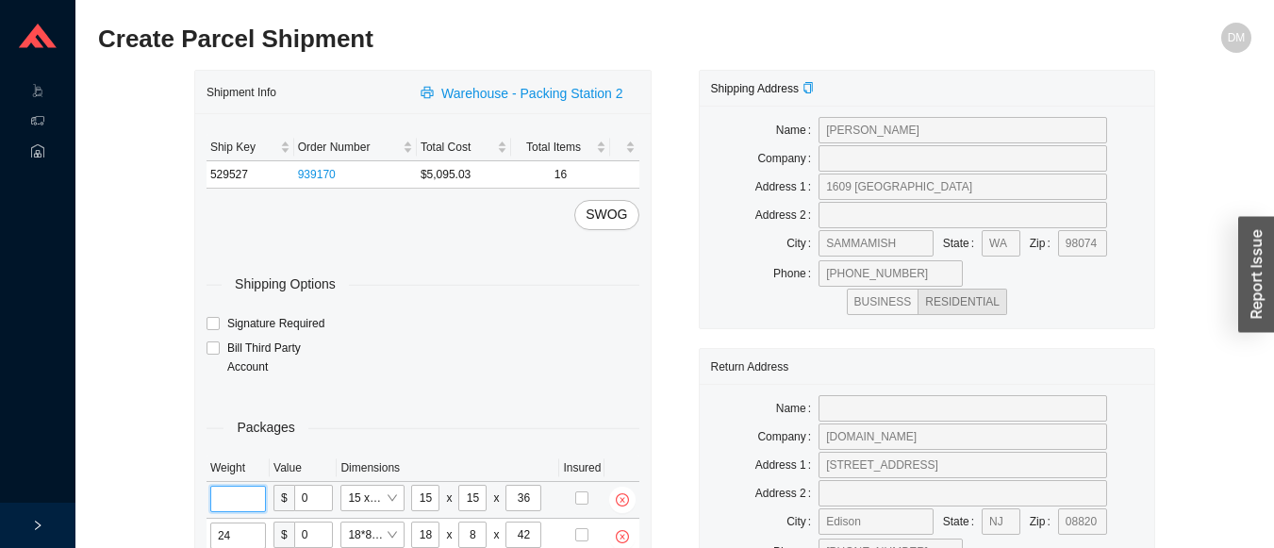
click at [248, 501] on input "tel" at bounding box center [238, 499] width 56 height 26
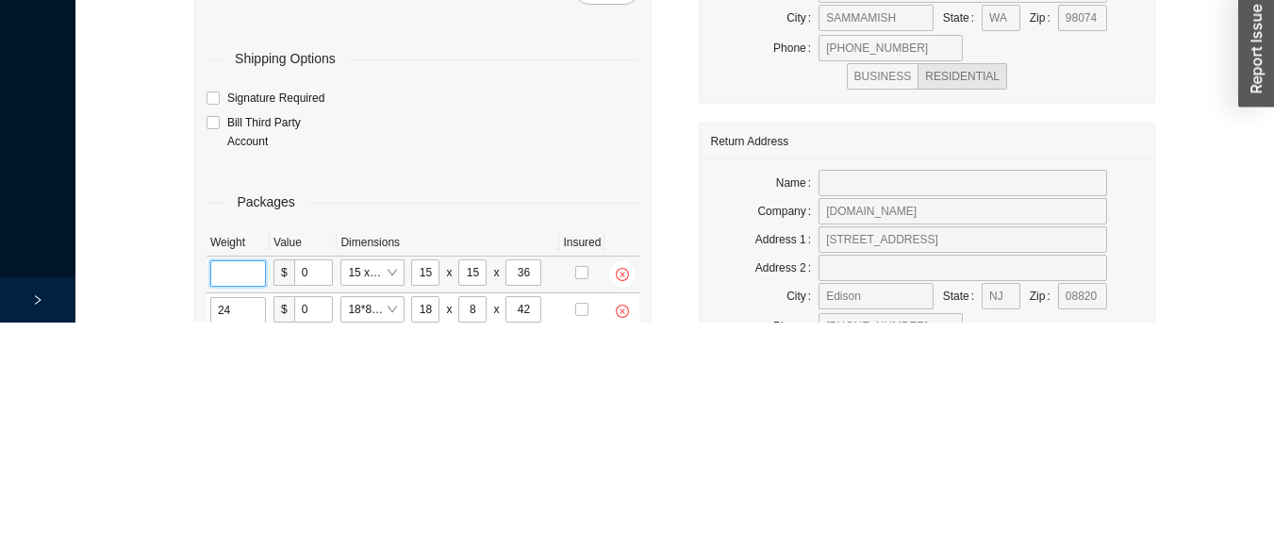
scroll to position [92, 0]
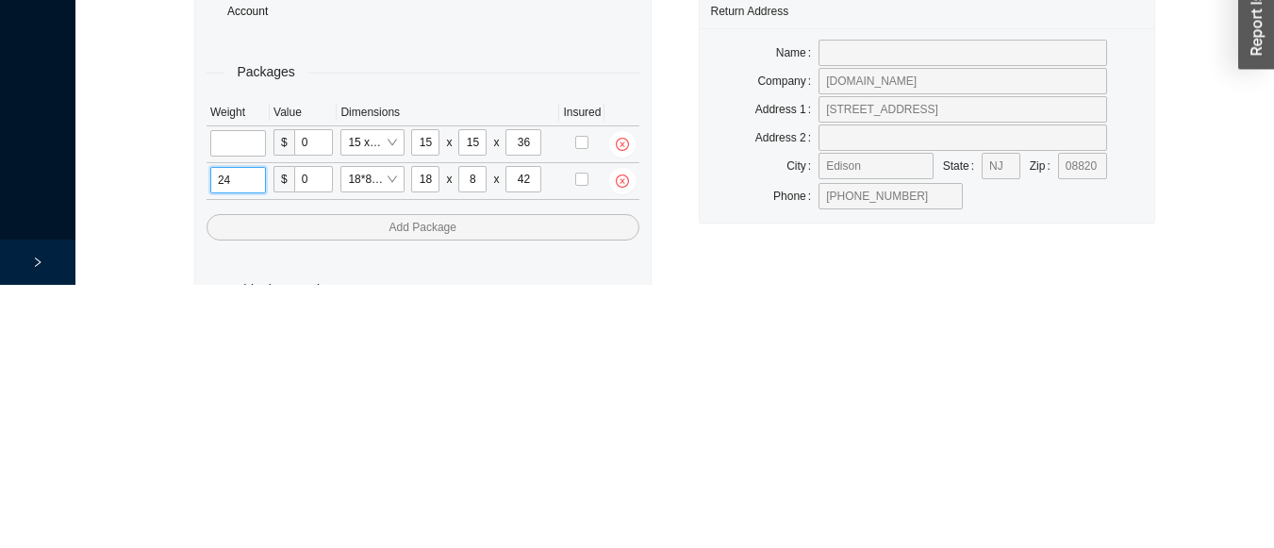
click at [254, 442] on input "24" at bounding box center [238, 443] width 56 height 26
click at [255, 399] on input "tel" at bounding box center [238, 406] width 56 height 26
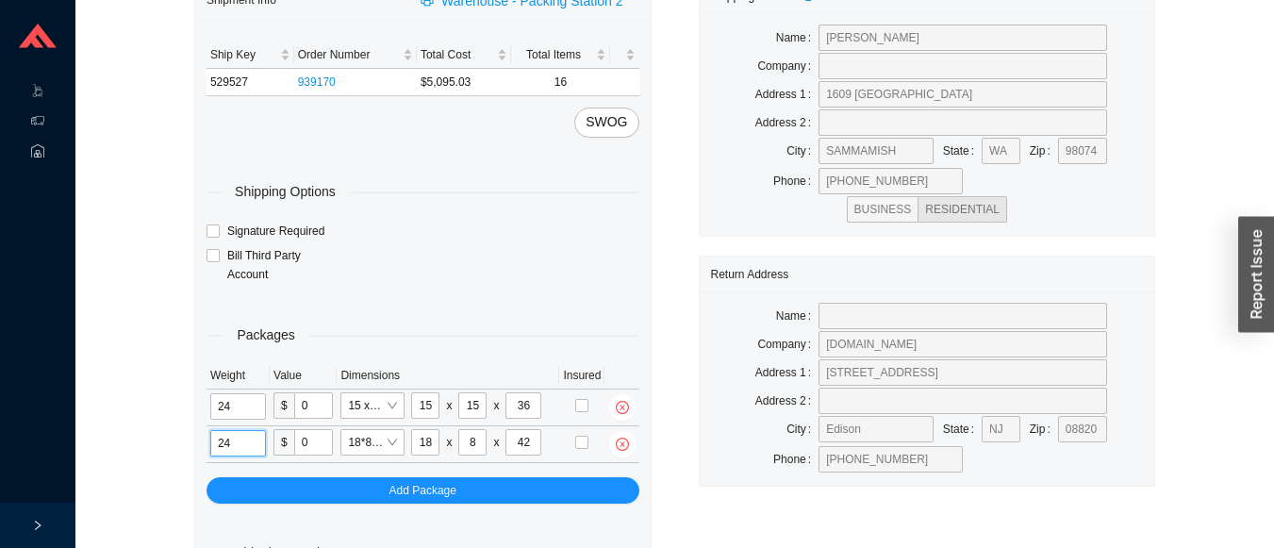
click at [250, 450] on input "24" at bounding box center [238, 443] width 56 height 26
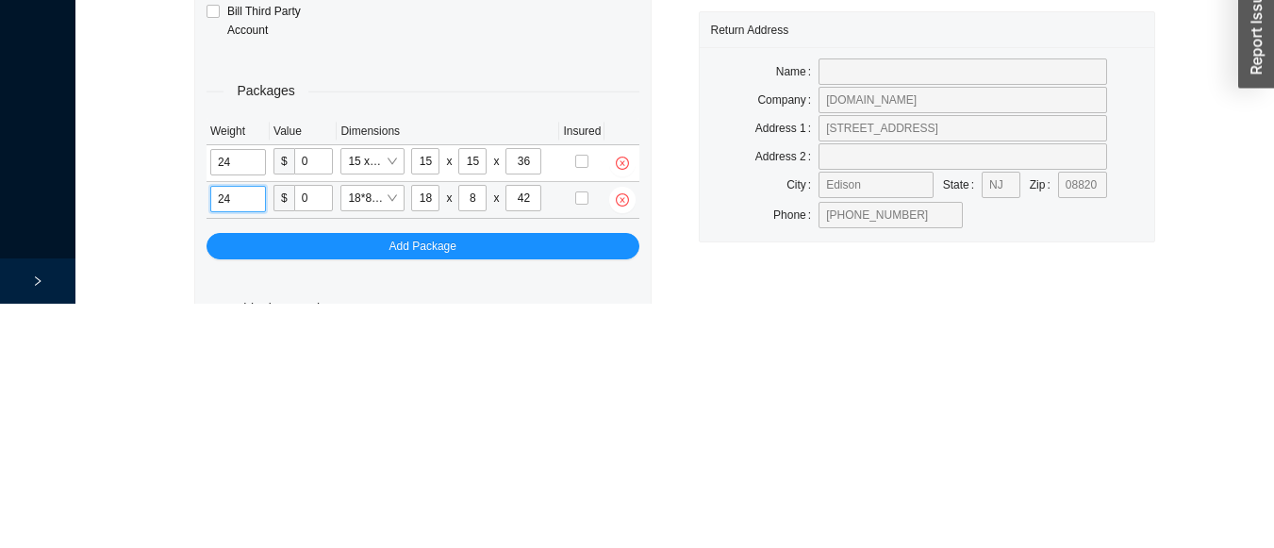
scroll to position [129, 0]
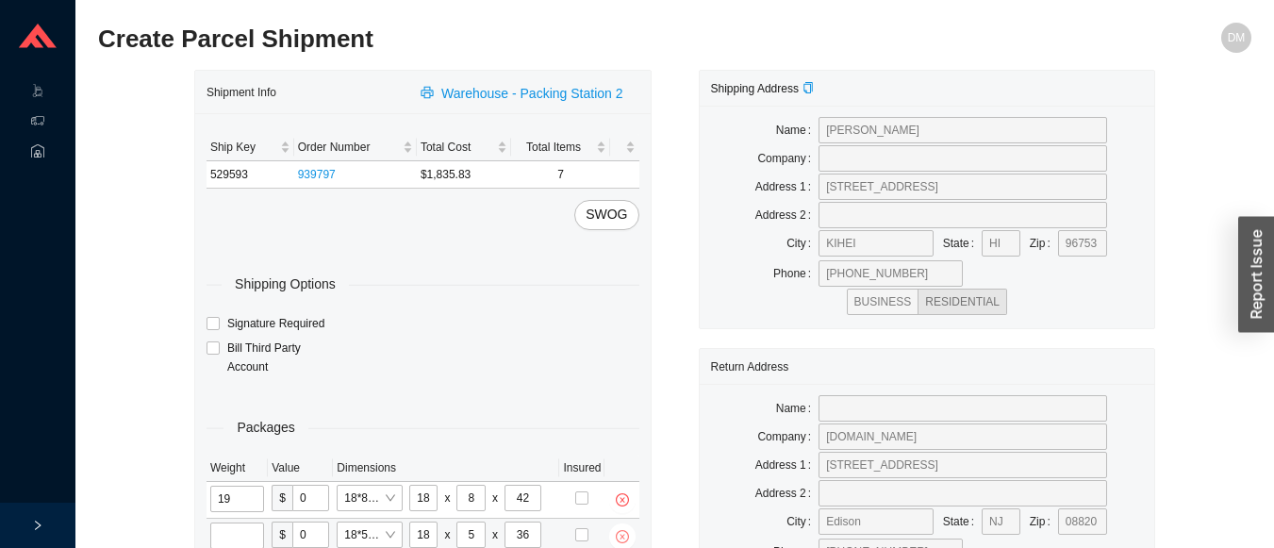
click at [618, 535] on icon "close-circle" at bounding box center [622, 536] width 13 height 13
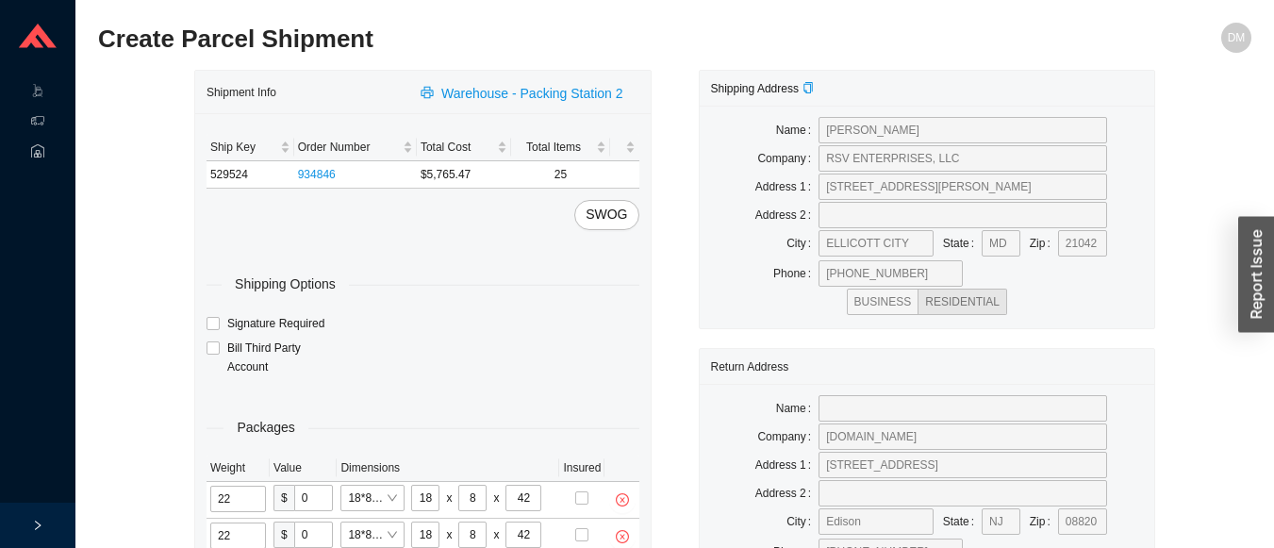
scroll to position [32, 0]
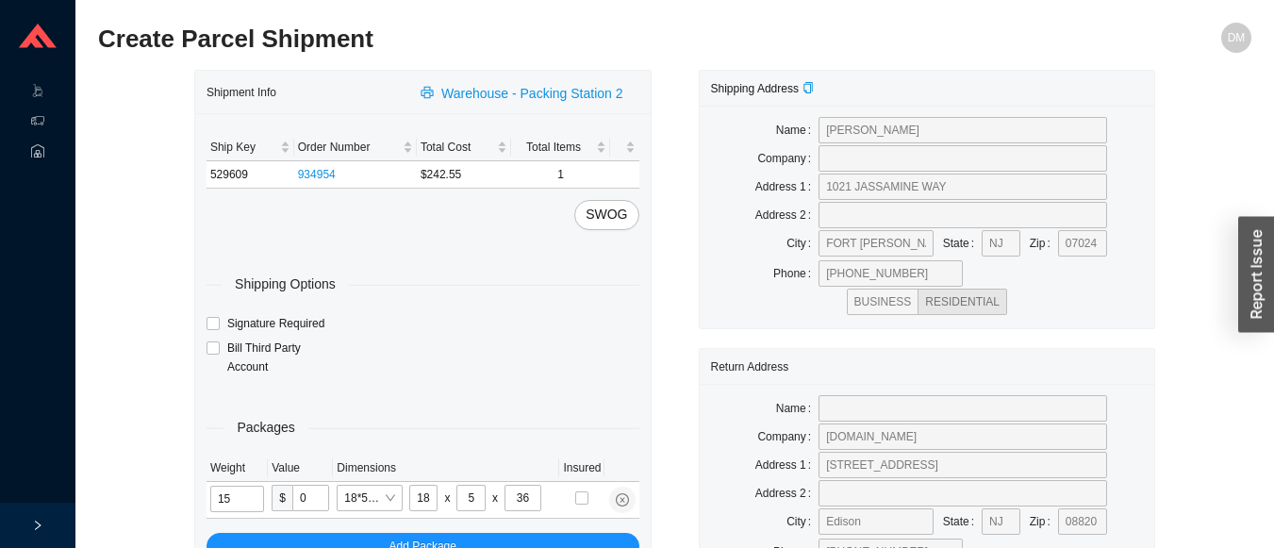
click at [534, 497] on input "12" at bounding box center [527, 498] width 33 height 26
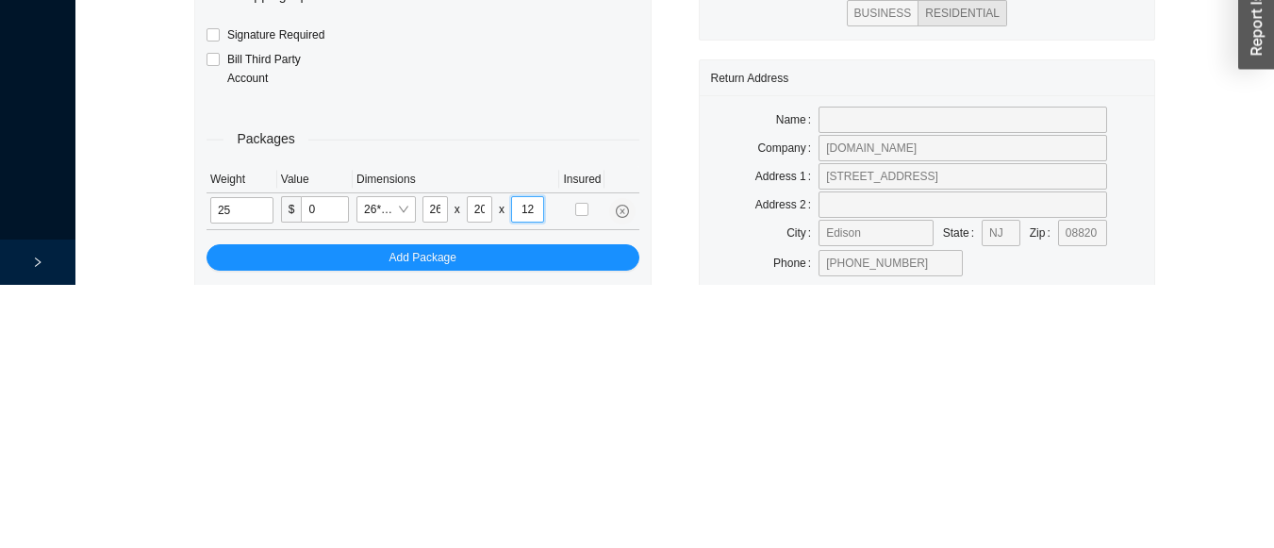
scroll to position [91, 0]
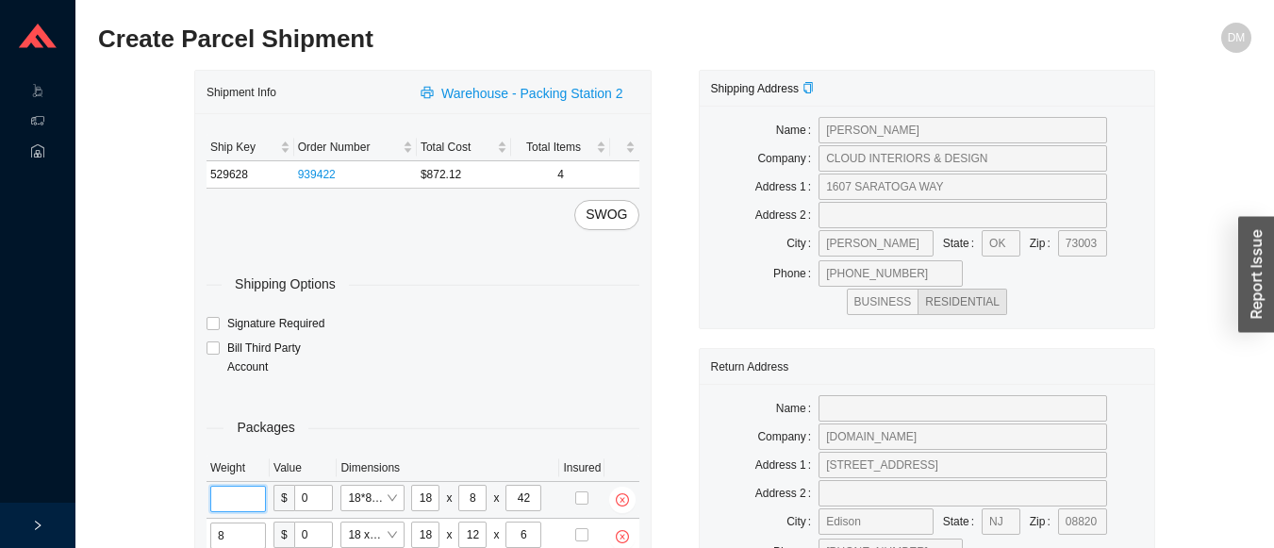
click at [241, 491] on input "tel" at bounding box center [238, 499] width 56 height 26
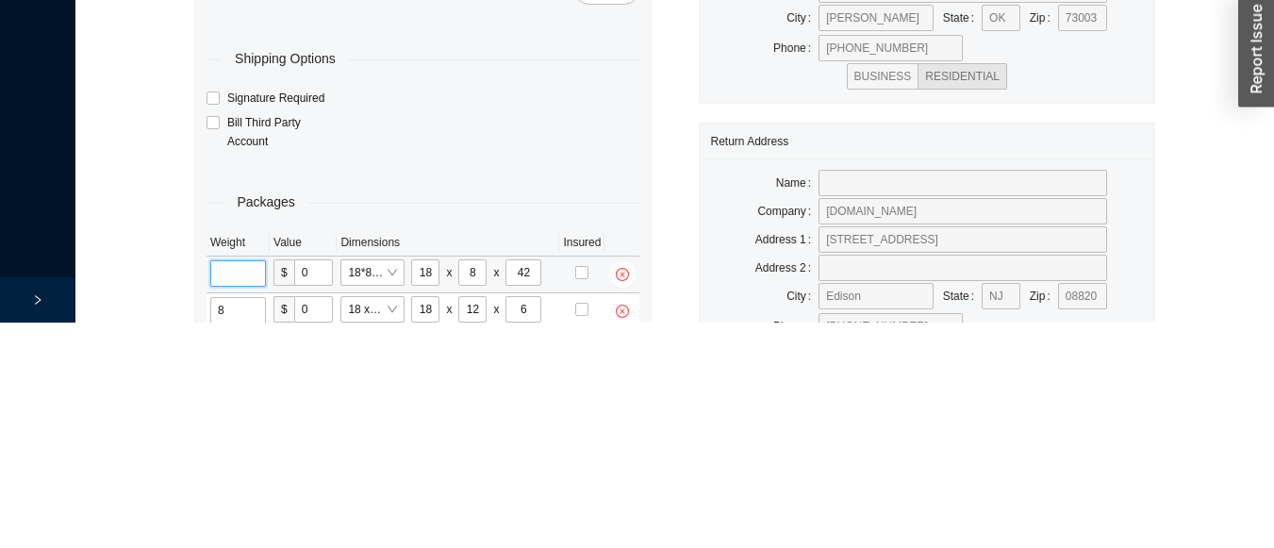
scroll to position [92, 0]
